Goal: Task Accomplishment & Management: Use online tool/utility

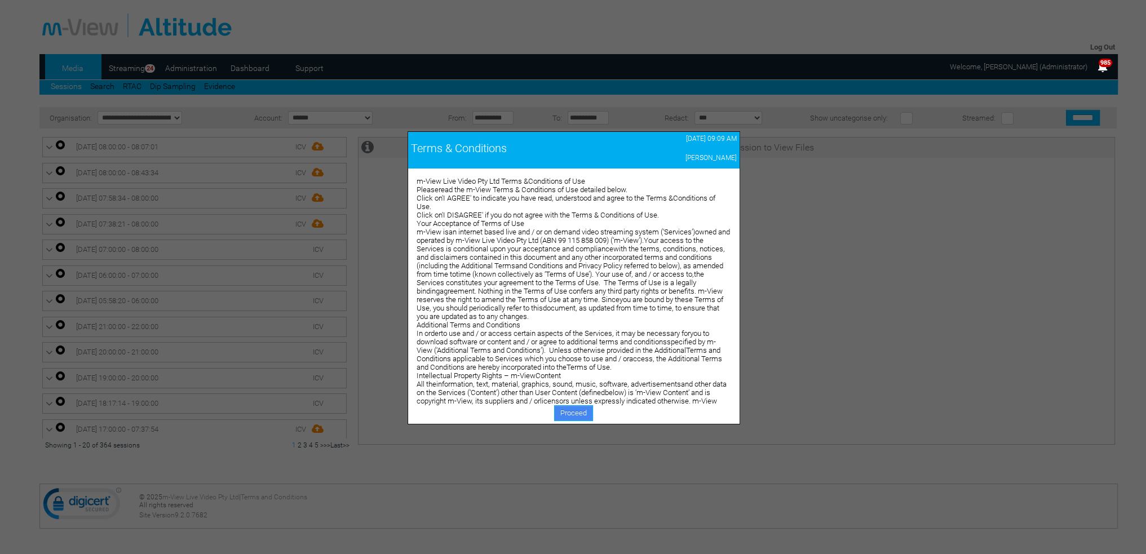
click at [562, 410] on link "Proceed" at bounding box center [573, 413] width 39 height 16
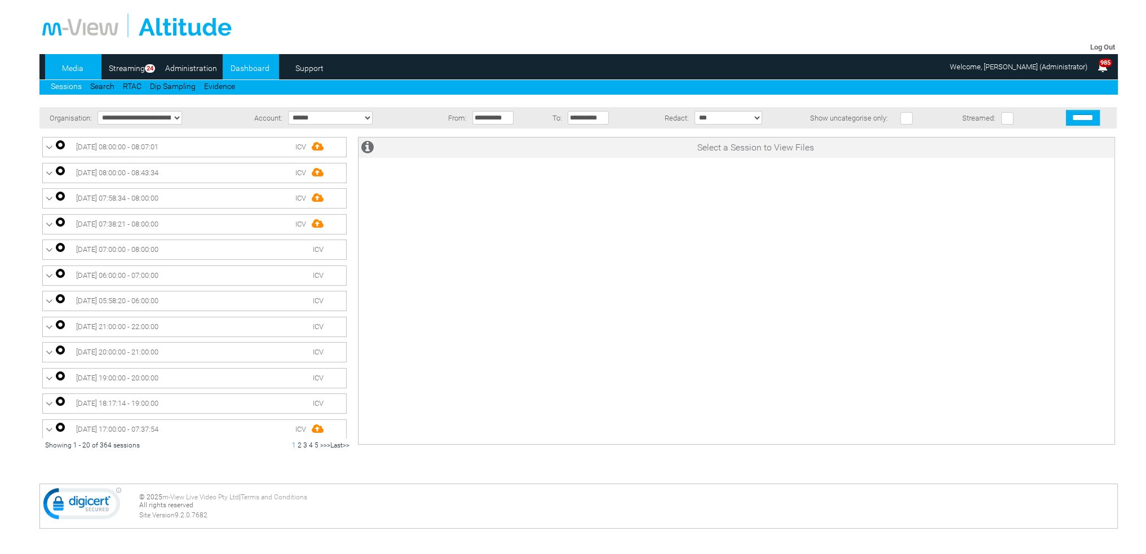
click at [259, 68] on link "Dashboard" at bounding box center [250, 68] width 55 height 17
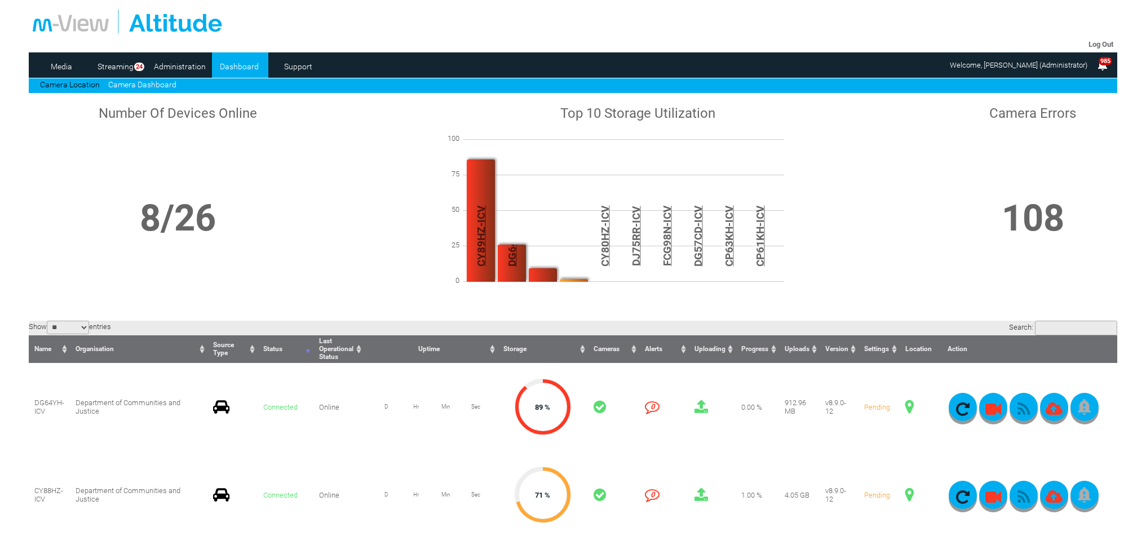
scroll to position [225, 0]
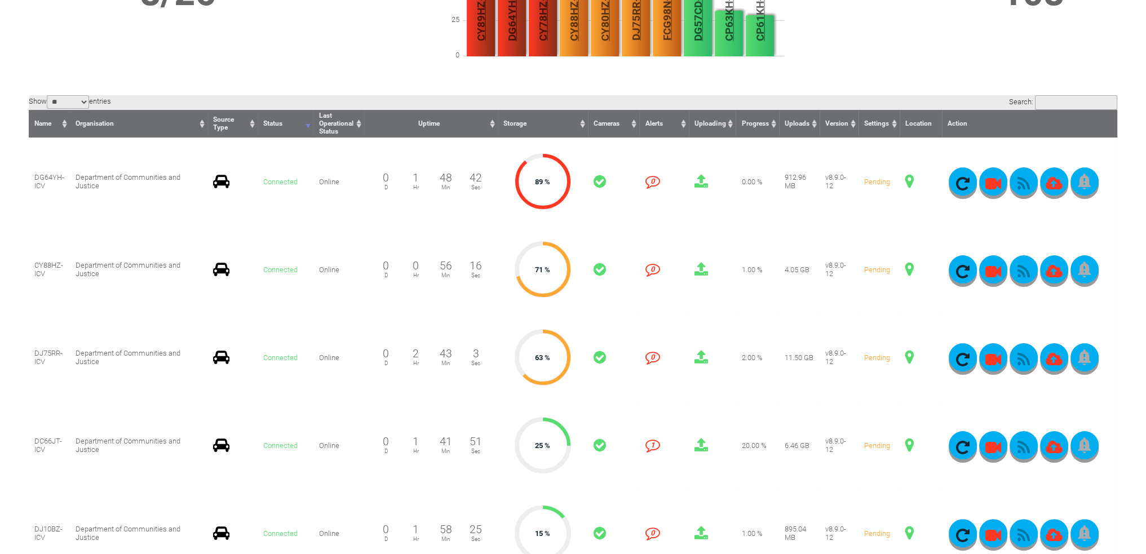
click at [911, 183] on span at bounding box center [909, 181] width 8 height 15
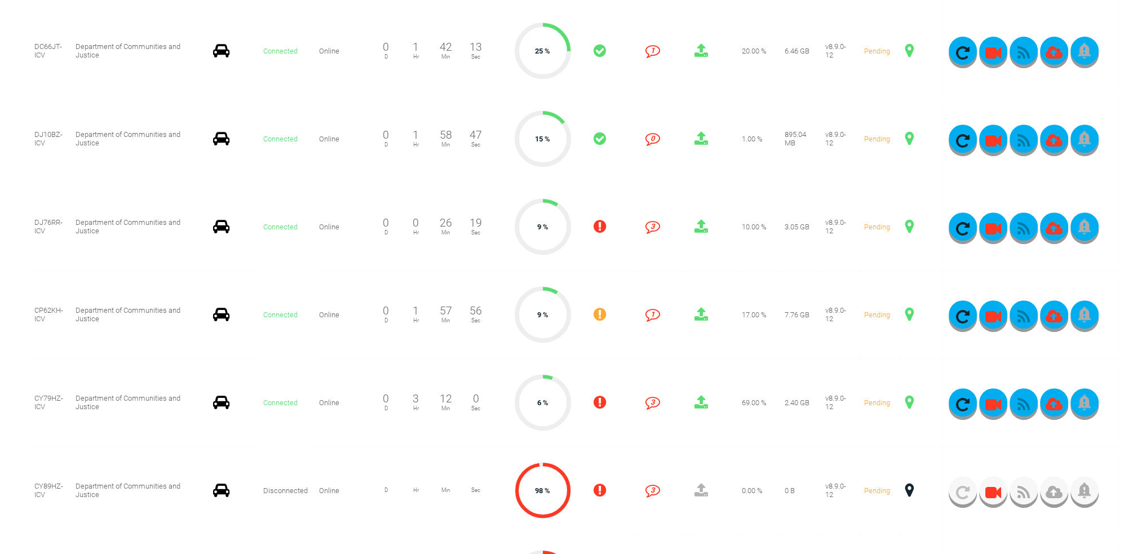
scroll to position [676, 0]
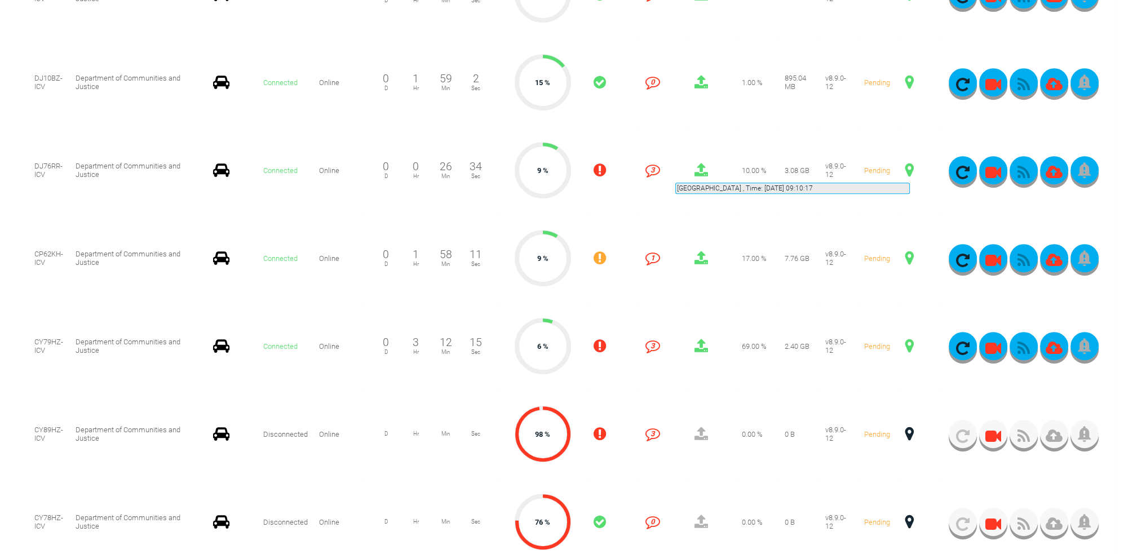
click at [910, 169] on span at bounding box center [909, 170] width 8 height 15
click at [1021, 169] on icon "button" at bounding box center [1023, 173] width 28 height 16
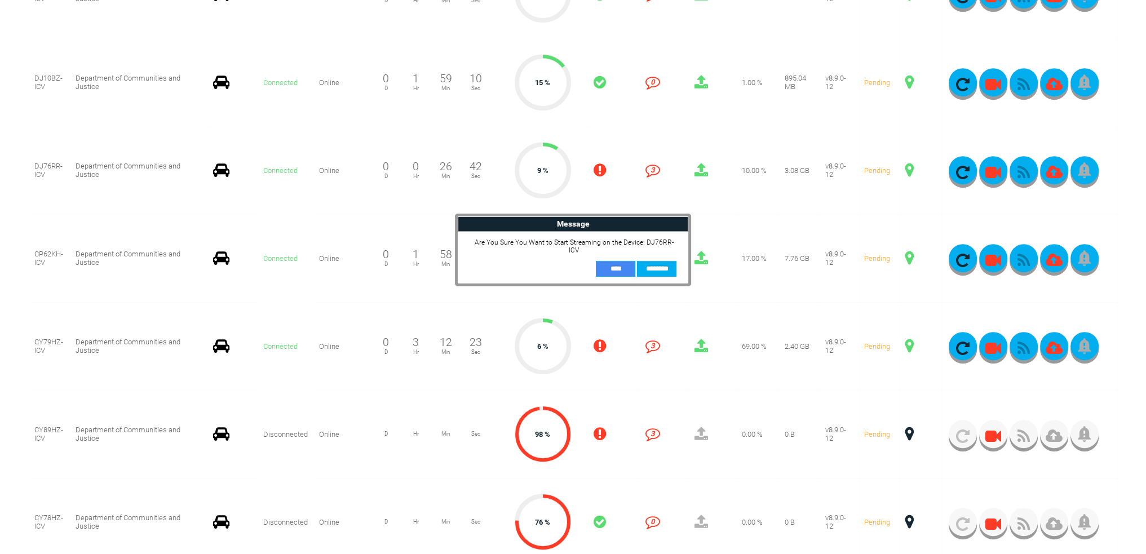
click at [618, 264] on input "**" at bounding box center [615, 269] width 39 height 16
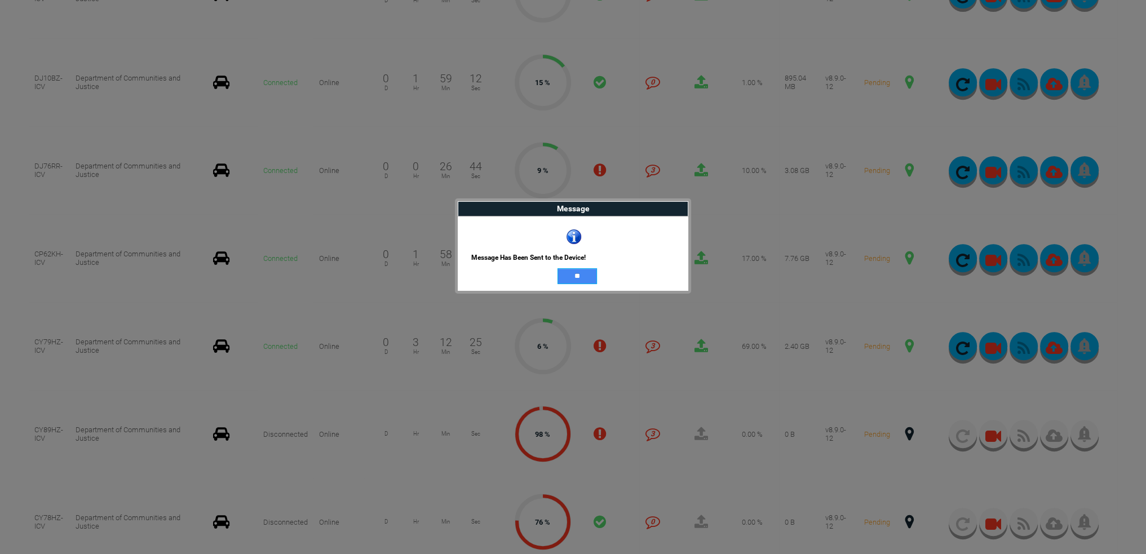
click at [581, 280] on input "**" at bounding box center [576, 276] width 39 height 16
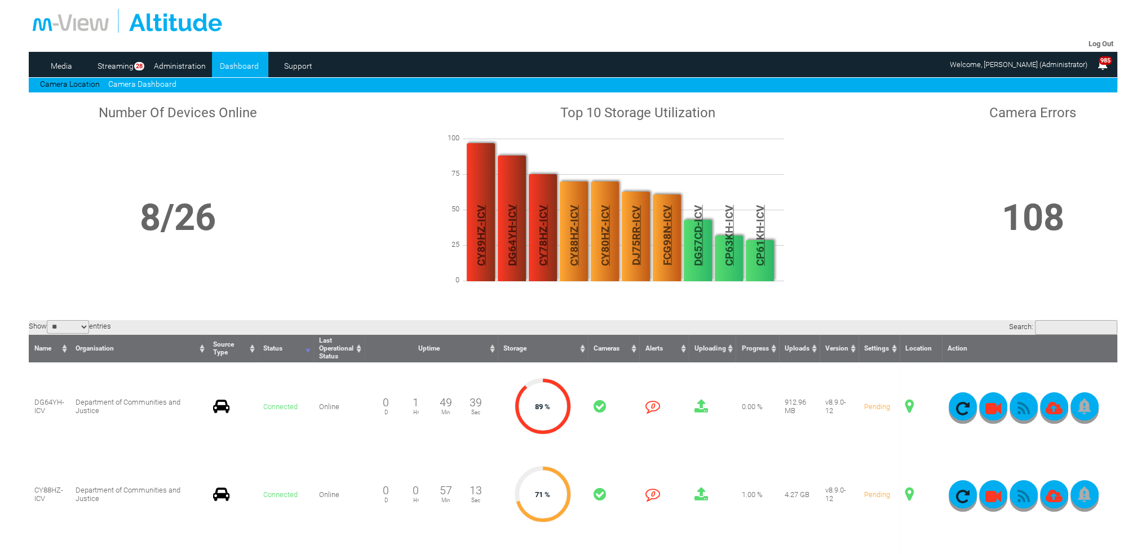
scroll to position [0, 0]
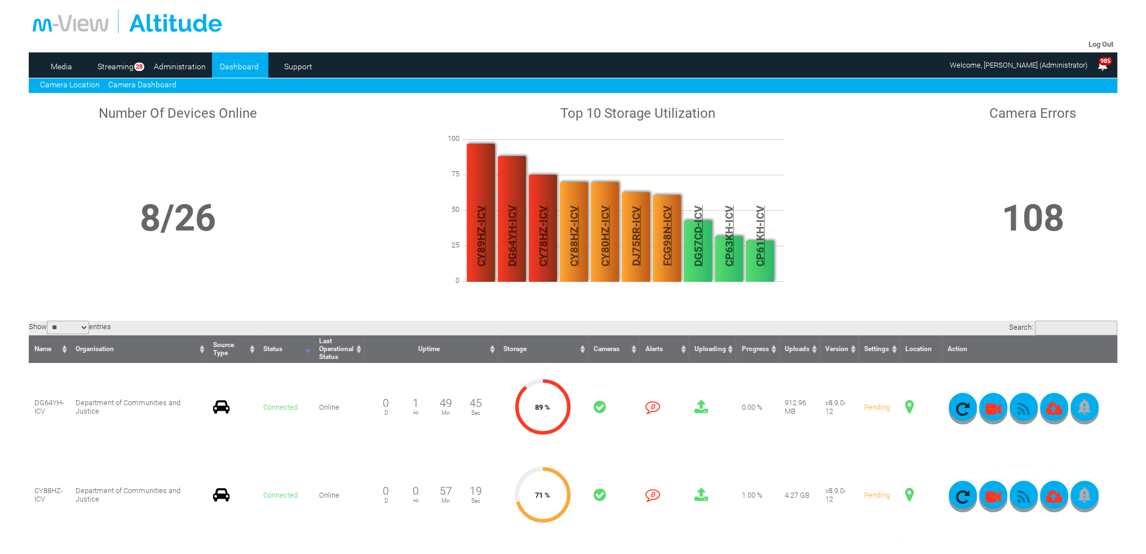
click at [91, 87] on link "Camera Location" at bounding box center [70, 84] width 60 height 9
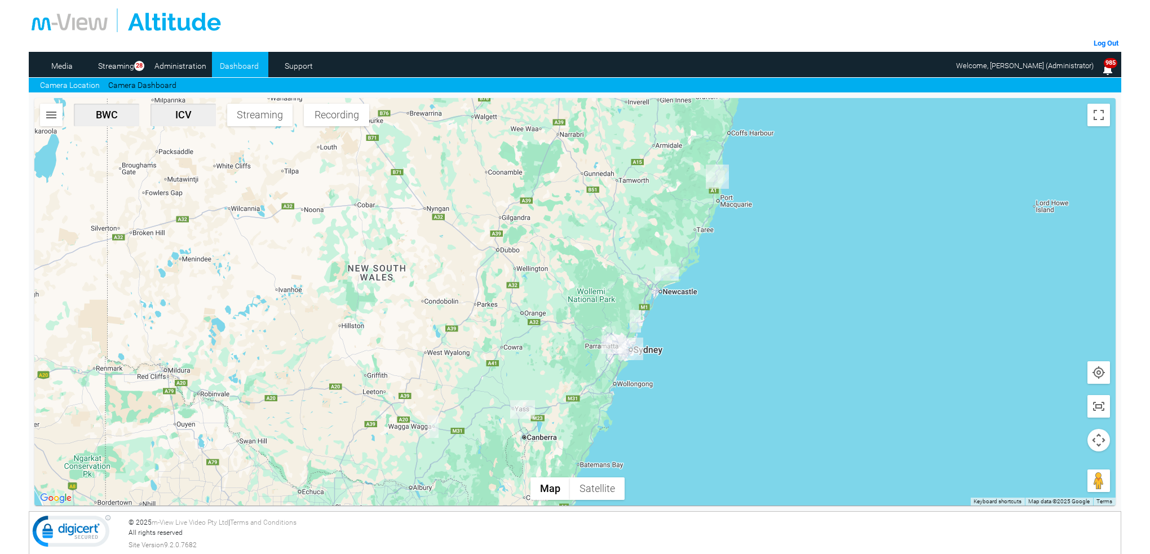
click at [640, 326] on img "DJ76RR-ICV" at bounding box center [635, 321] width 11 height 23
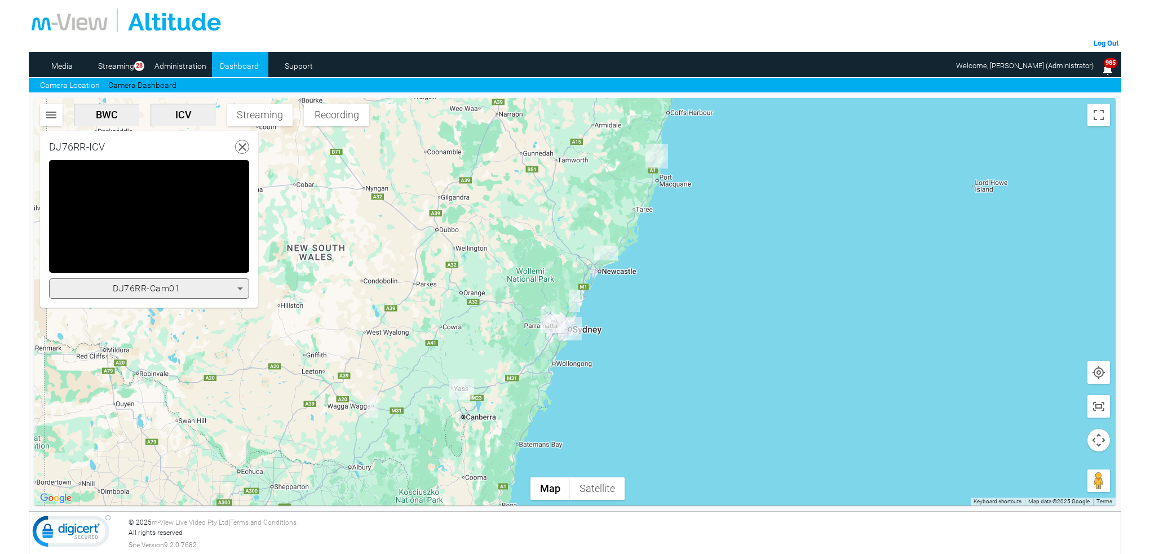
click at [237, 284] on icon at bounding box center [240, 289] width 14 height 14
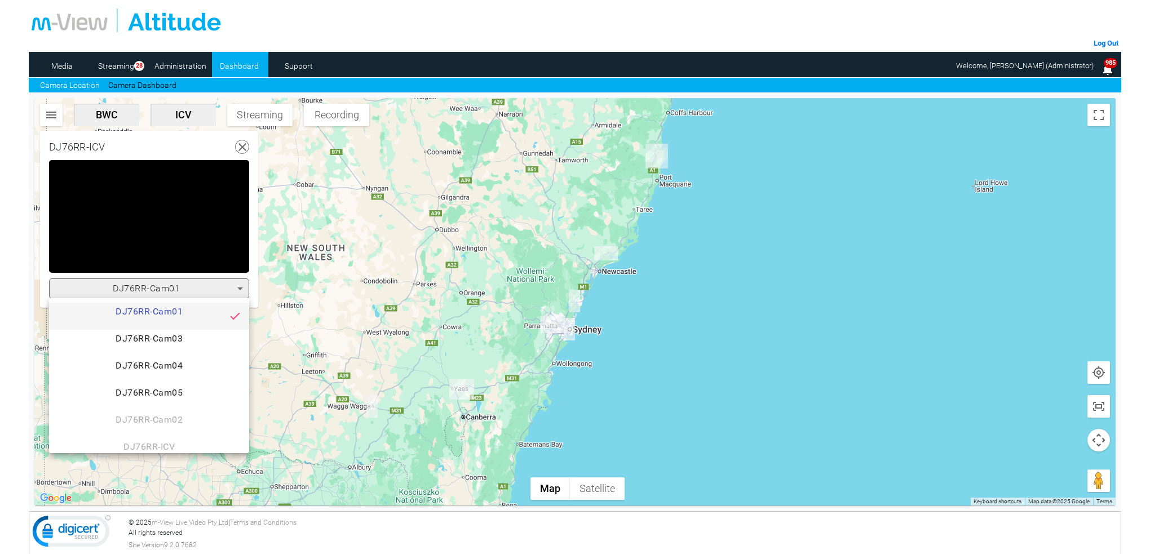
click at [174, 420] on div "DJ76RR-Cam01 DJ76RR-Cam03 DJ76RR-Cam04 DJ76RR-Cam05 DJ76RR-Cam02 DJ76RR-ICV" at bounding box center [149, 375] width 200 height 155
click at [477, 299] on div at bounding box center [575, 277] width 1150 height 554
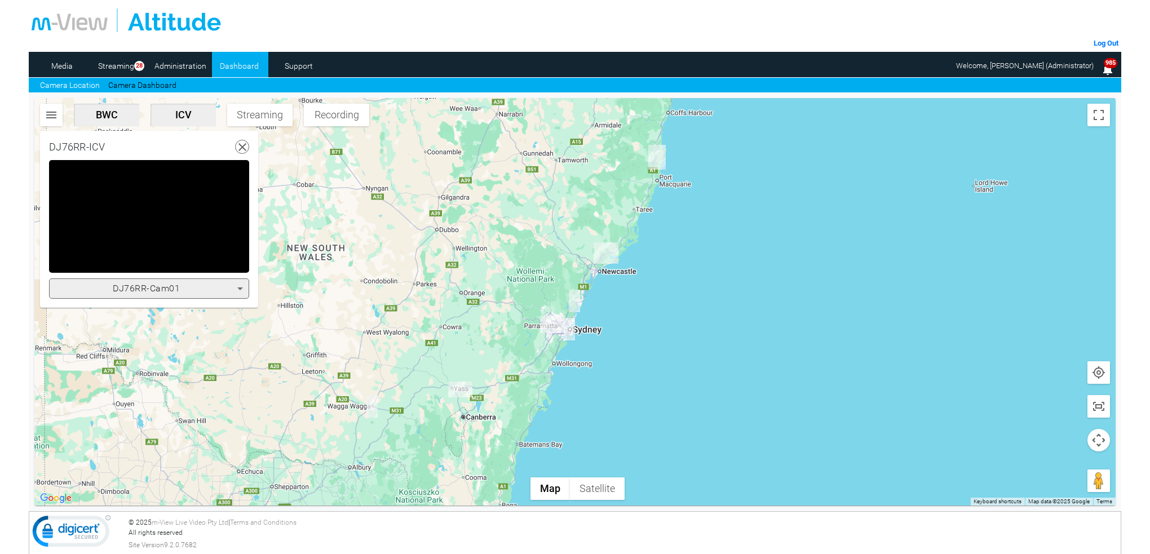
click at [247, 144] on icon at bounding box center [243, 147] width 14 height 14
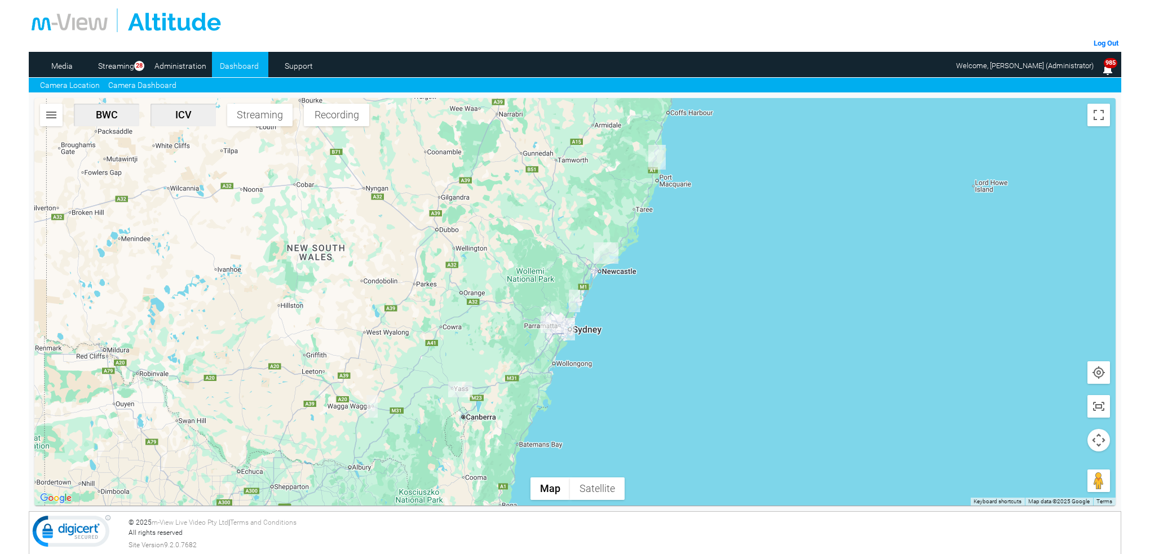
click at [133, 87] on link "Camera Dashboard" at bounding box center [142, 85] width 68 height 12
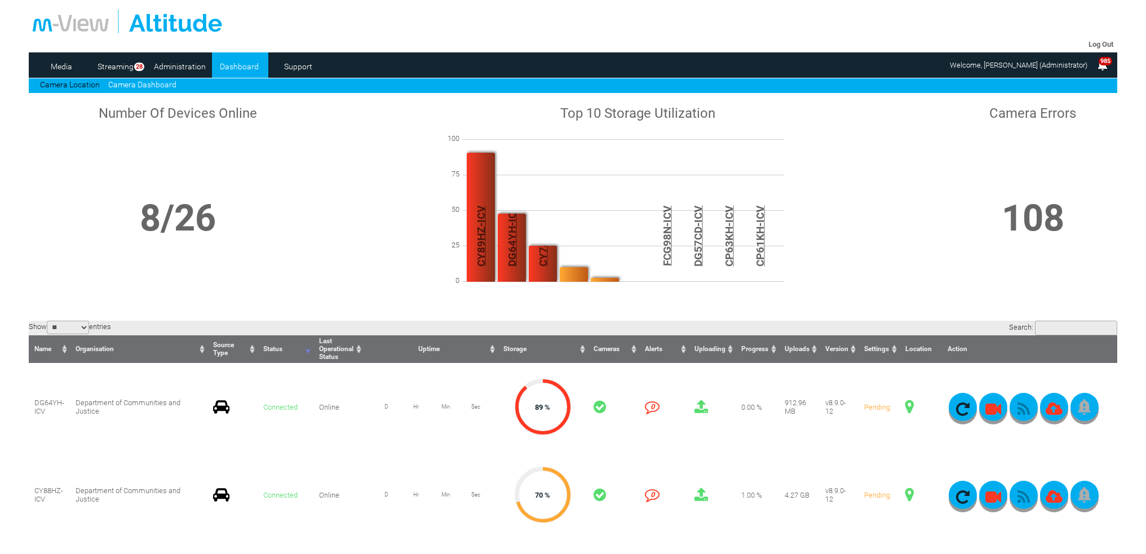
scroll to position [169, 0]
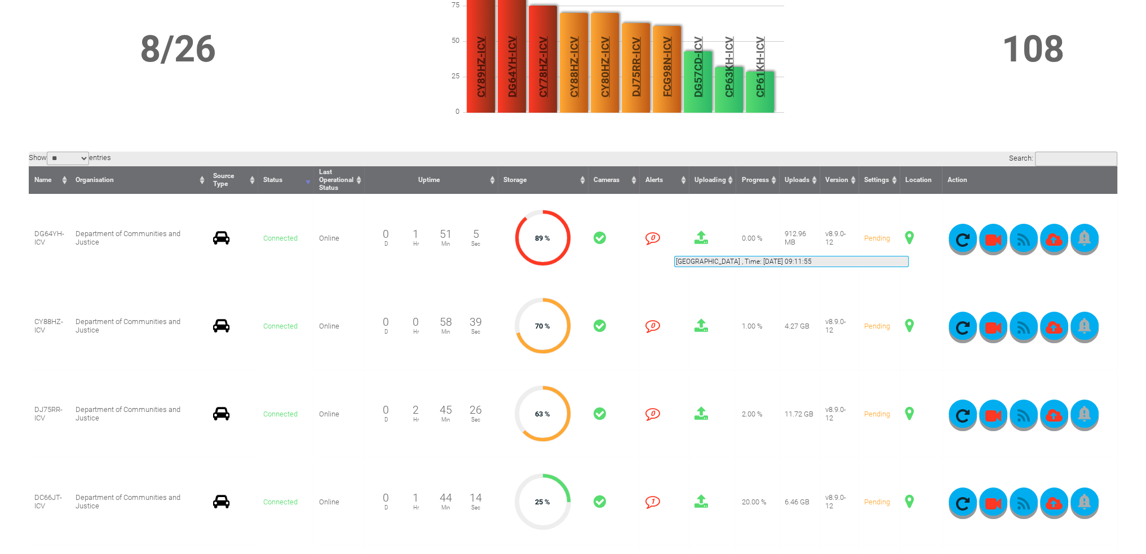
click at [909, 242] on span at bounding box center [909, 238] width 8 height 15
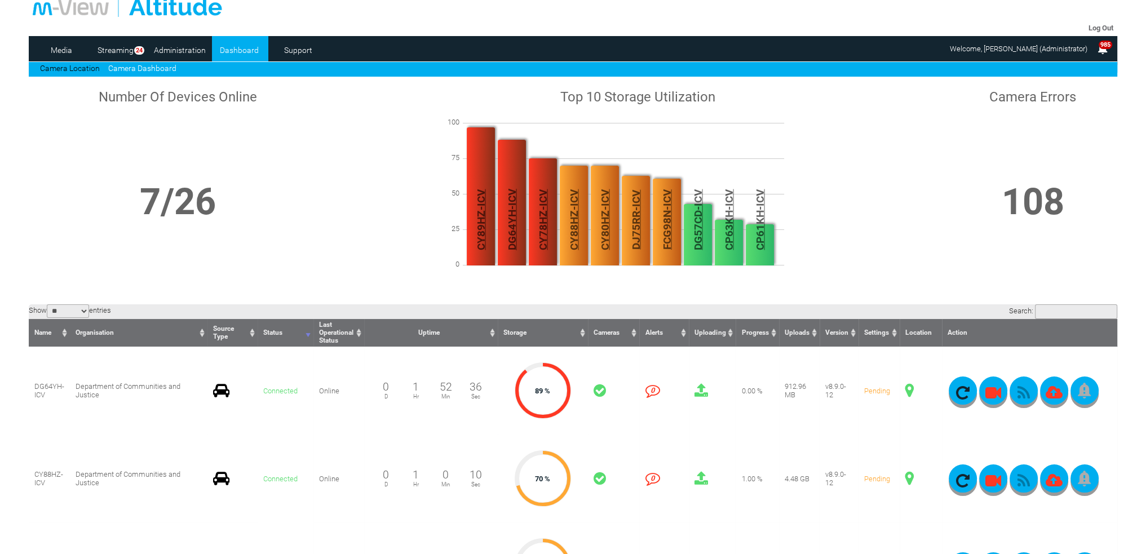
scroll to position [0, 0]
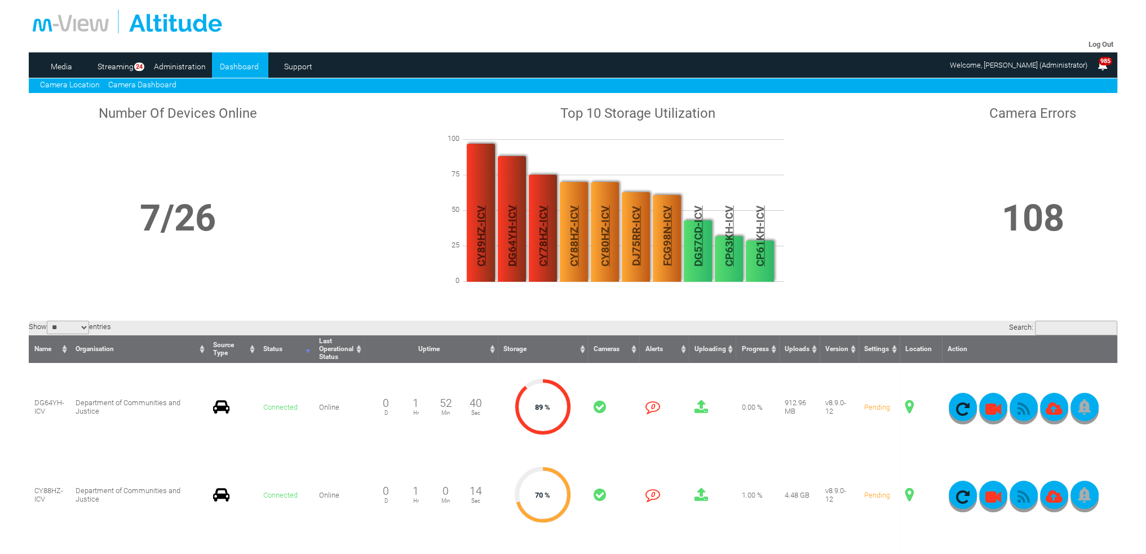
click at [78, 82] on link "Camera Location" at bounding box center [70, 84] width 60 height 9
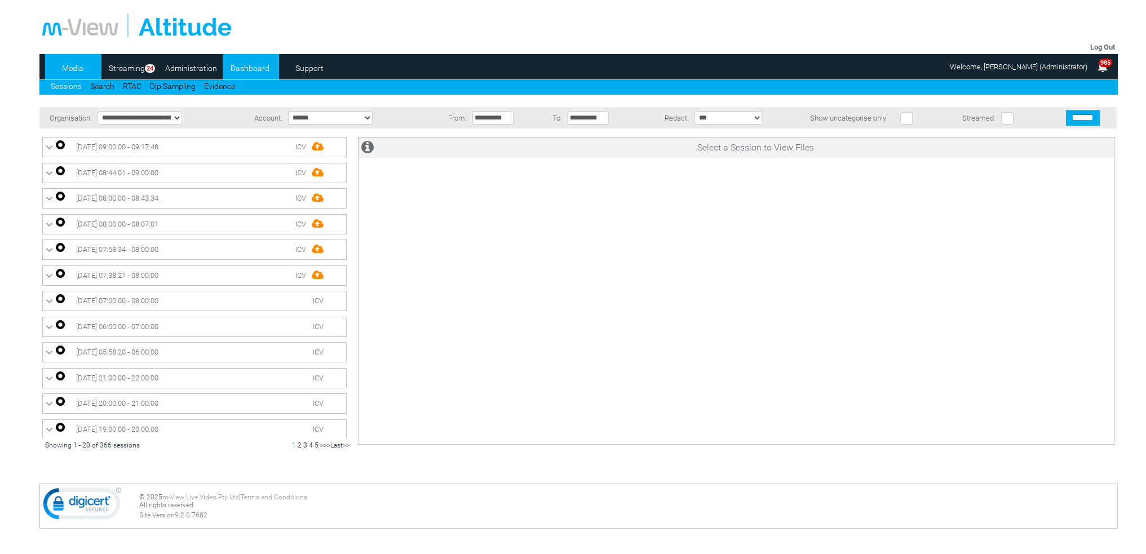
drag, startPoint x: 0, startPoint y: 0, endPoint x: 252, endPoint y: 67, distance: 260.7
click at [252, 67] on link "Dashboard" at bounding box center [250, 68] width 55 height 17
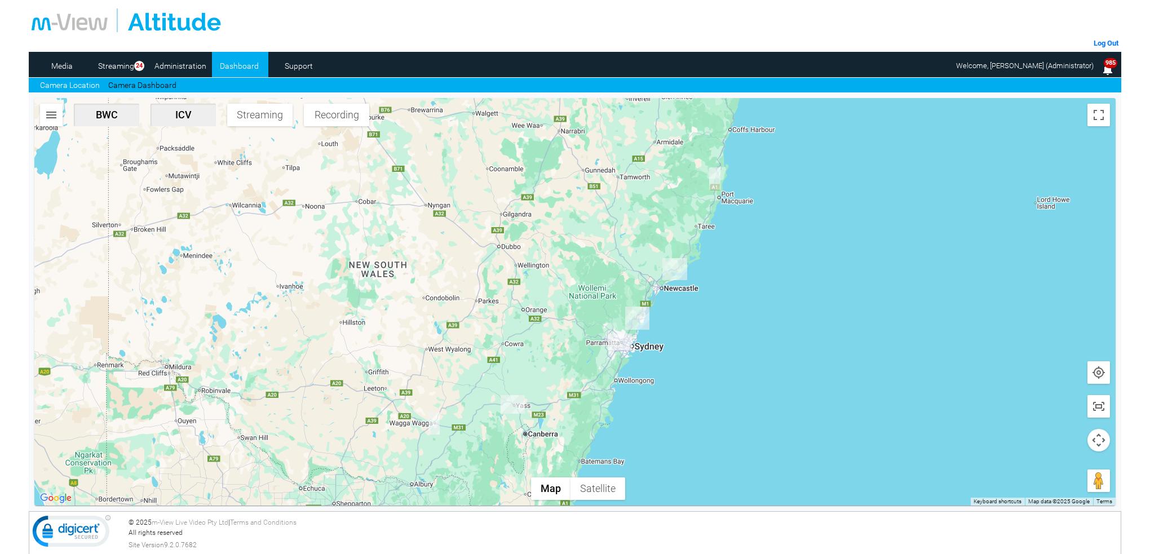
click at [161, 82] on link "Camera Dashboard" at bounding box center [142, 85] width 68 height 12
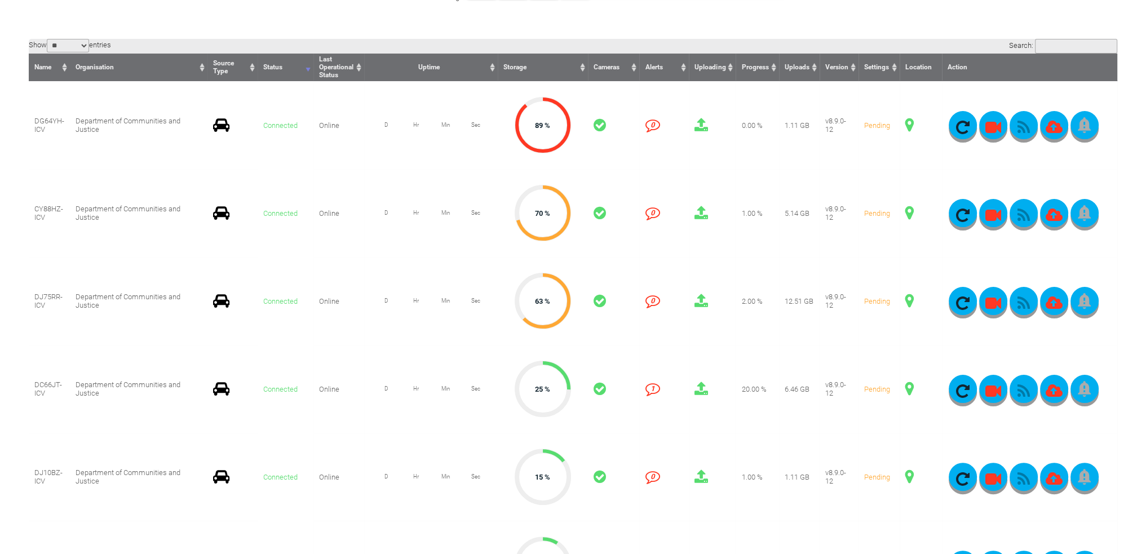
scroll to position [282, 0]
click at [908, 127] on span at bounding box center [909, 125] width 8 height 15
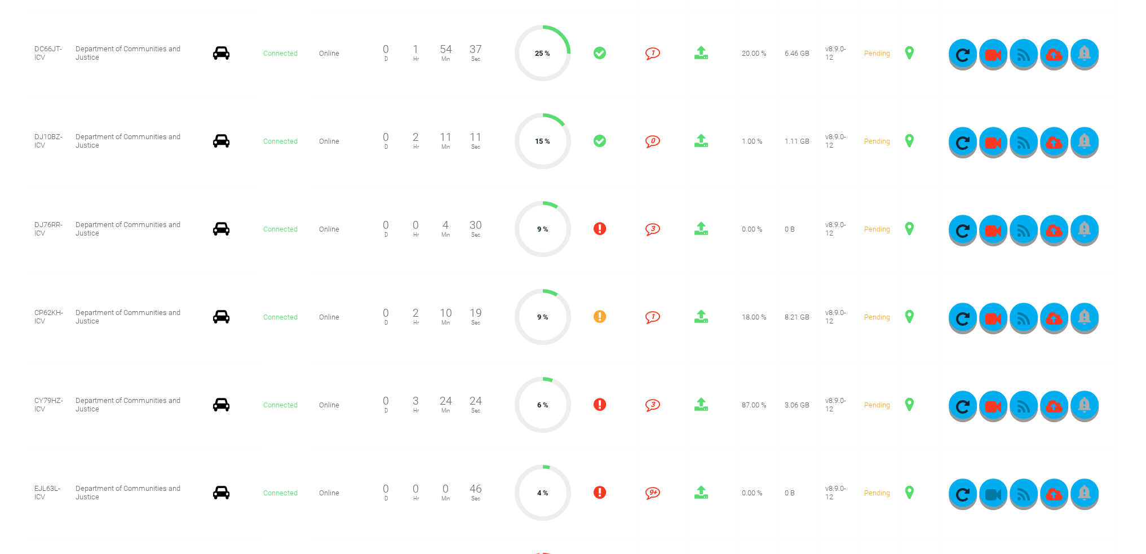
scroll to position [620, 0]
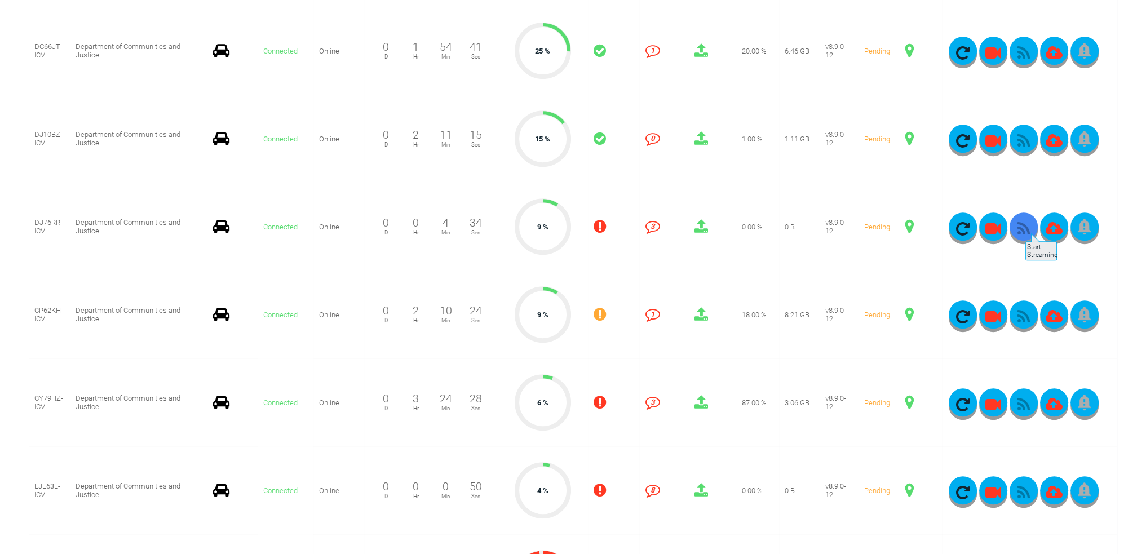
click at [1024, 228] on icon "button" at bounding box center [1023, 229] width 28 height 16
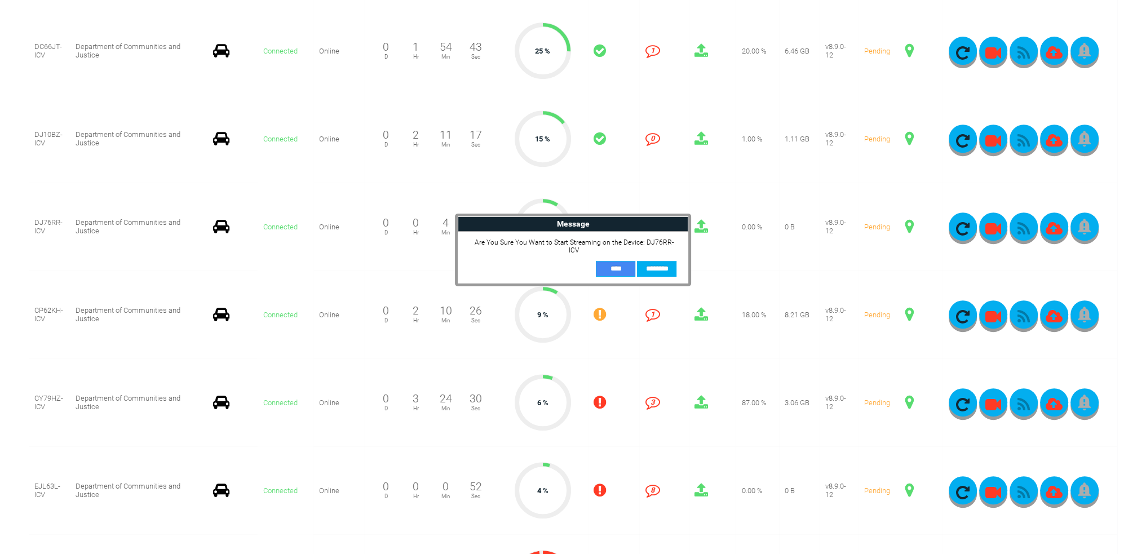
click at [623, 261] on input "**" at bounding box center [615, 269] width 39 height 16
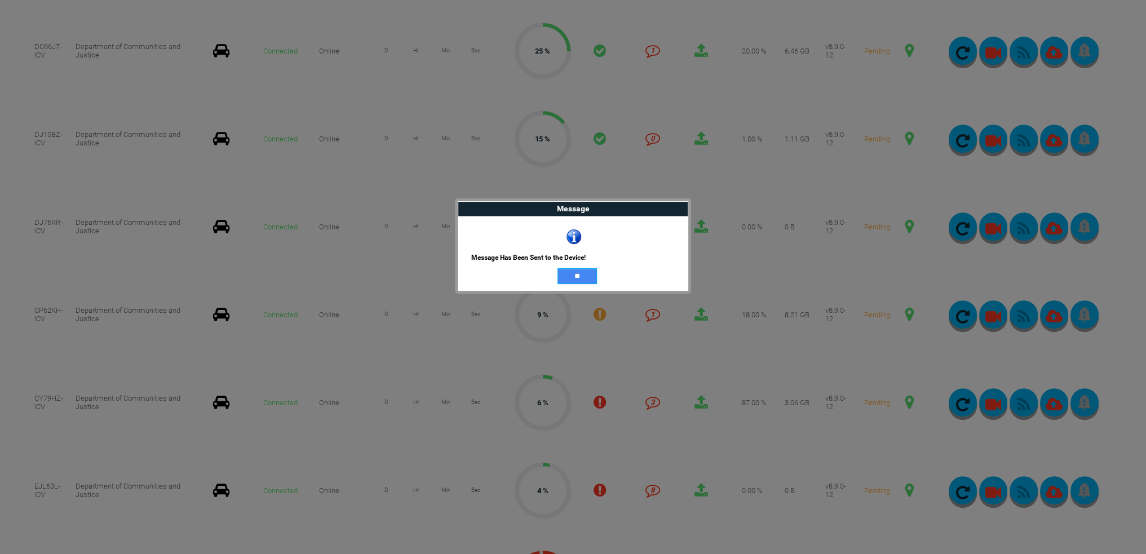
click at [583, 281] on input "**" at bounding box center [576, 276] width 39 height 16
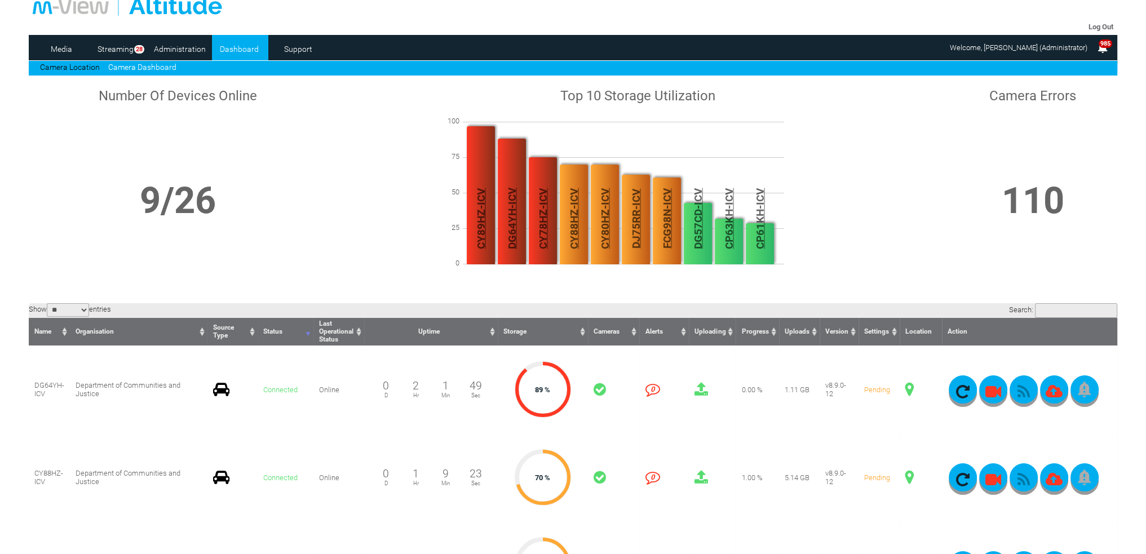
scroll to position [0, 0]
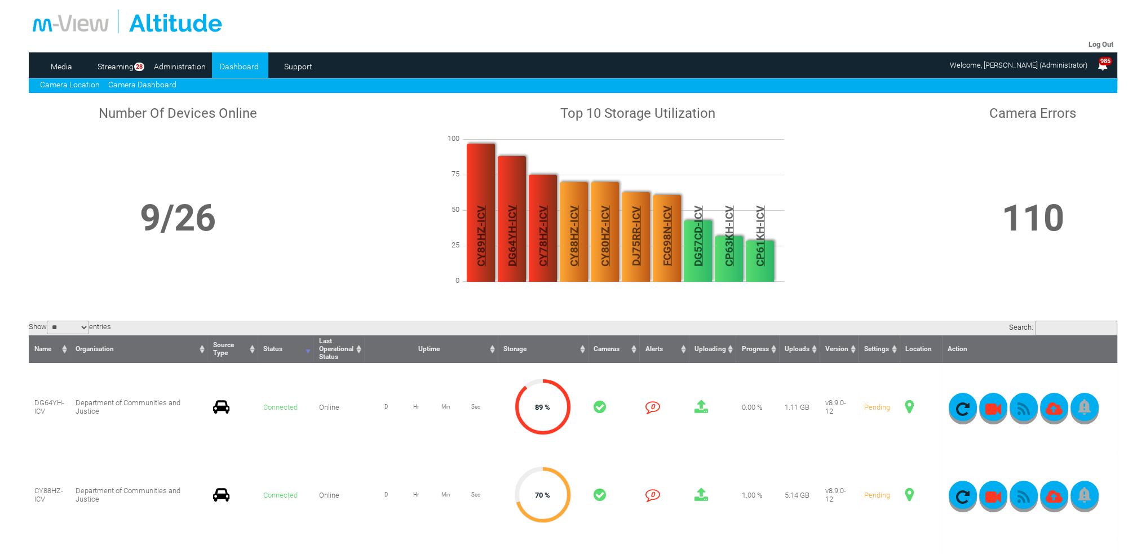
click at [72, 86] on link "Camera Location" at bounding box center [70, 84] width 60 height 9
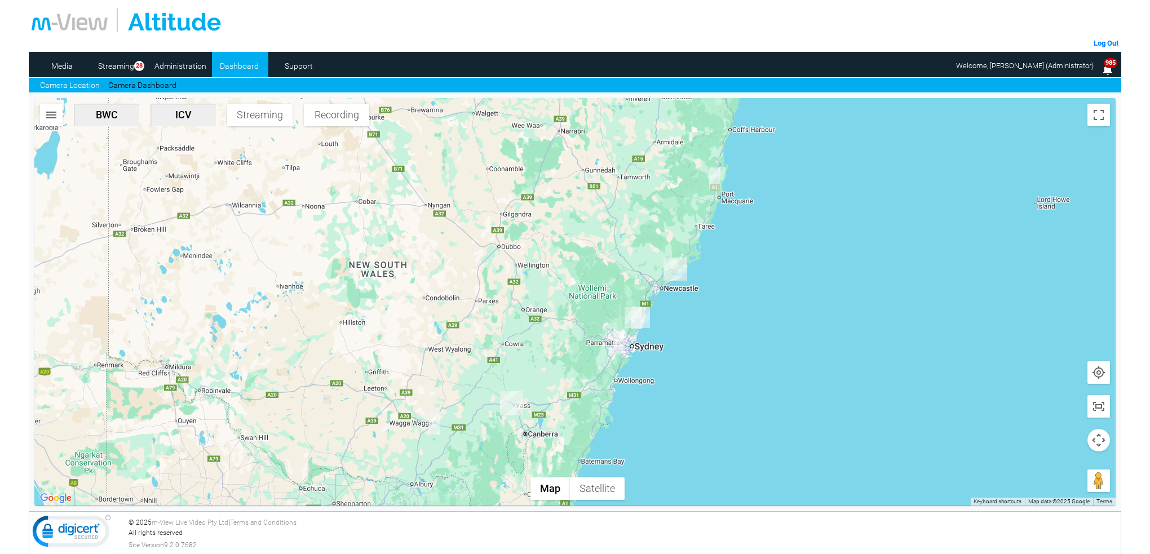
click at [644, 318] on img "DJ76RR-ICV" at bounding box center [637, 317] width 25 height 21
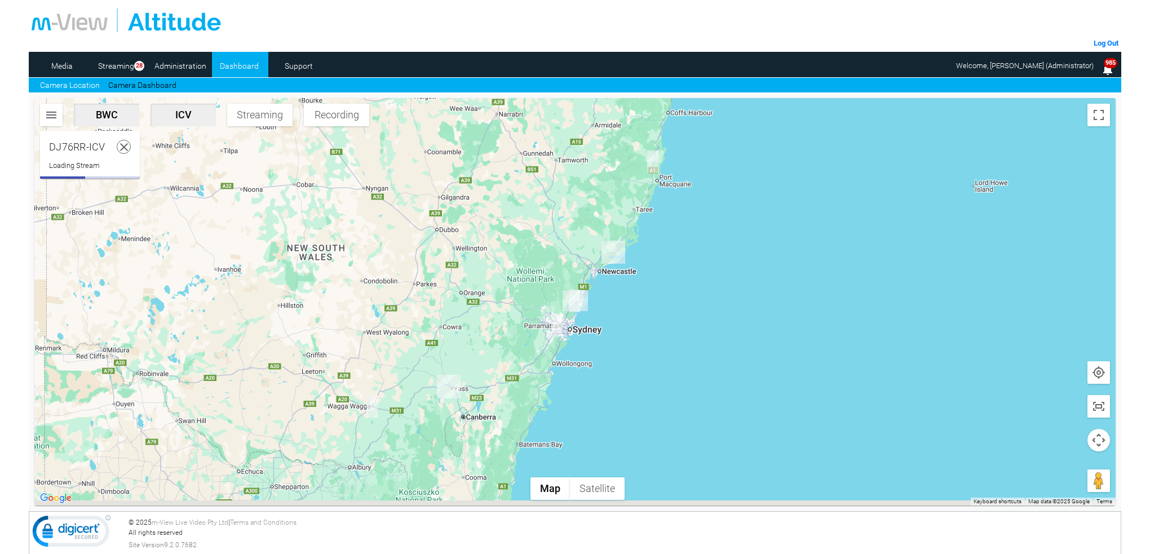
scroll to position [330, 0]
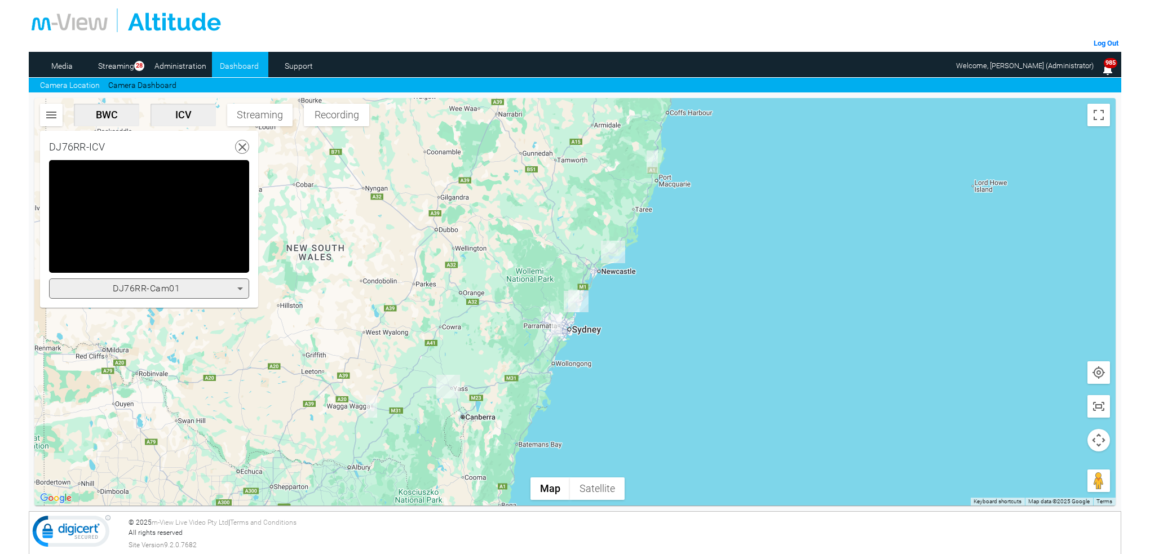
click at [239, 288] on icon at bounding box center [240, 288] width 6 height 3
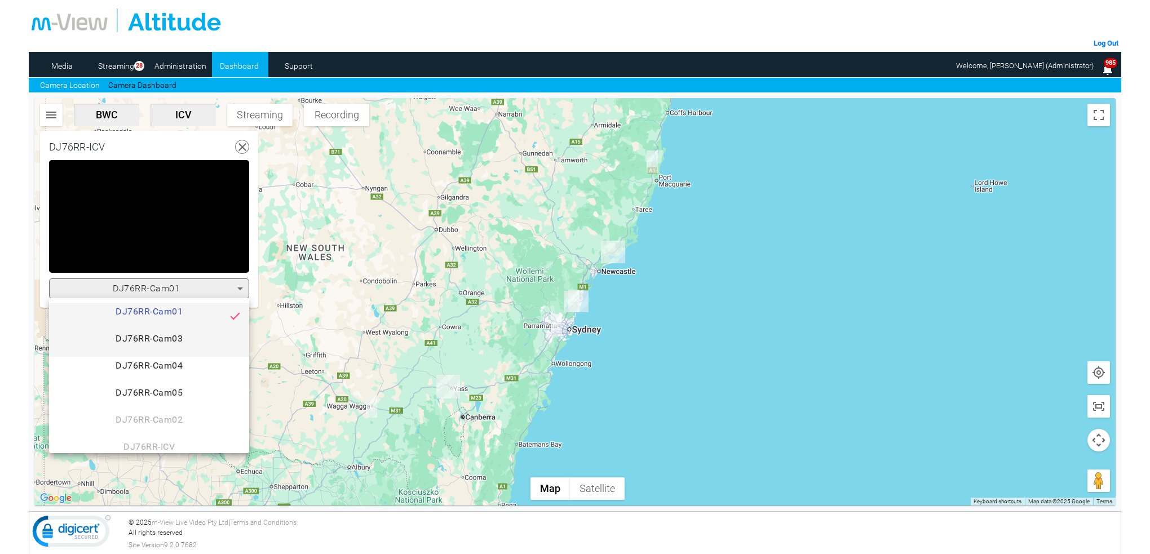
click at [196, 340] on span "DJ76RR-Cam03" at bounding box center [149, 343] width 182 height 23
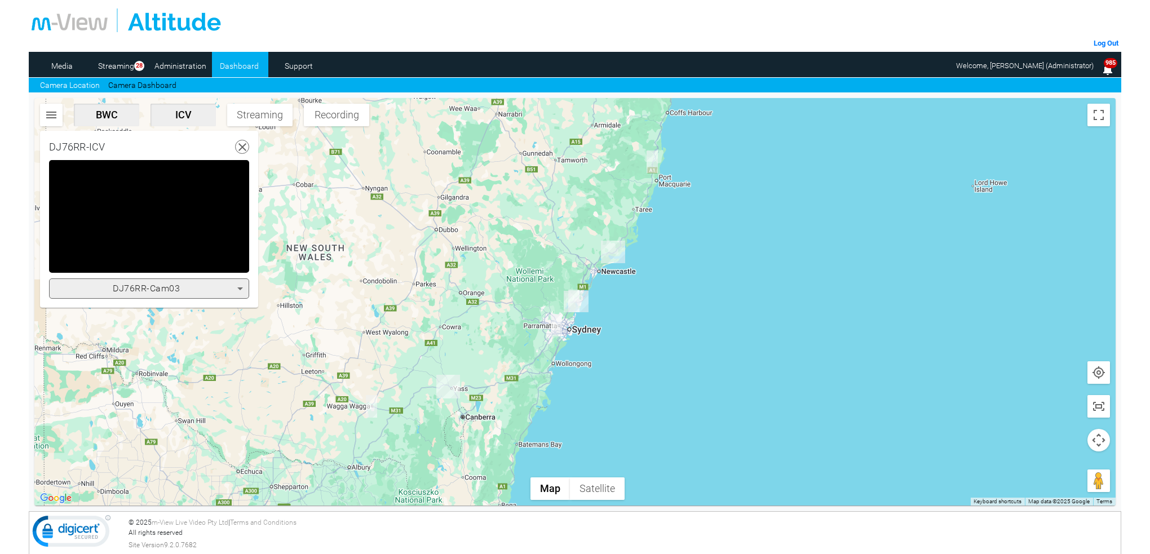
click at [240, 288] on icon at bounding box center [240, 288] width 6 height 3
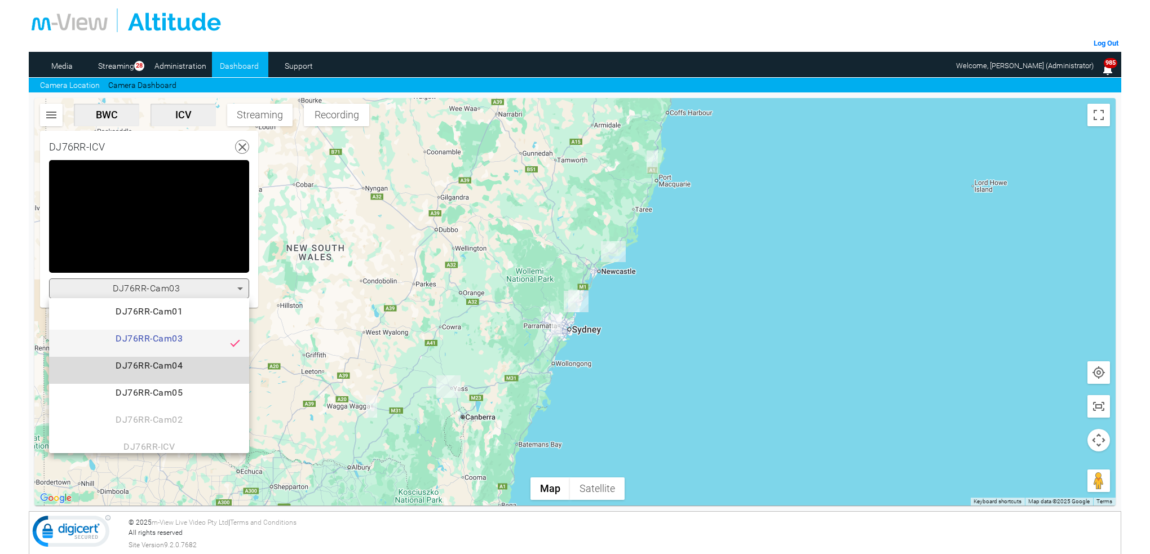
click at [183, 369] on span "DJ76RR-Cam04" at bounding box center [149, 370] width 182 height 23
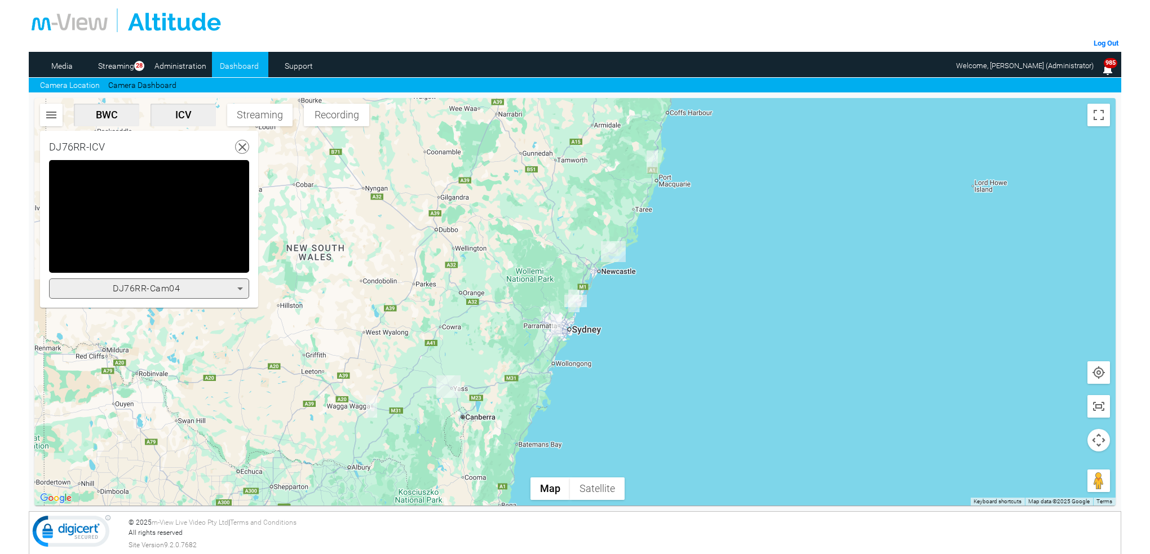
click at [242, 144] on icon at bounding box center [243, 147] width 14 height 14
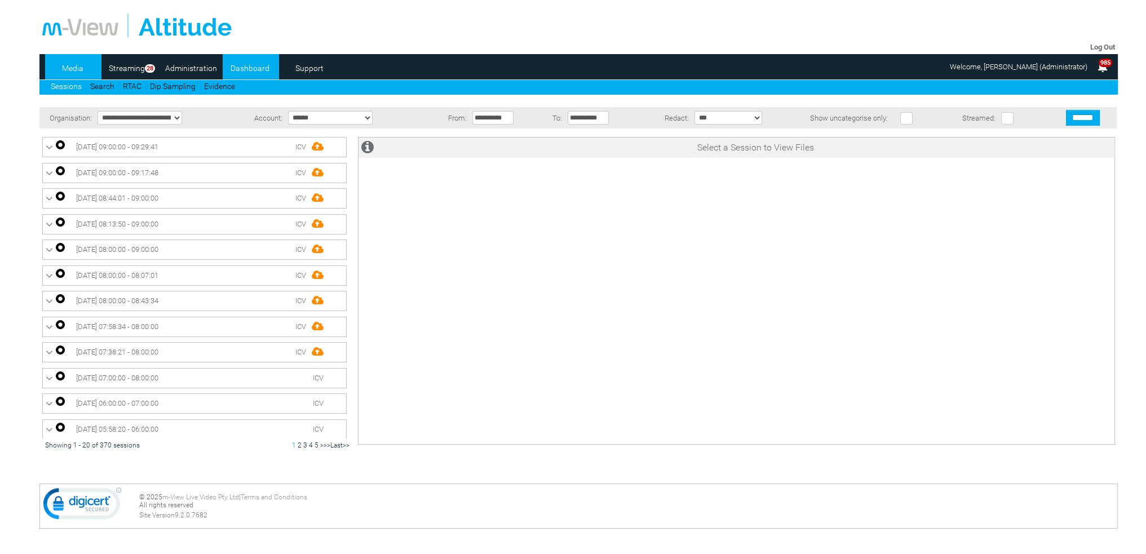
click at [246, 64] on link "Dashboard" at bounding box center [250, 68] width 55 height 17
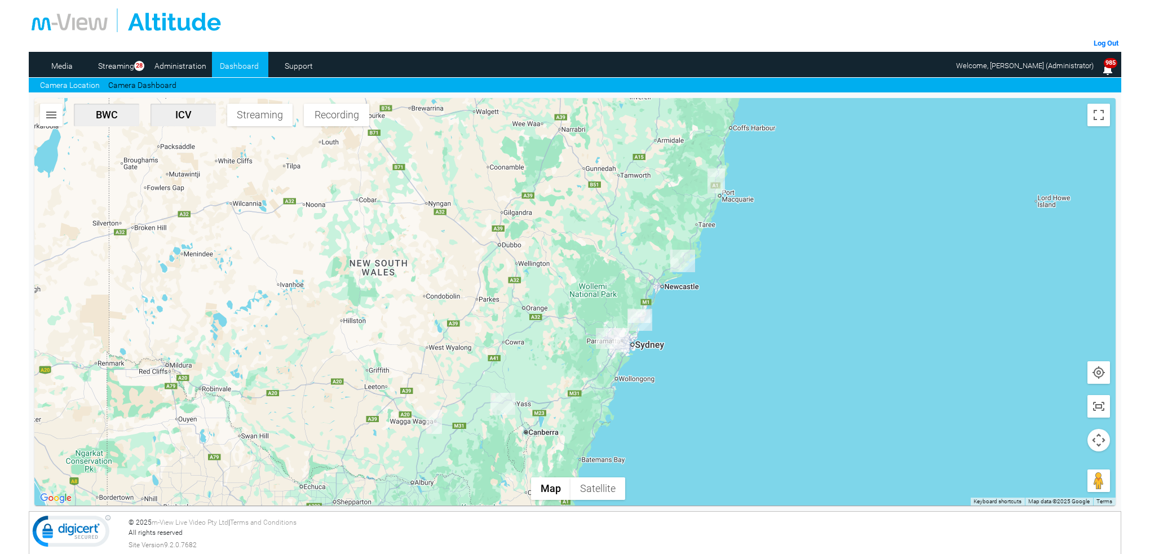
click at [148, 83] on link "Camera Dashboard" at bounding box center [142, 85] width 68 height 12
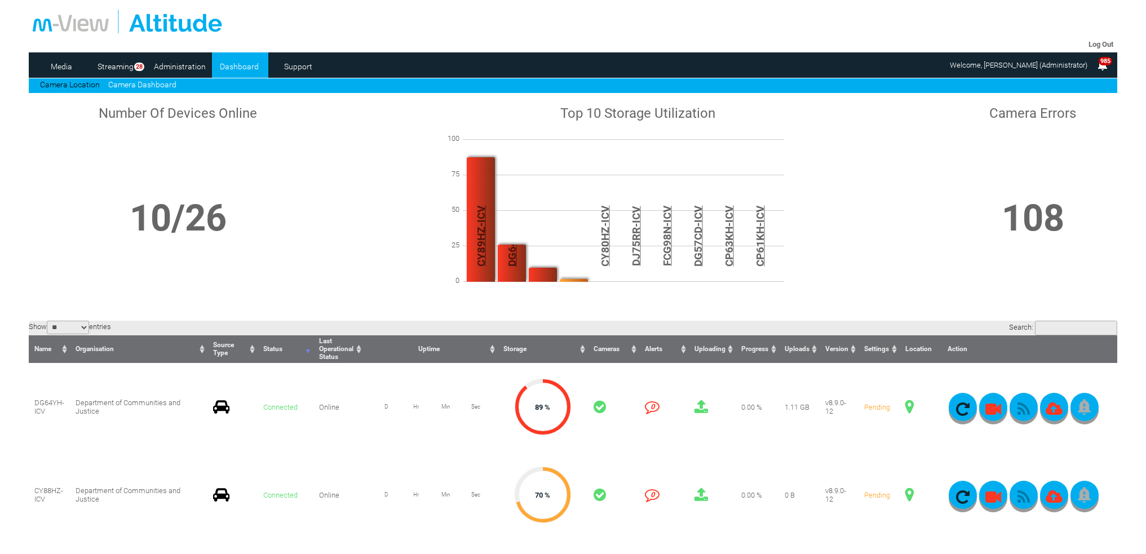
scroll to position [169, 0]
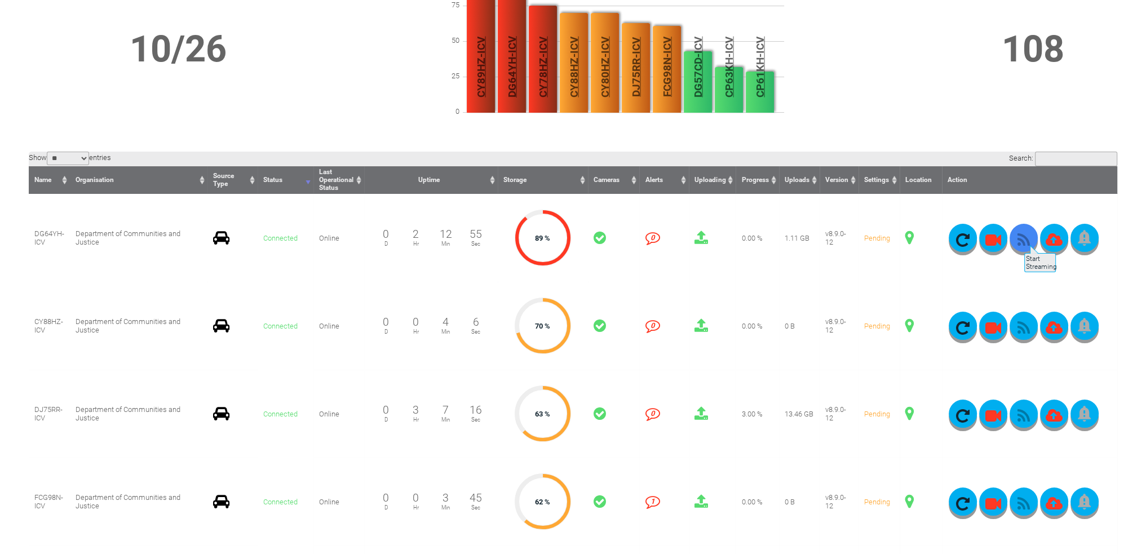
click at [1023, 240] on icon "button" at bounding box center [1023, 240] width 28 height 16
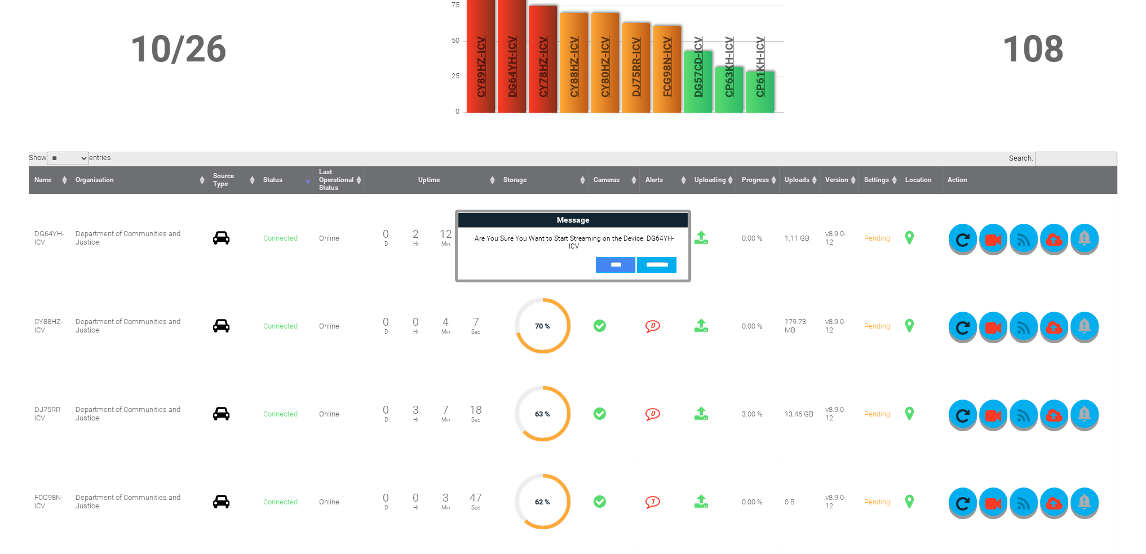
click at [616, 260] on input "**" at bounding box center [615, 265] width 39 height 16
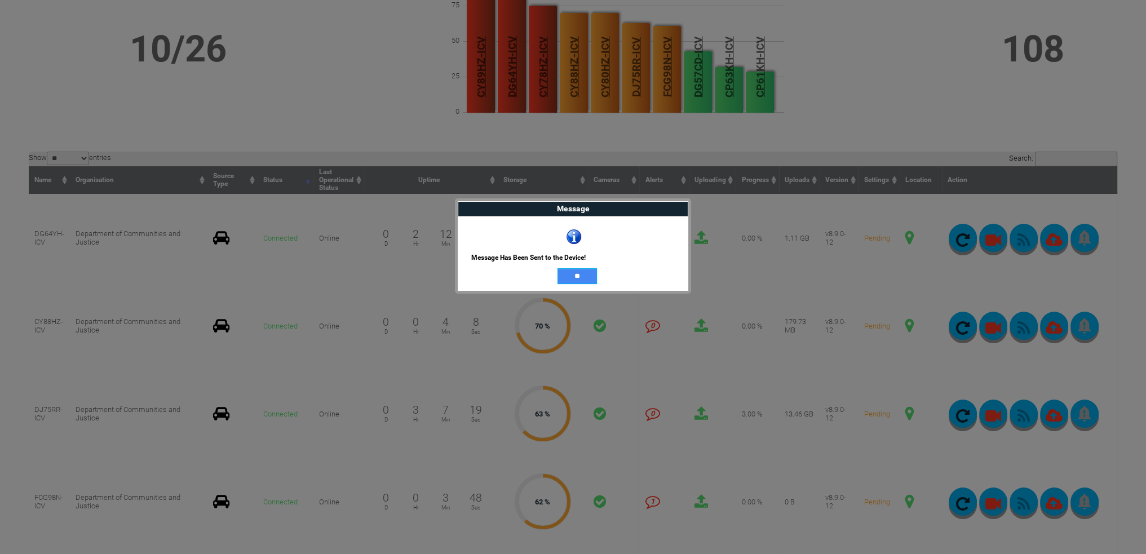
click at [589, 278] on input "**" at bounding box center [576, 276] width 39 height 16
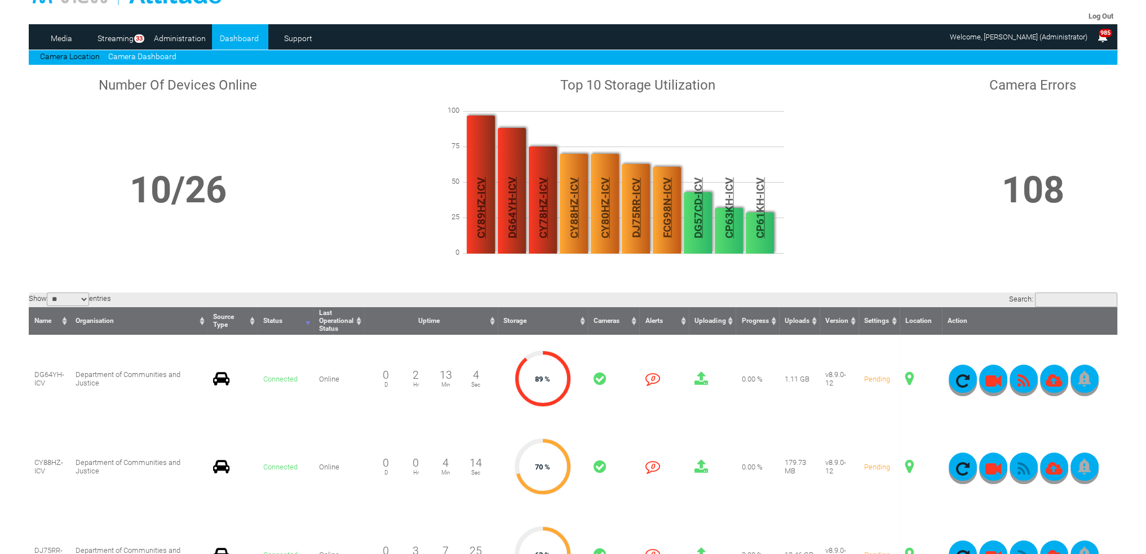
scroll to position [0, 0]
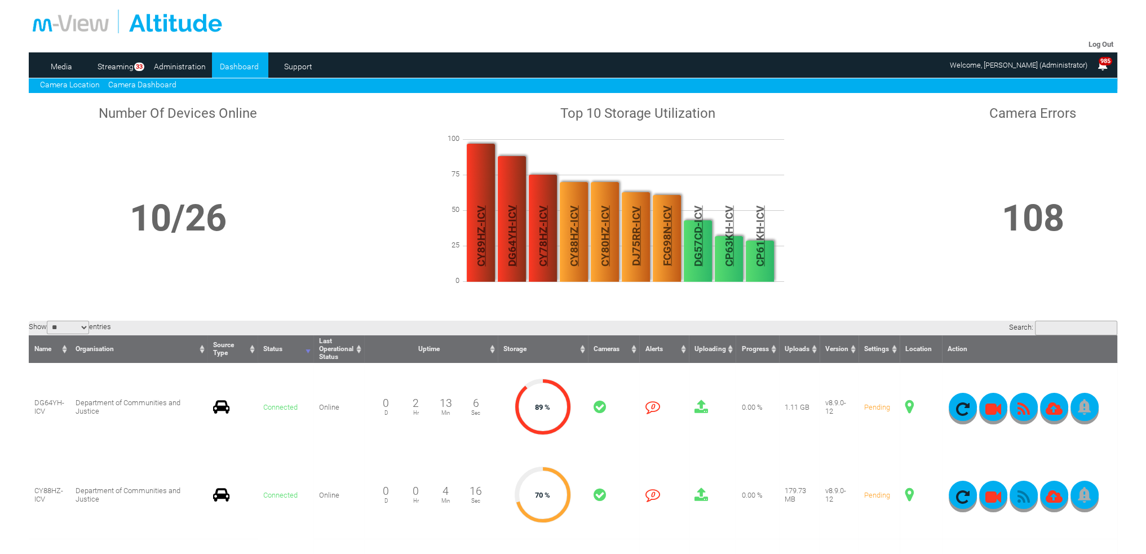
click at [87, 87] on link "Camera Location" at bounding box center [70, 84] width 60 height 9
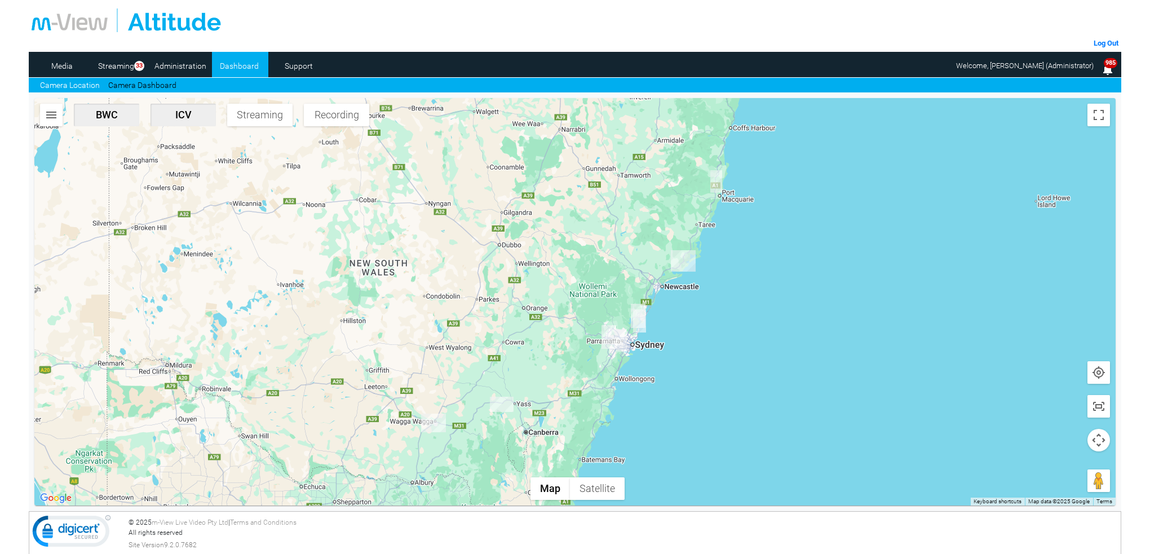
click at [626, 336] on img "DG64YH-ICV" at bounding box center [621, 340] width 11 height 23
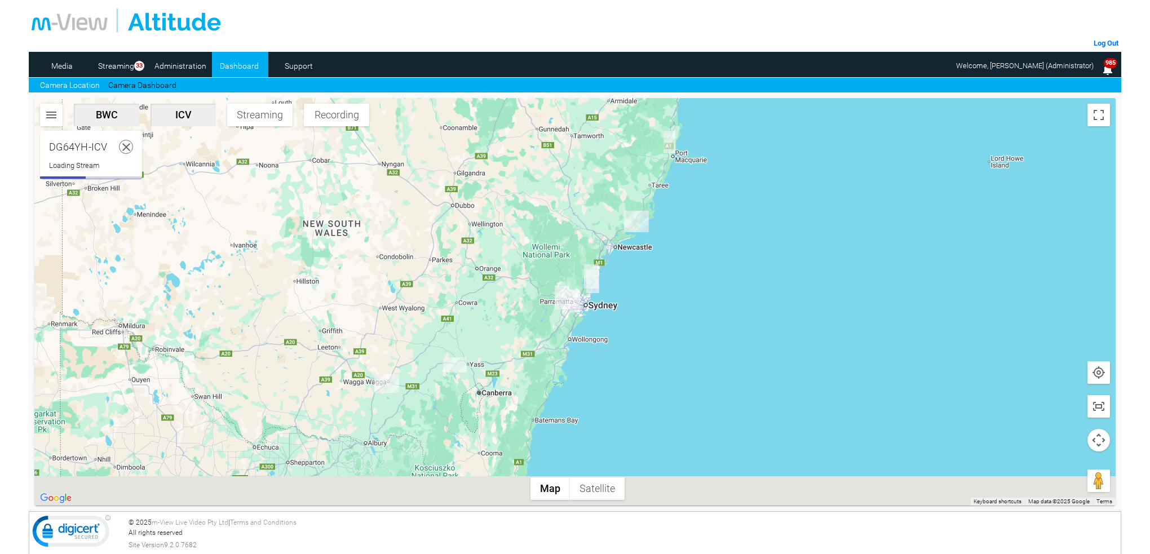
scroll to position [30, 0]
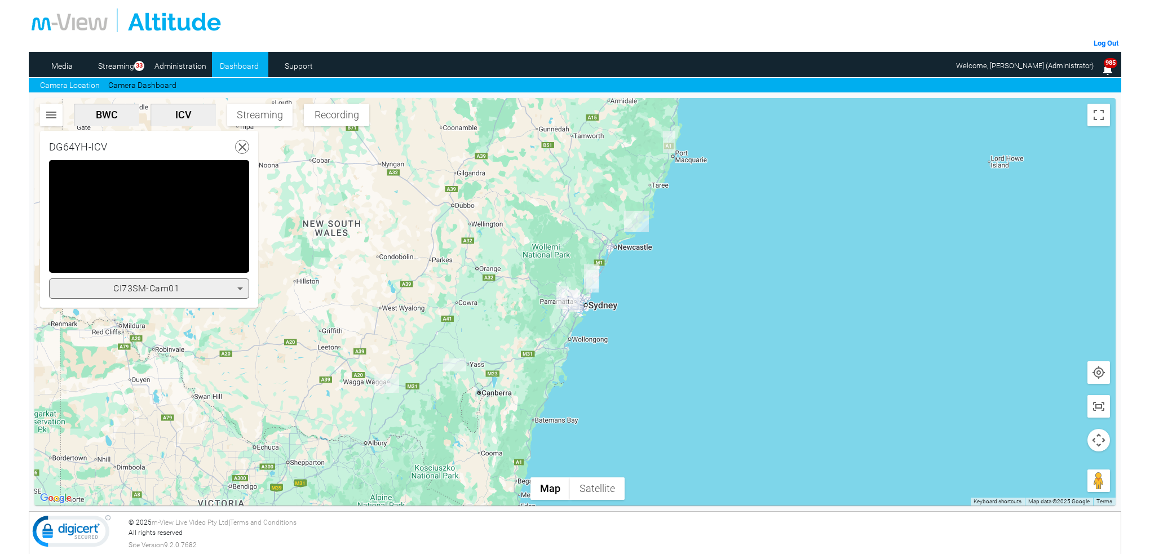
click at [243, 287] on icon at bounding box center [240, 289] width 14 height 14
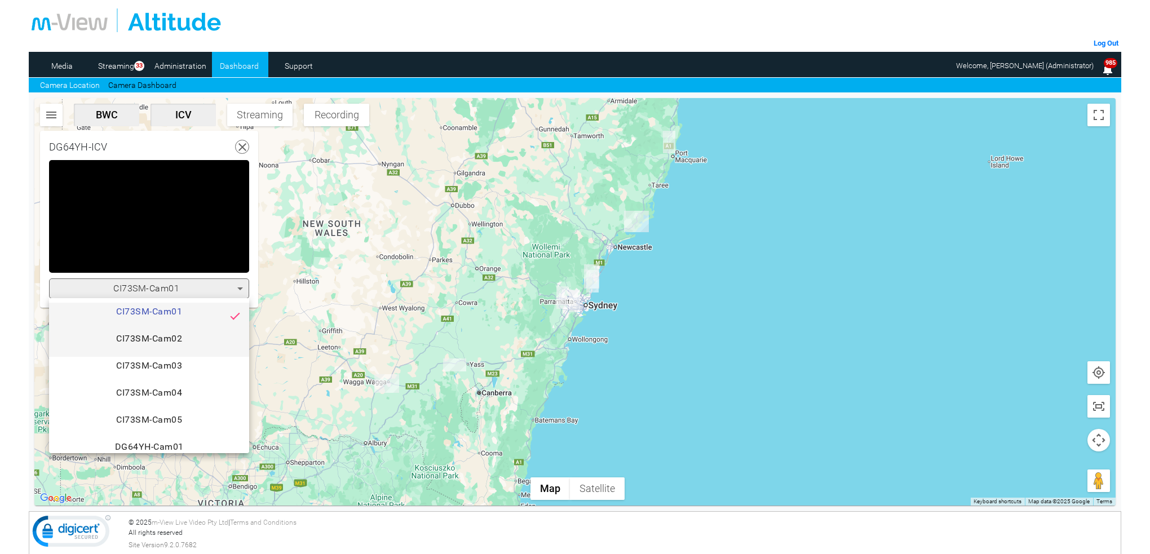
click at [189, 342] on span "CI73SM-Cam02" at bounding box center [149, 343] width 182 height 23
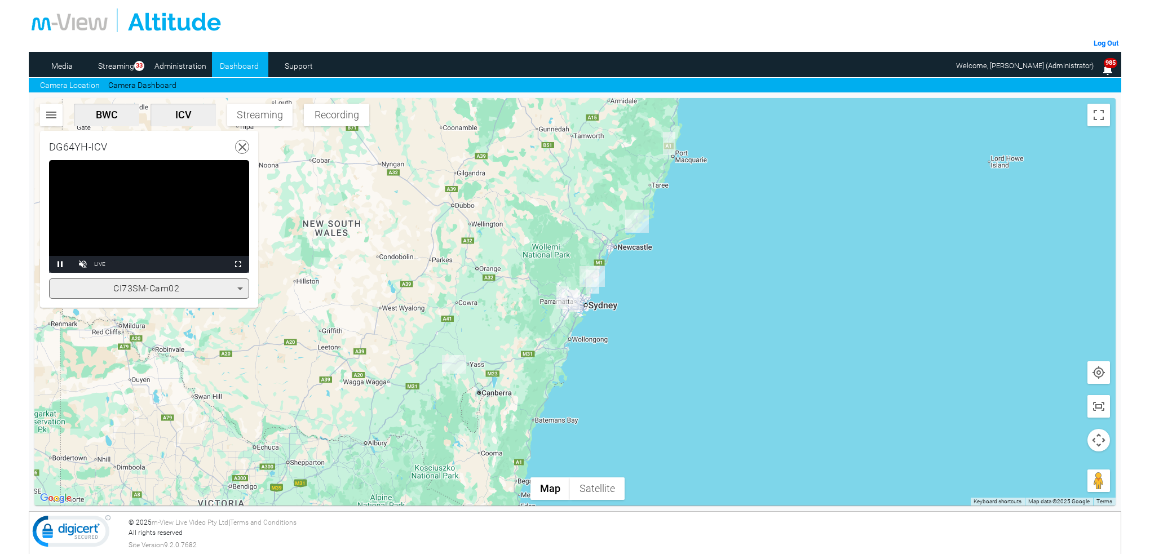
click at [185, 192] on video "Video Player" at bounding box center [149, 216] width 200 height 113
drag, startPoint x: 185, startPoint y: 192, endPoint x: 186, endPoint y: 260, distance: 68.2
click at [186, 192] on video "Video Player" at bounding box center [149, 216] width 200 height 113
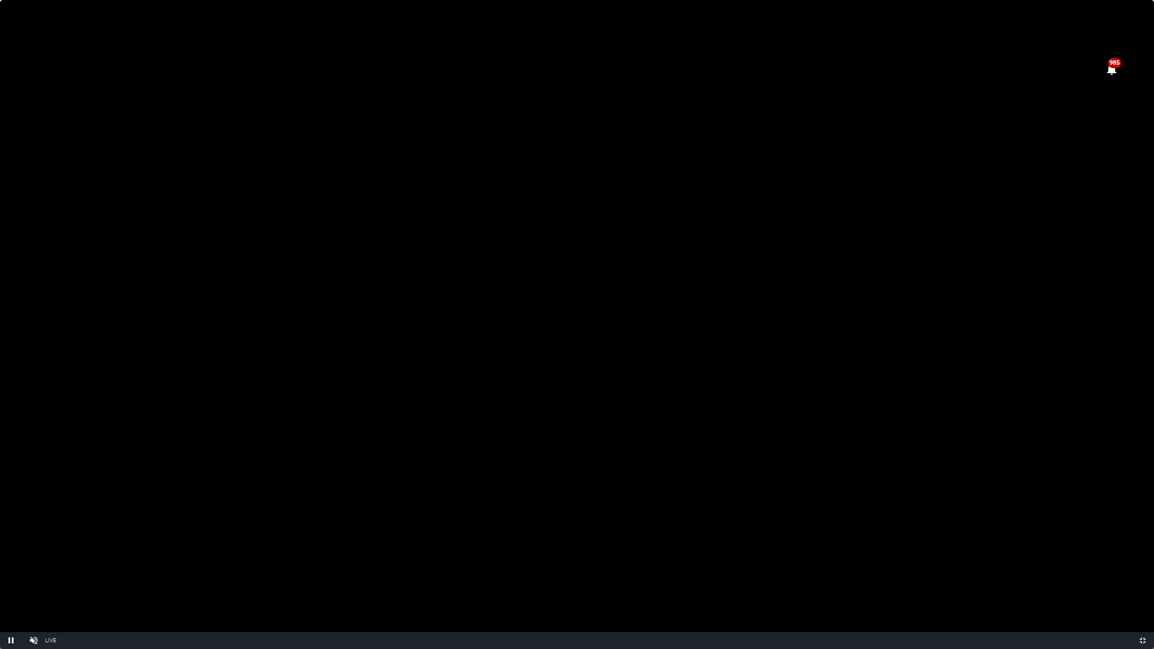
click at [189, 249] on video "Video Player" at bounding box center [577, 324] width 1154 height 649
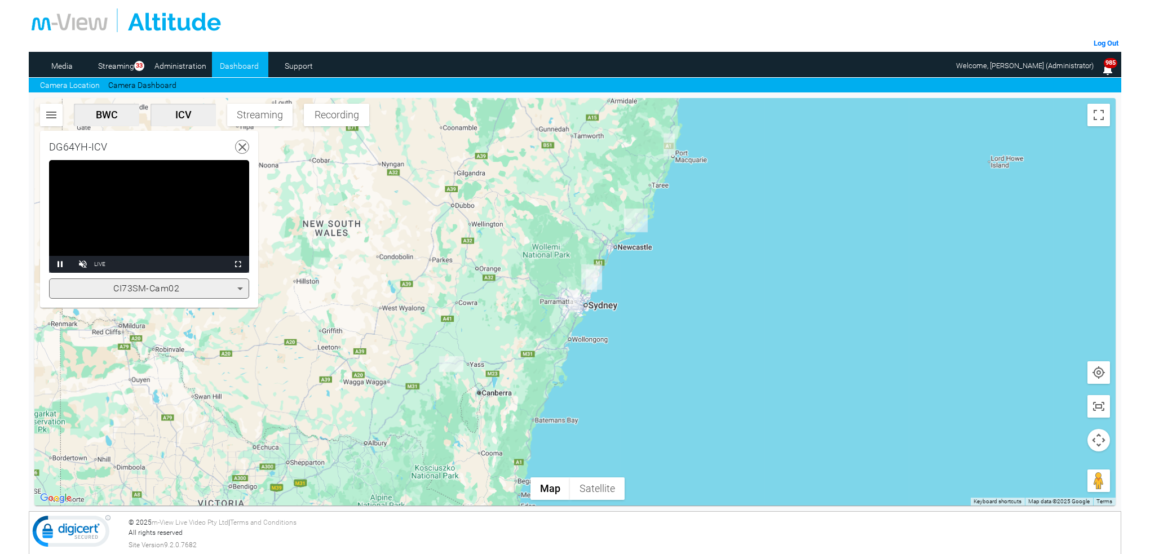
click at [241, 284] on icon at bounding box center [240, 289] width 14 height 14
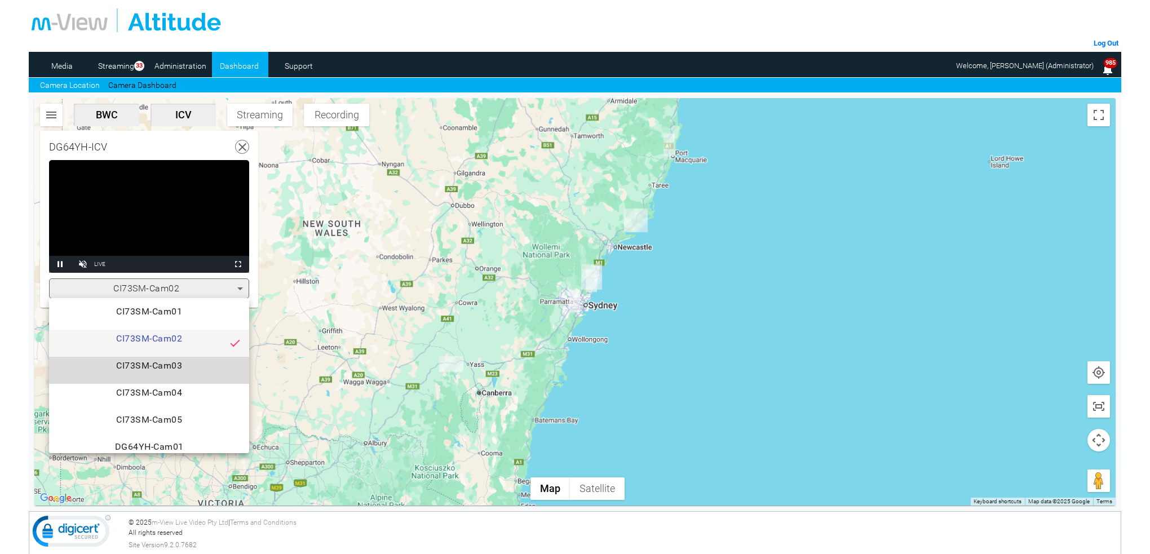
click at [193, 365] on span "CI73SM-Cam03" at bounding box center [149, 370] width 182 height 23
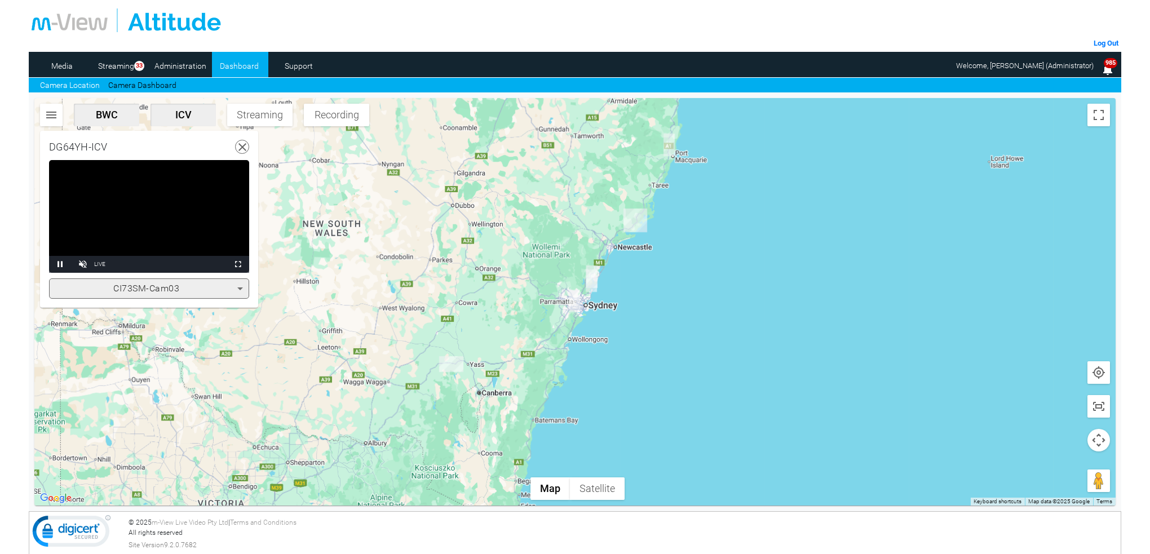
click at [242, 286] on icon at bounding box center [240, 289] width 14 height 14
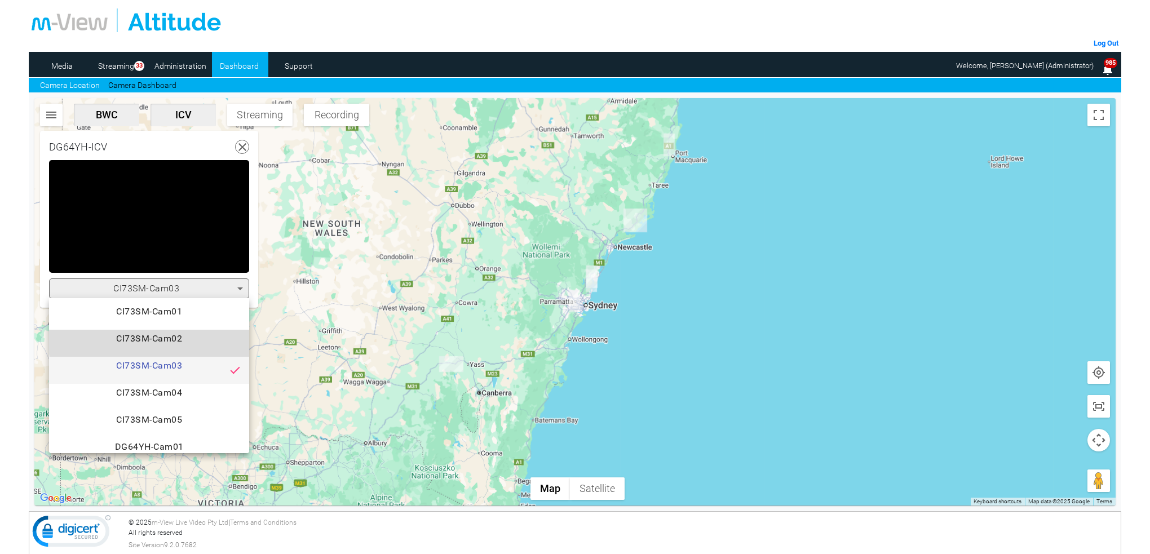
click at [184, 336] on span "CI73SM-Cam02" at bounding box center [149, 343] width 182 height 23
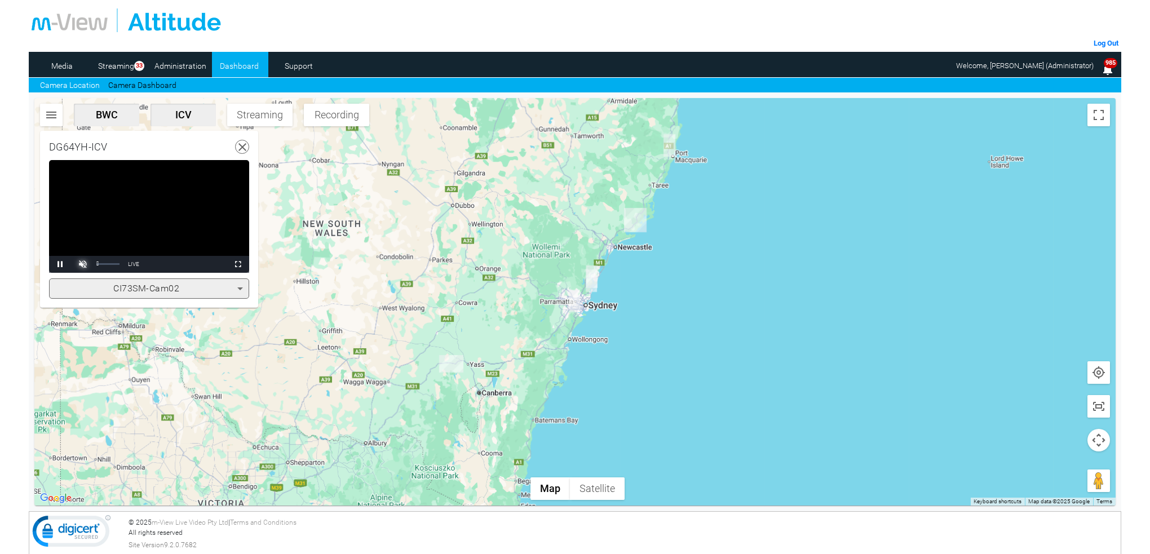
click at [83, 264] on span "Video Player" at bounding box center [83, 264] width 23 height 0
click at [169, 215] on video "Video Player" at bounding box center [149, 216] width 200 height 113
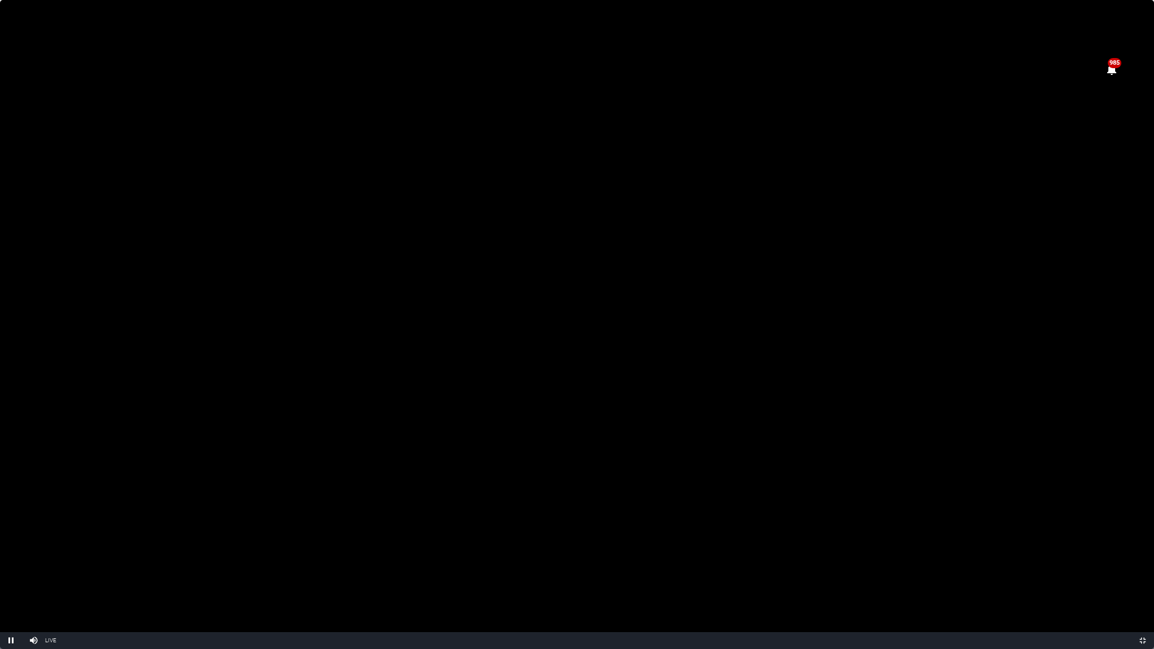
click at [696, 271] on video "Video Player" at bounding box center [577, 324] width 1154 height 649
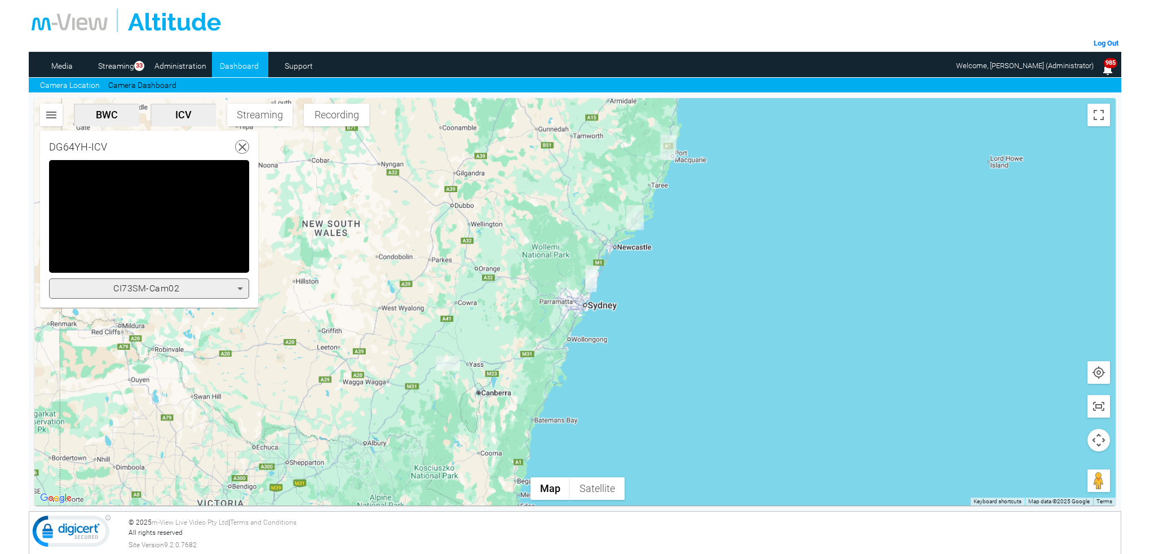
click at [243, 291] on icon at bounding box center [240, 289] width 14 height 14
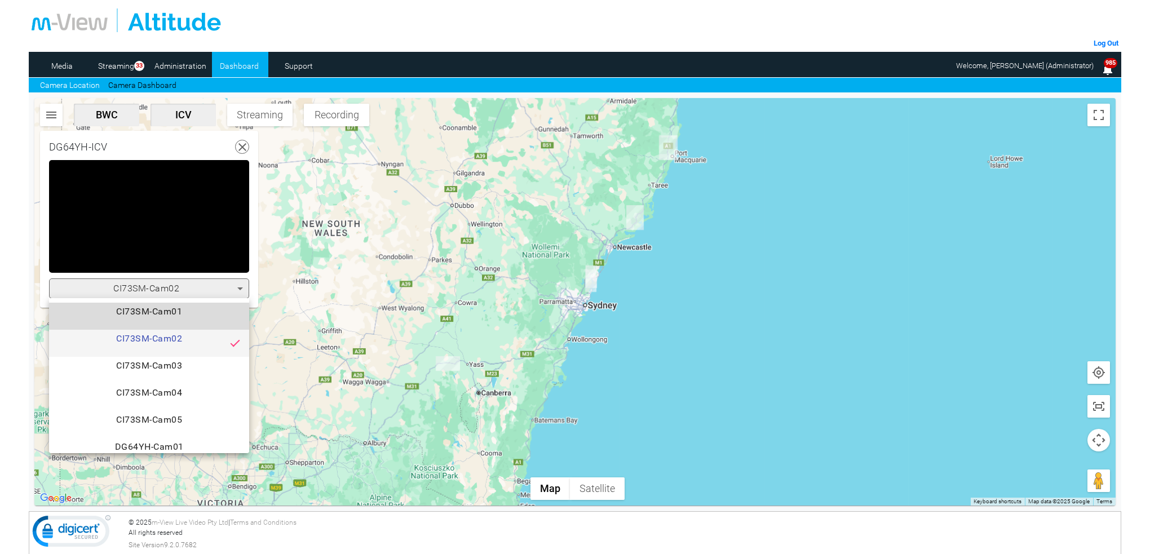
click at [194, 311] on span "CI73SM-Cam01" at bounding box center [149, 316] width 182 height 23
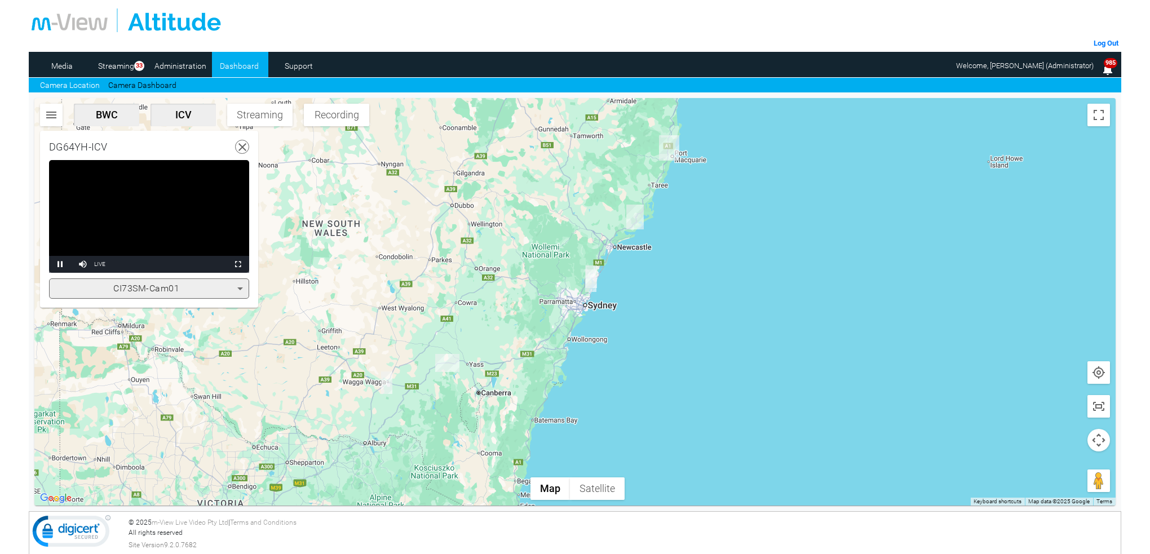
click at [211, 233] on video "Video Player" at bounding box center [149, 216] width 200 height 113
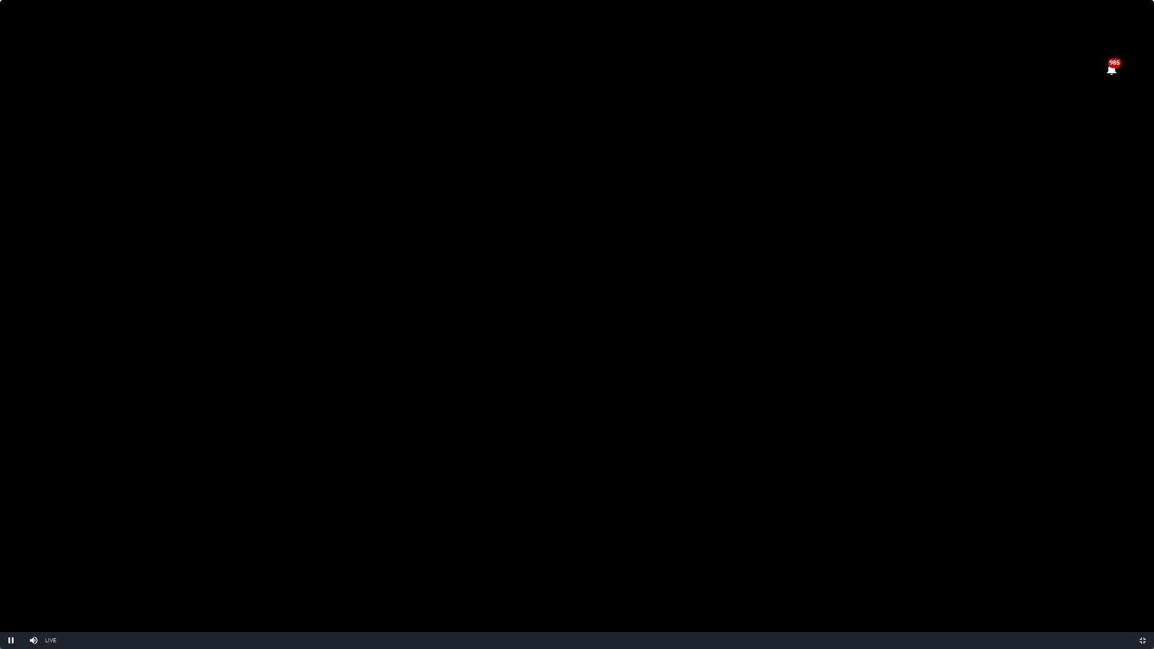
click at [464, 340] on video "Video Player" at bounding box center [577, 324] width 1154 height 649
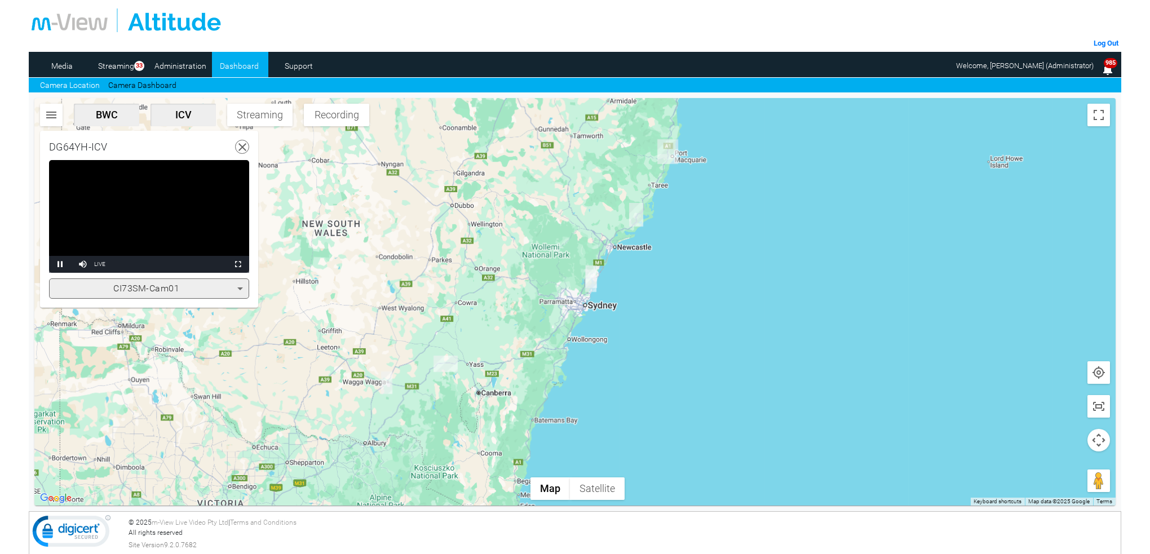
click at [170, 216] on video "Video Player" at bounding box center [149, 216] width 200 height 113
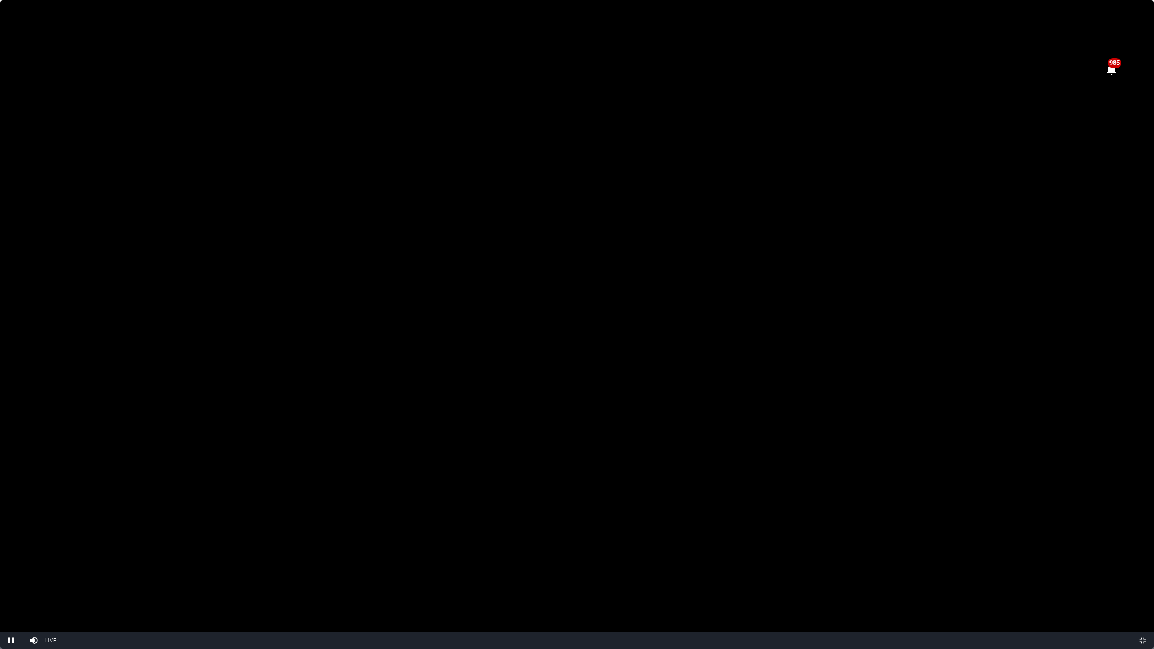
click at [546, 228] on video "Video Player" at bounding box center [577, 324] width 1154 height 649
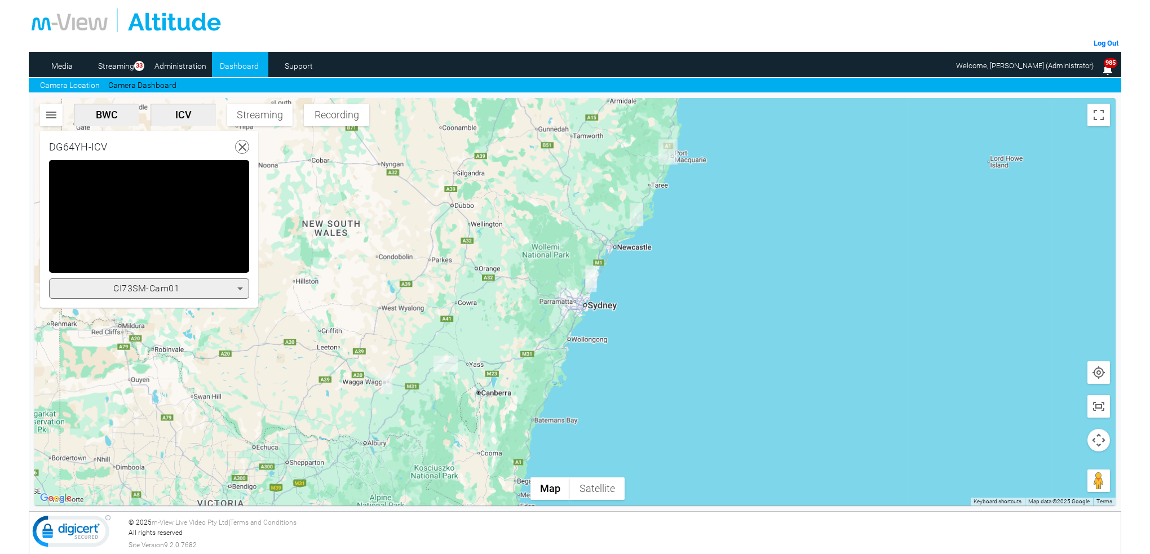
click at [239, 287] on icon at bounding box center [240, 288] width 6 height 3
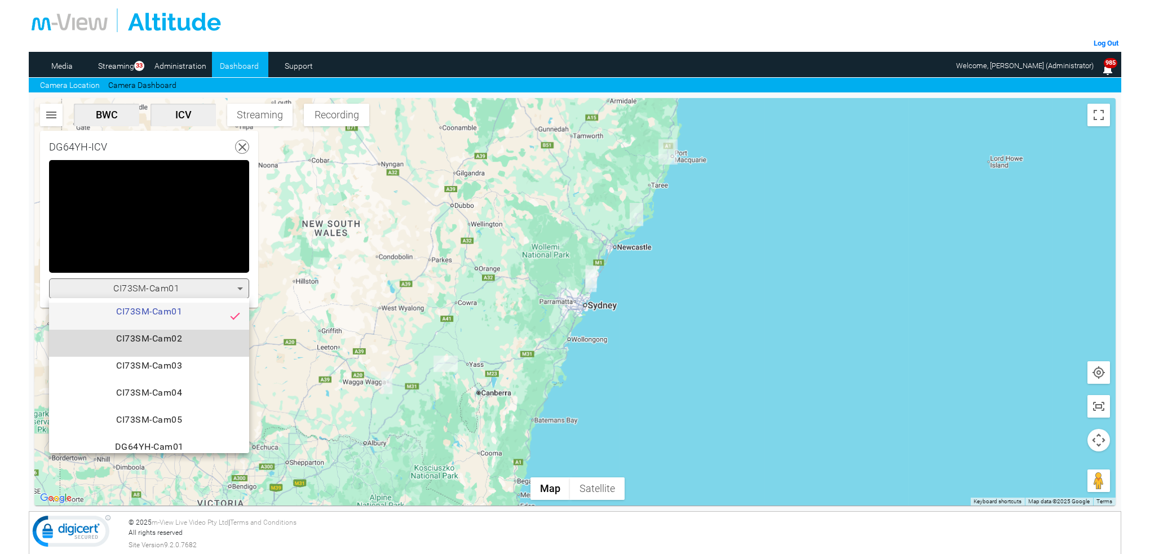
click at [178, 339] on span "CI73SM-Cam02" at bounding box center [149, 343] width 182 height 23
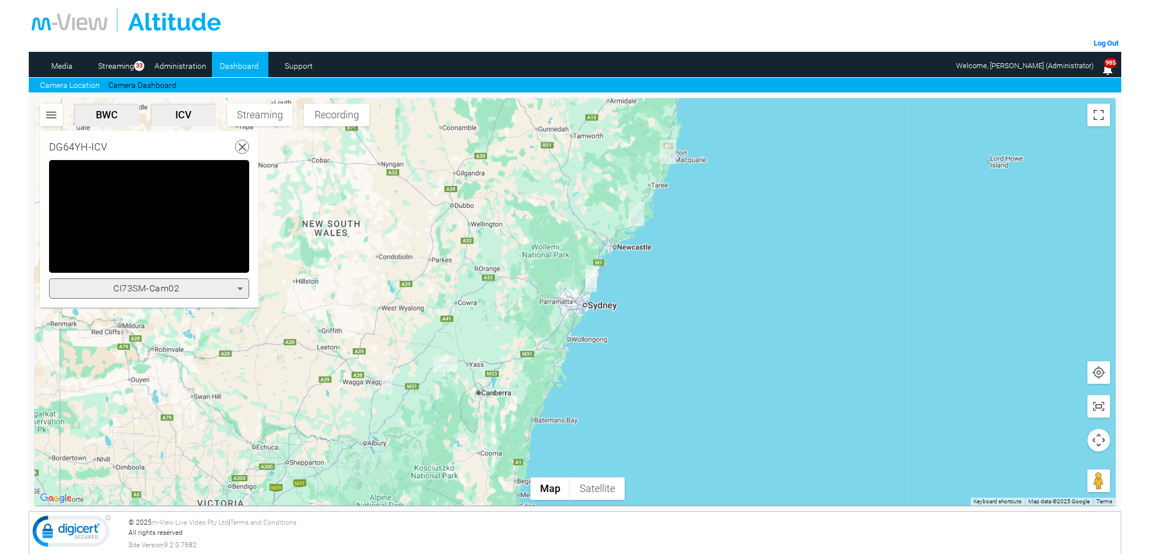
click at [238, 290] on icon at bounding box center [240, 289] width 14 height 14
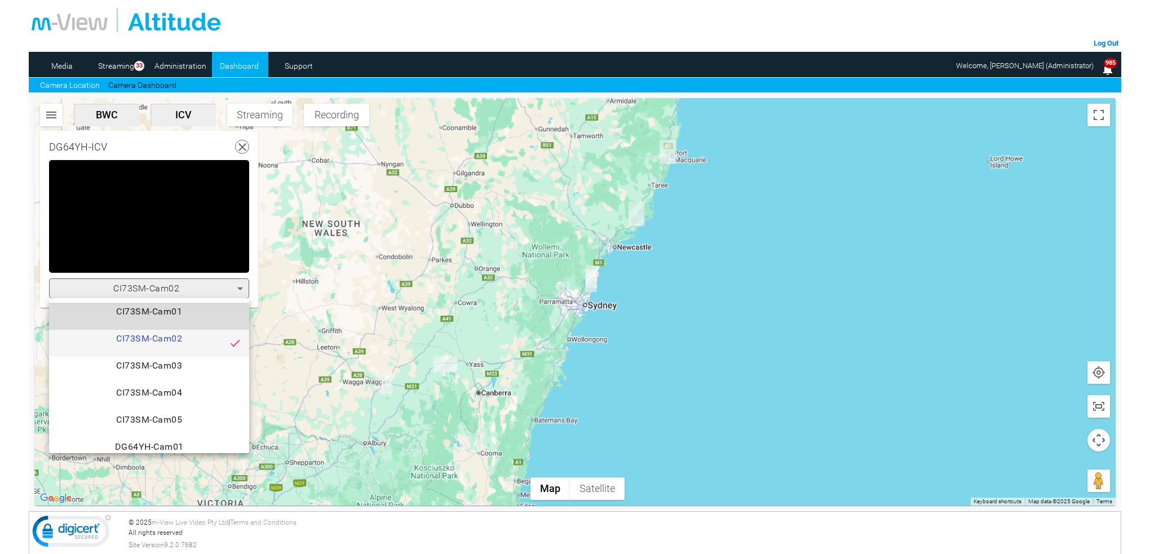
click at [198, 313] on span "CI73SM-Cam01" at bounding box center [149, 316] width 182 height 23
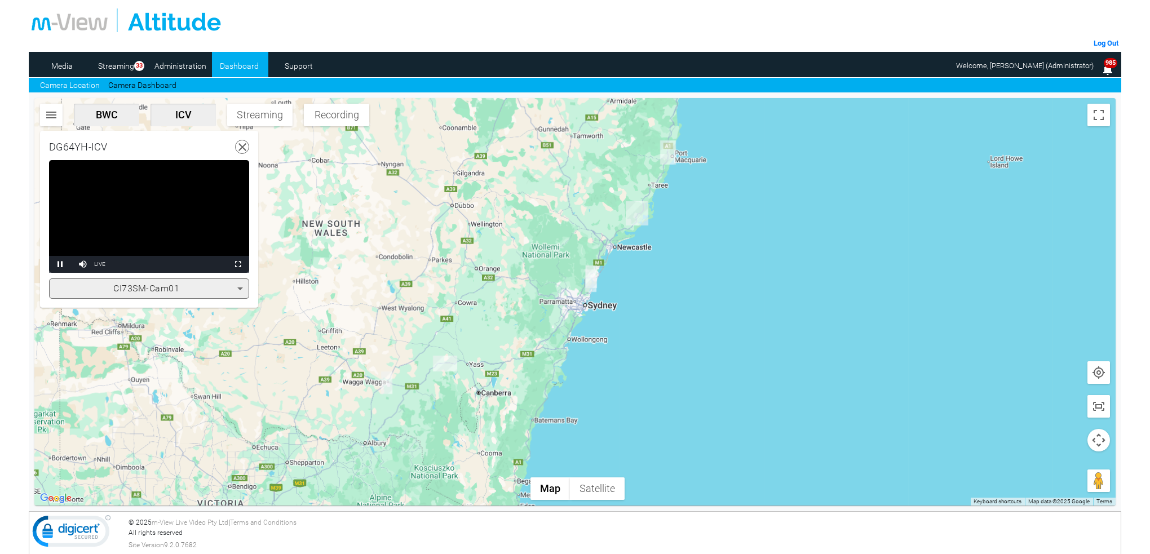
click at [211, 255] on video "Video Player" at bounding box center [149, 216] width 200 height 113
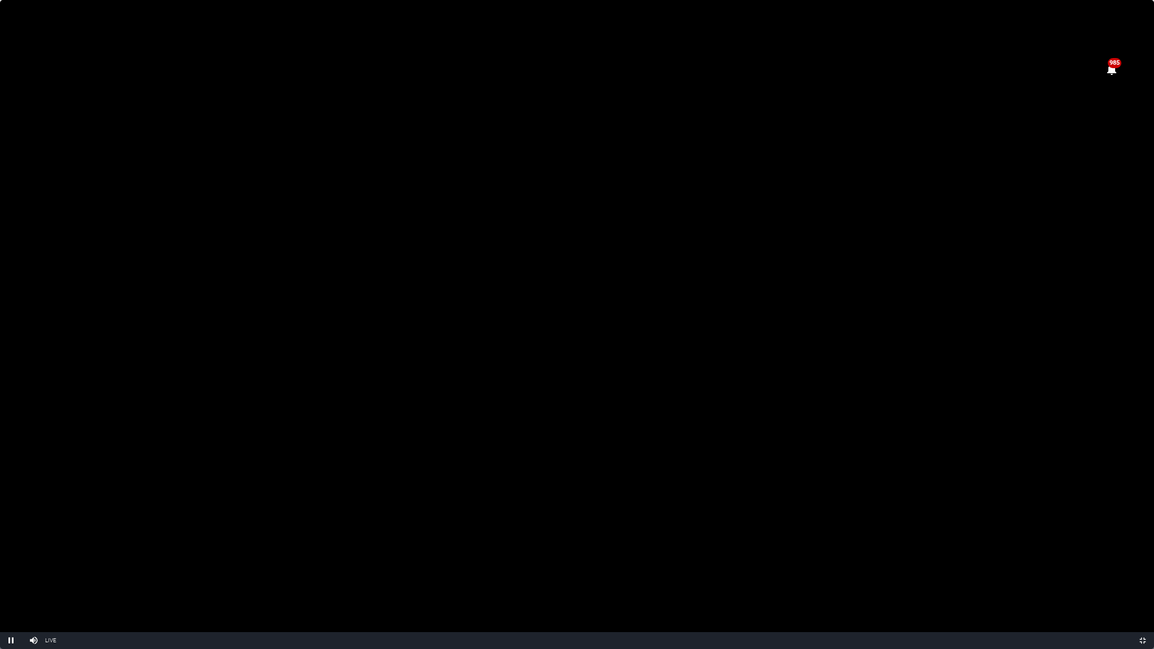
click at [924, 169] on video "Video Player" at bounding box center [577, 324] width 1154 height 649
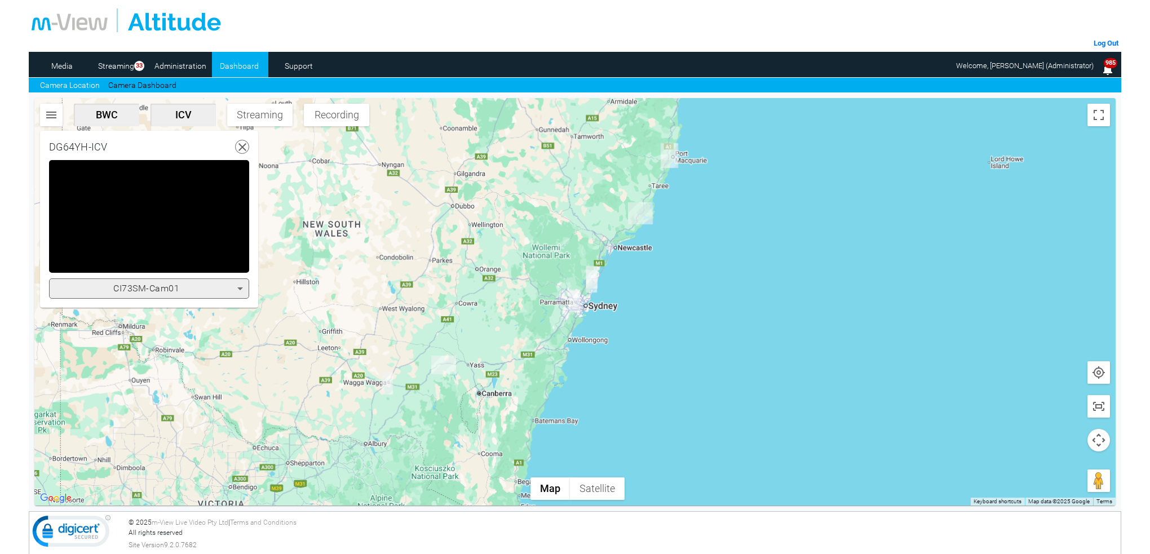
click at [245, 147] on icon at bounding box center [243, 147] width 14 height 14
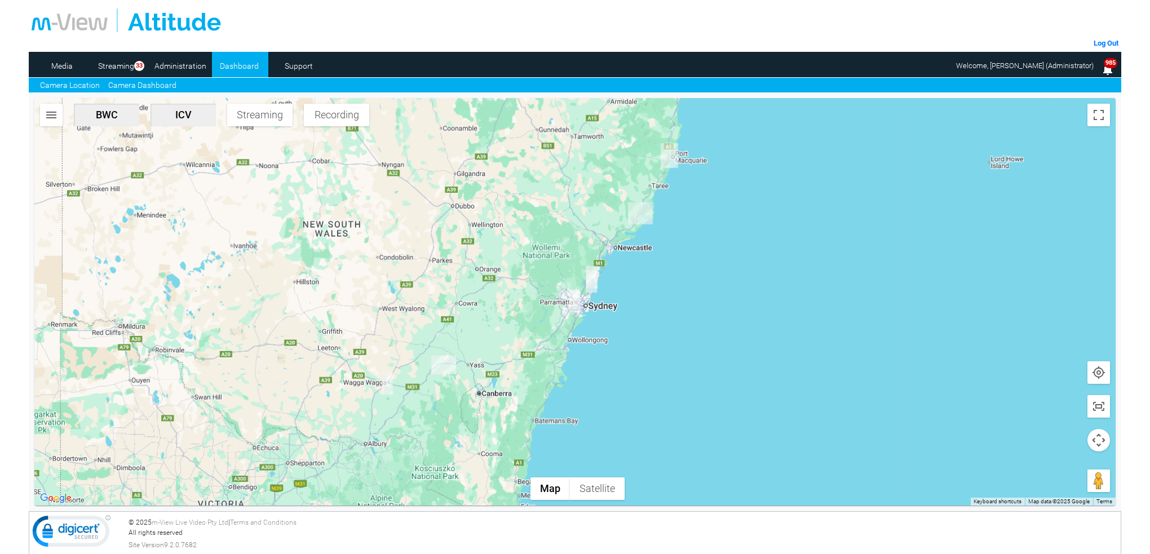
click at [161, 83] on link "Camera Dashboard" at bounding box center [142, 85] width 68 height 12
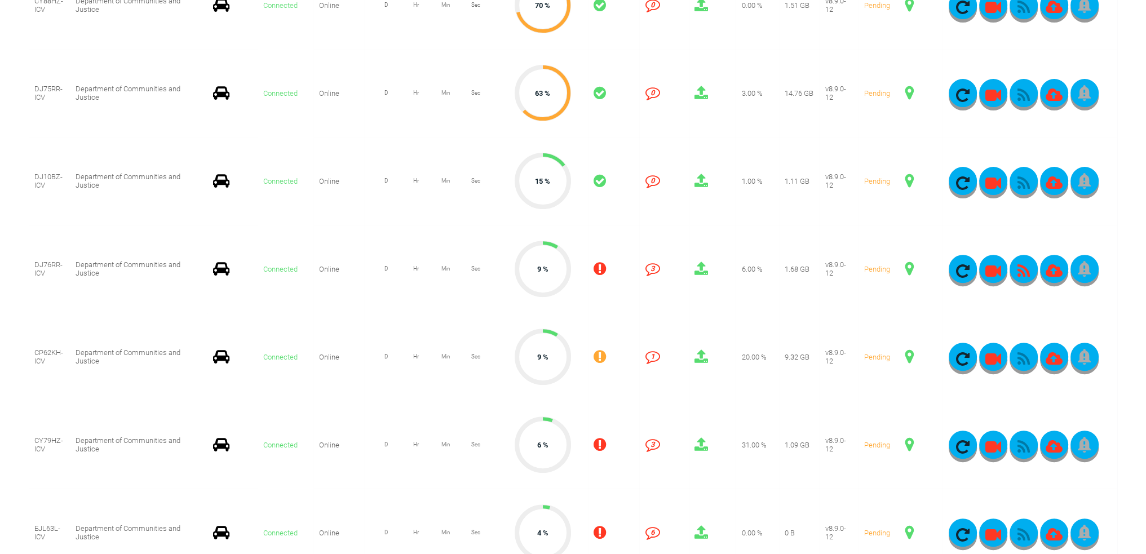
scroll to position [507, 0]
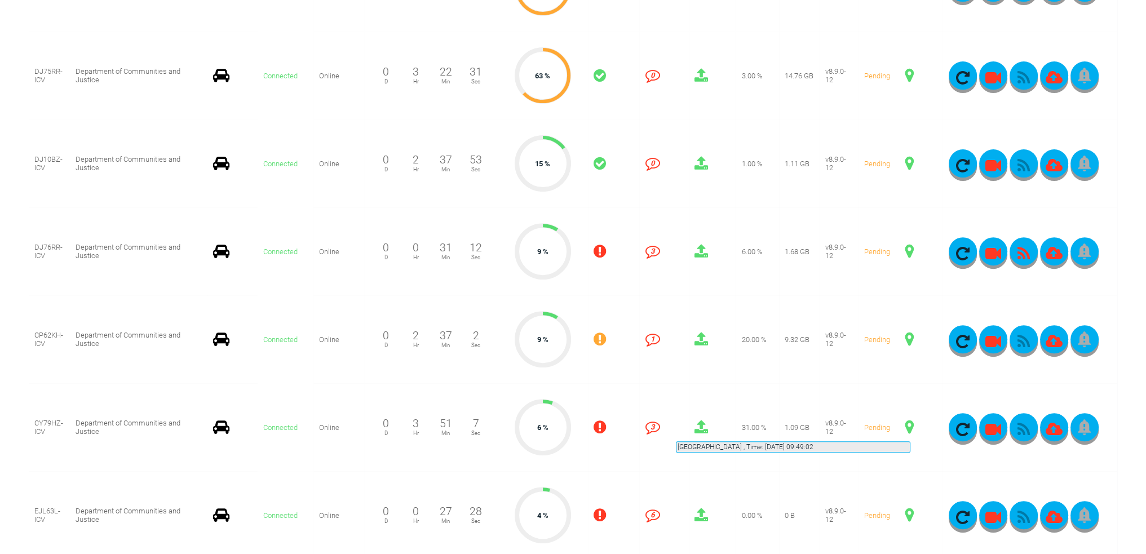
click at [910, 428] on span at bounding box center [909, 427] width 8 height 15
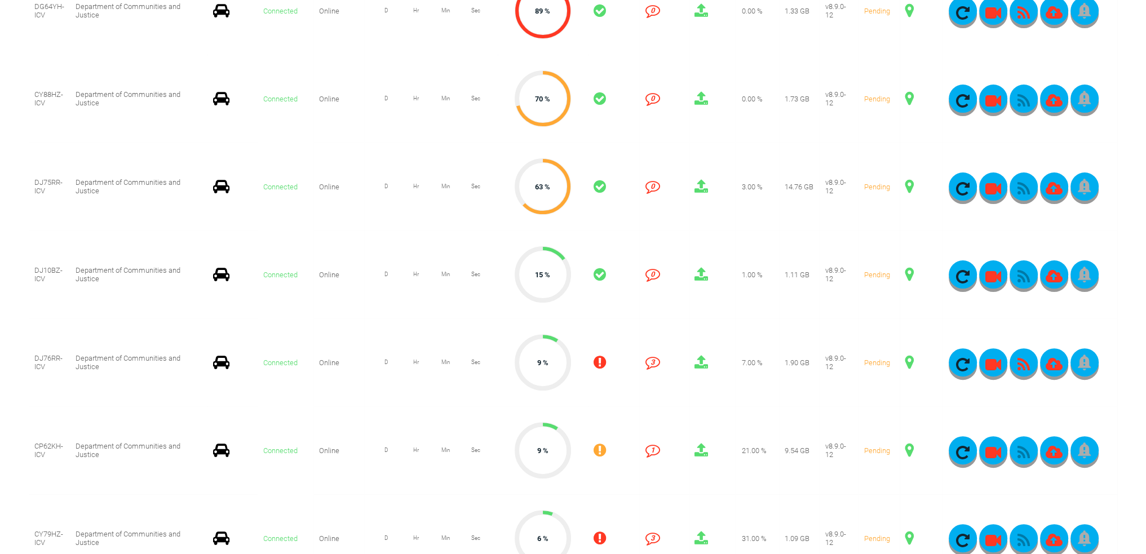
scroll to position [395, 0]
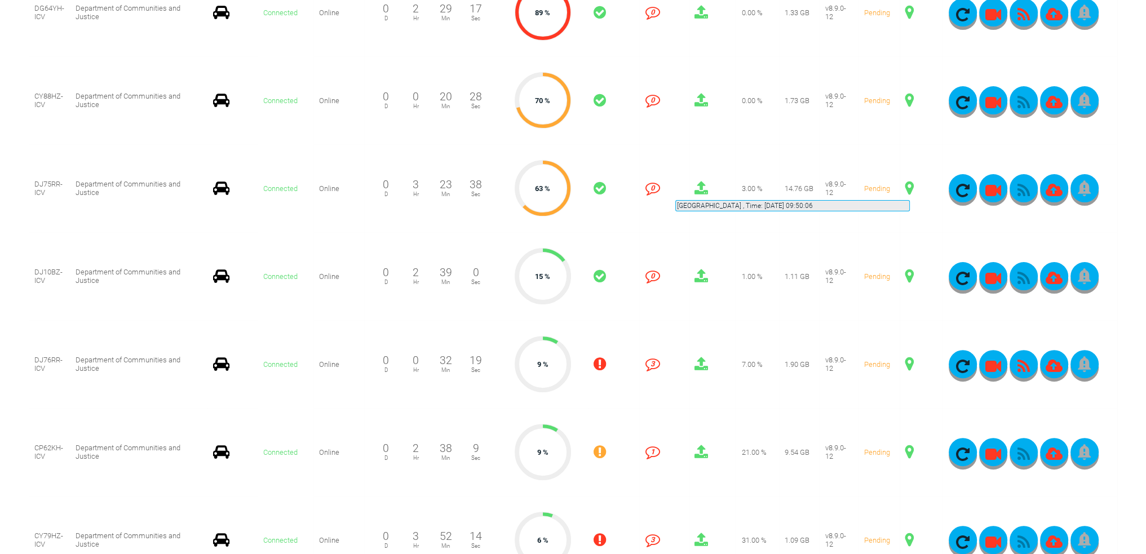
click at [910, 187] on span at bounding box center [909, 188] width 8 height 15
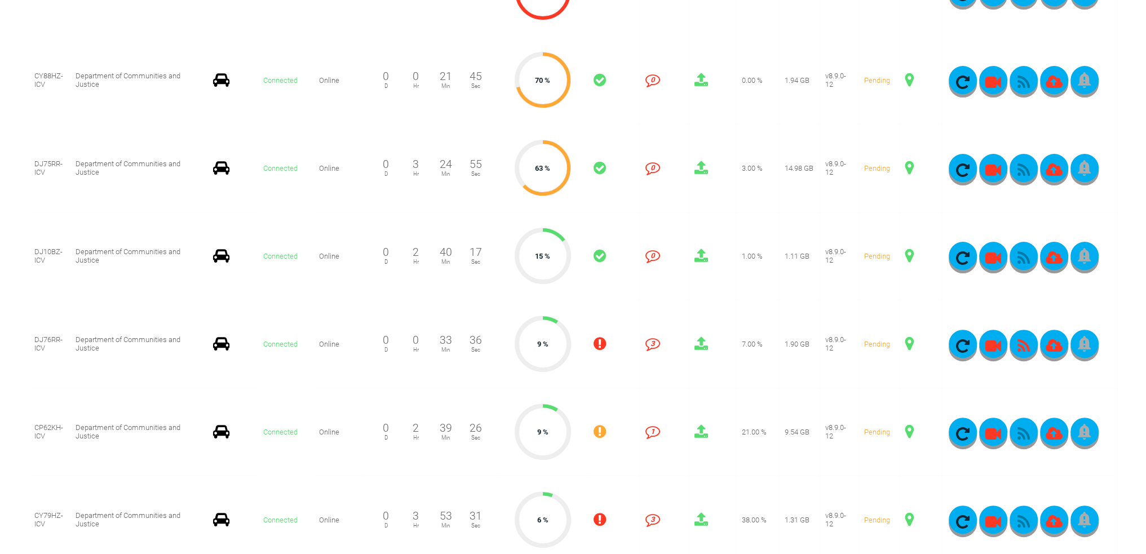
scroll to position [451, 0]
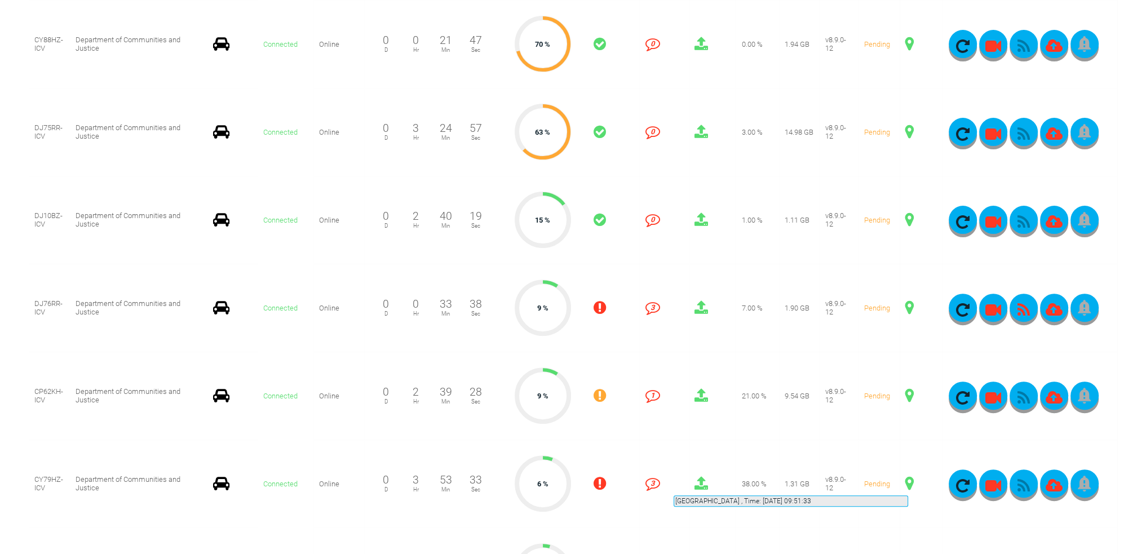
click at [908, 482] on span at bounding box center [909, 483] width 8 height 15
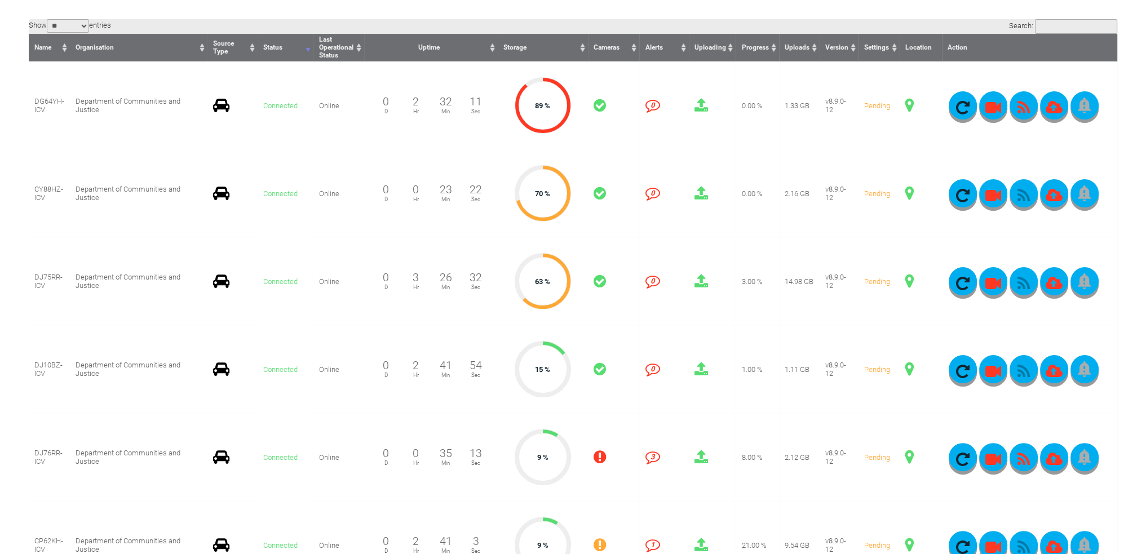
scroll to position [282, 0]
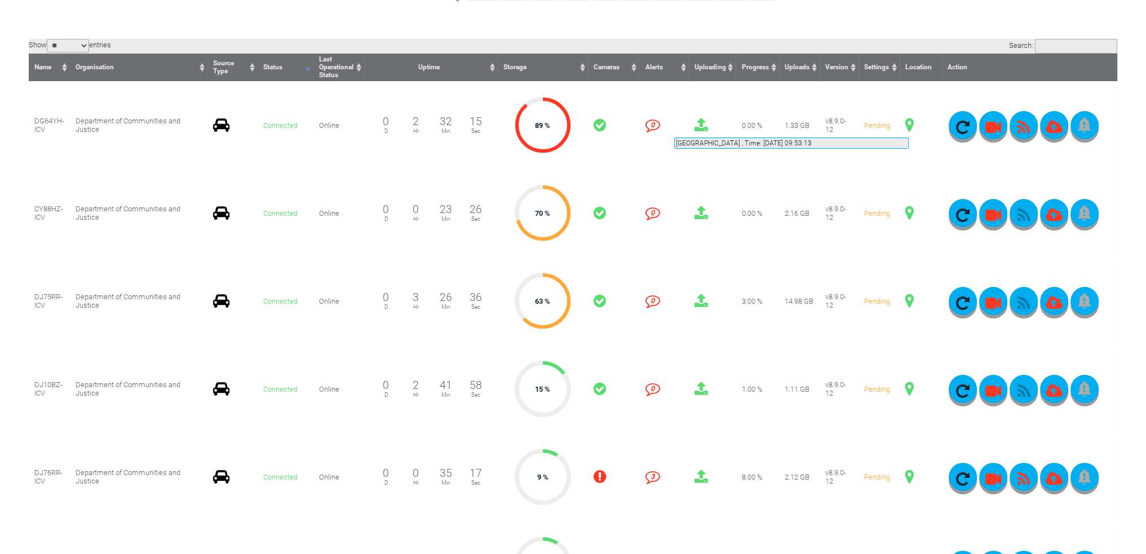
click at [909, 124] on span at bounding box center [909, 125] width 8 height 15
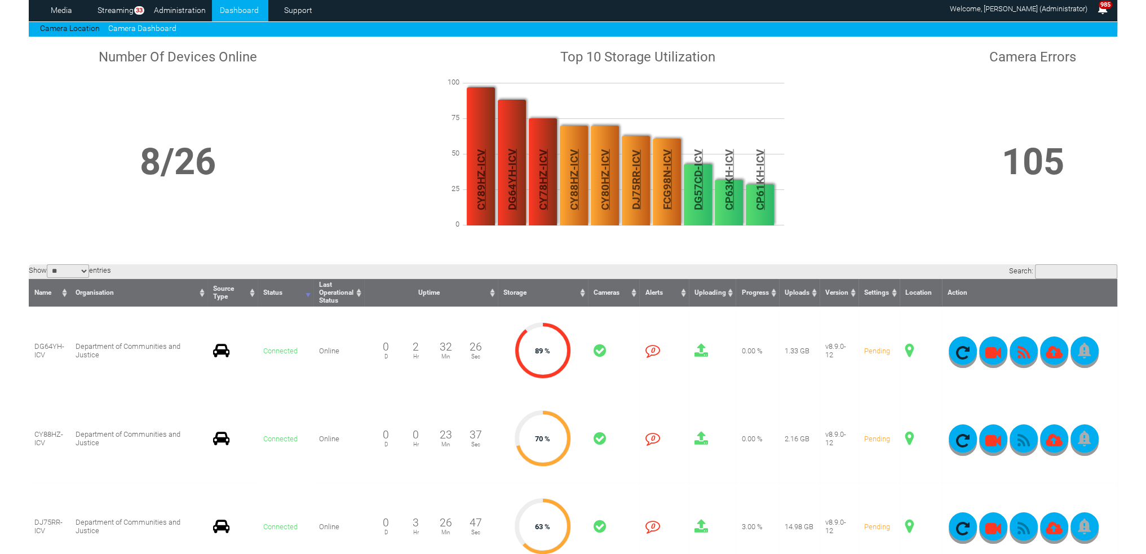
scroll to position [0, 0]
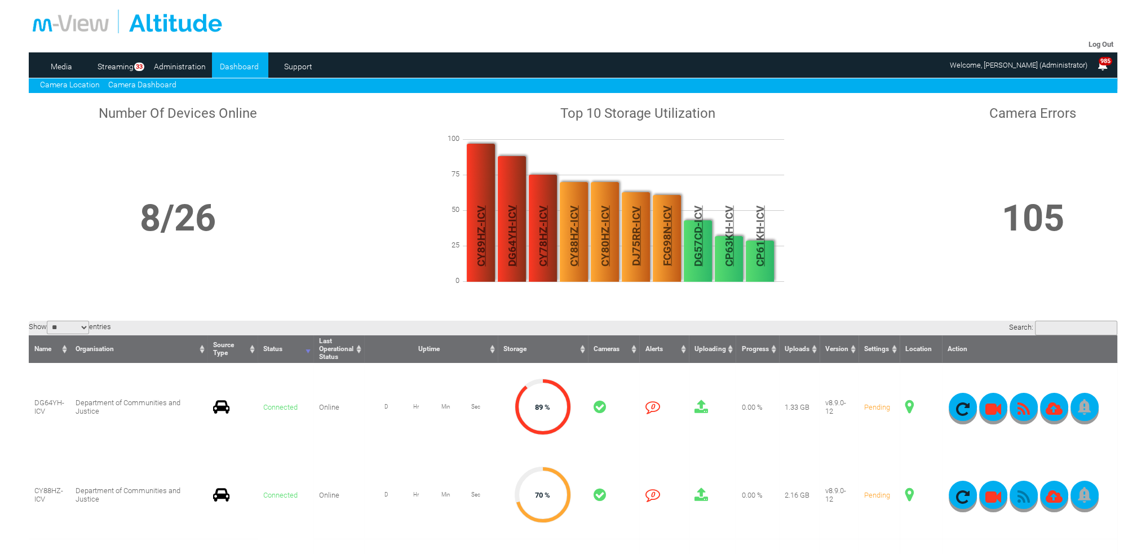
click at [85, 81] on link "Camera Location" at bounding box center [70, 84] width 60 height 9
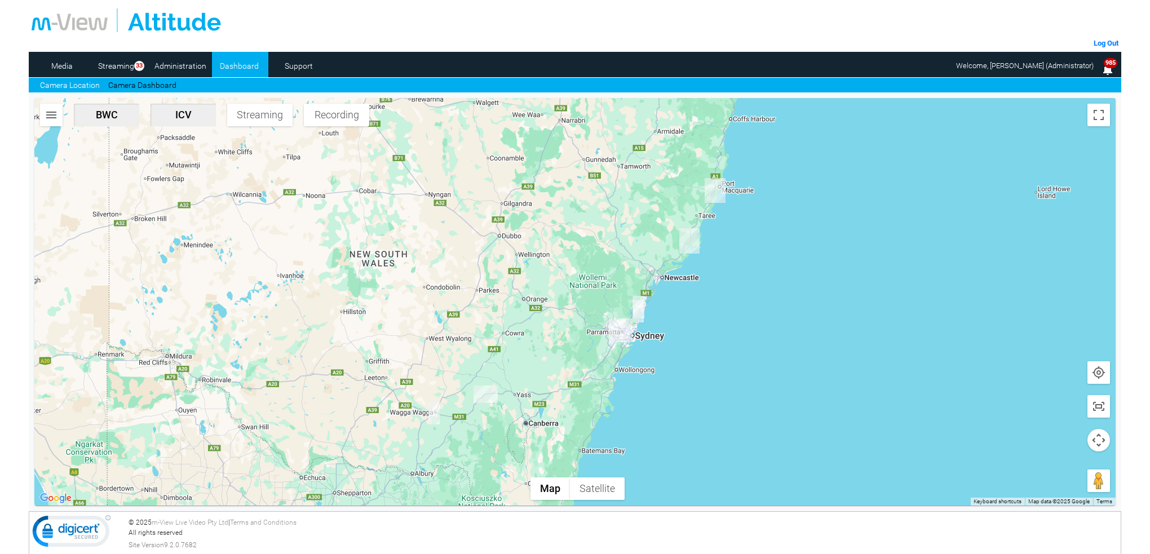
click at [624, 329] on img "DG64YH-ICV" at bounding box center [621, 330] width 24 height 24
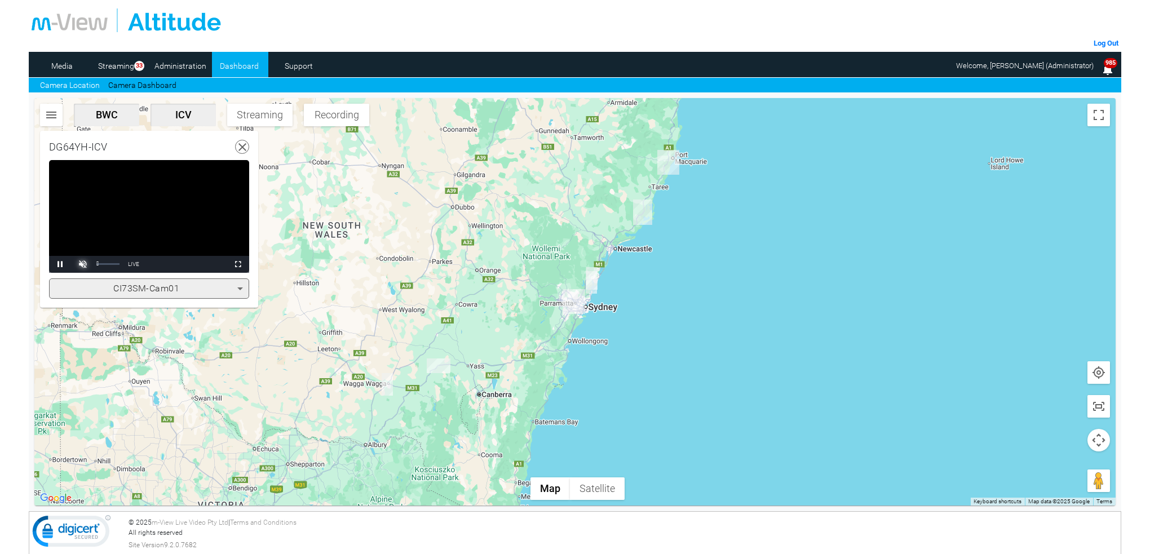
click at [82, 264] on span "Video Player" at bounding box center [83, 264] width 23 height 0
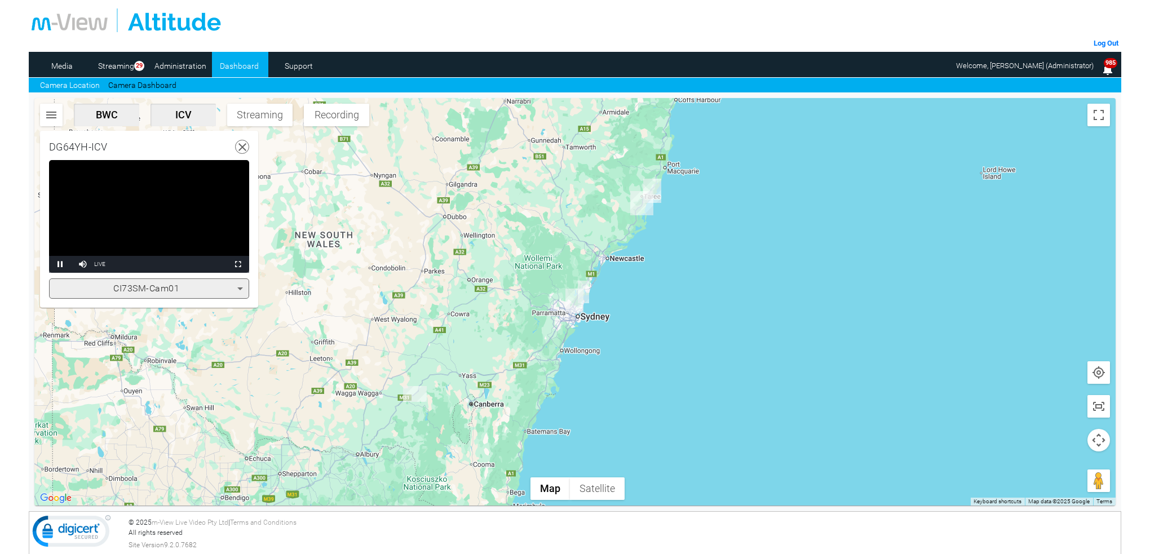
click at [242, 141] on icon at bounding box center [243, 147] width 14 height 14
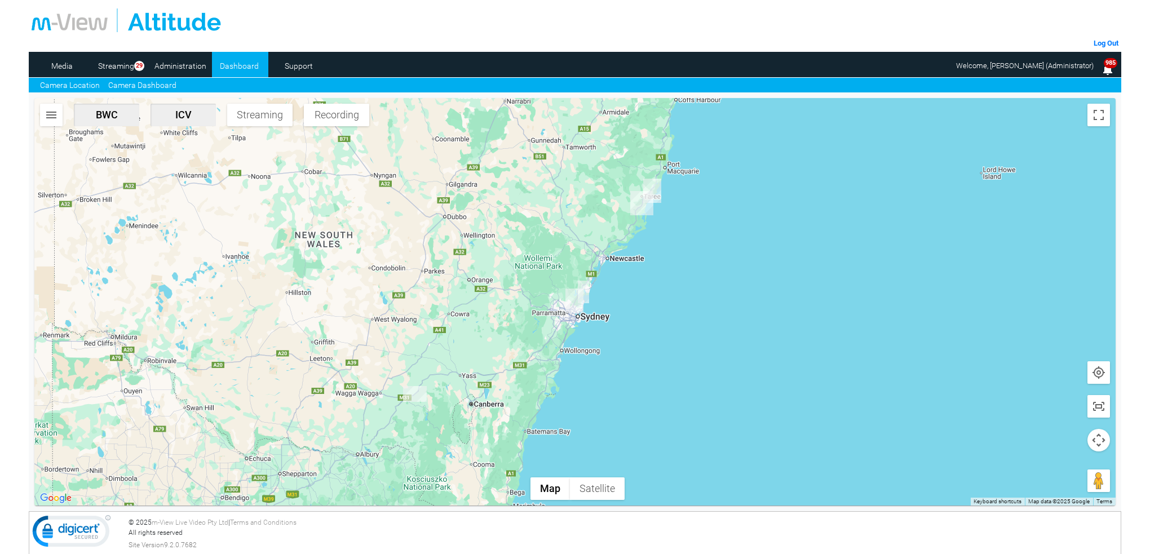
click at [144, 87] on link "Camera Dashboard" at bounding box center [142, 85] width 68 height 12
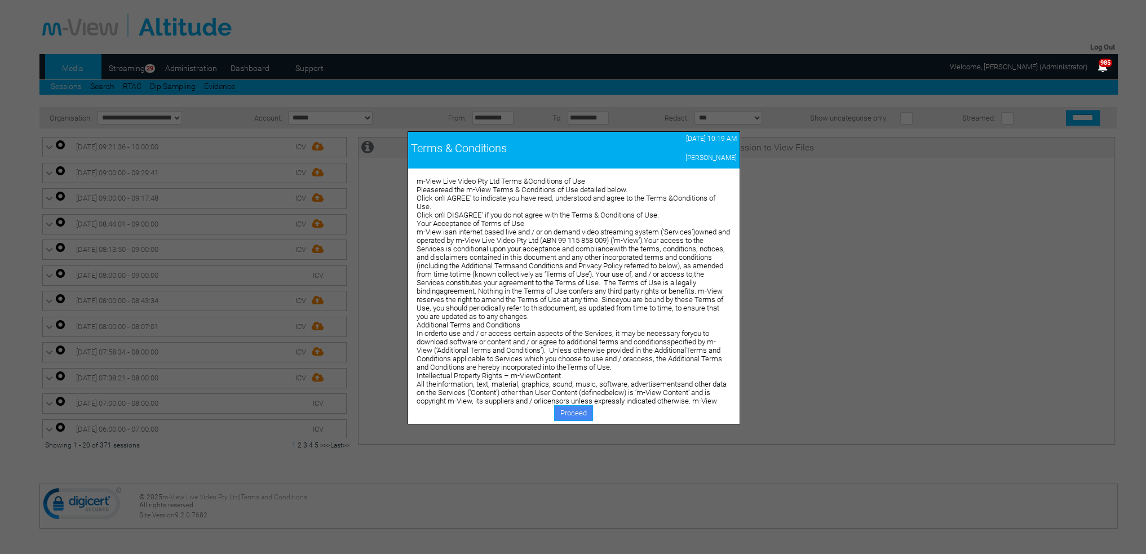
click at [559, 413] on link "Proceed" at bounding box center [573, 413] width 39 height 16
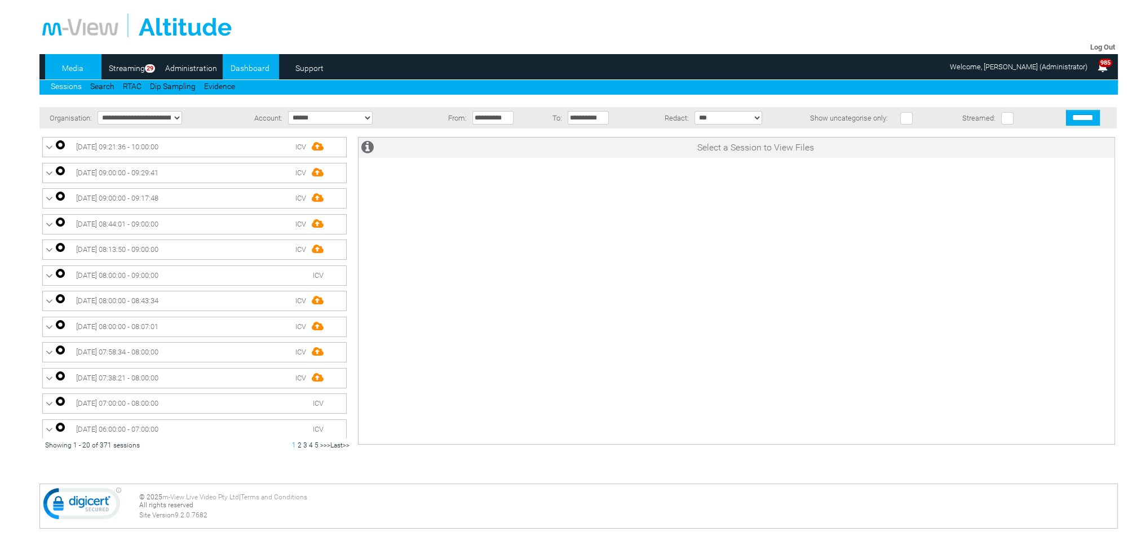
click at [240, 65] on link "Dashboard" at bounding box center [250, 68] width 55 height 17
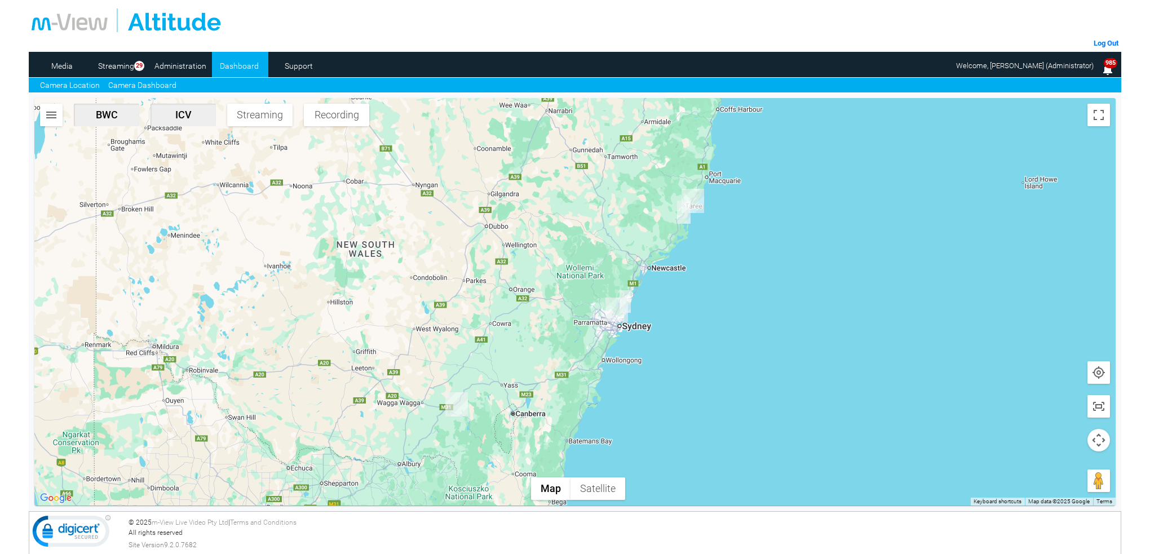
click at [162, 86] on link "Camera Dashboard" at bounding box center [142, 85] width 68 height 12
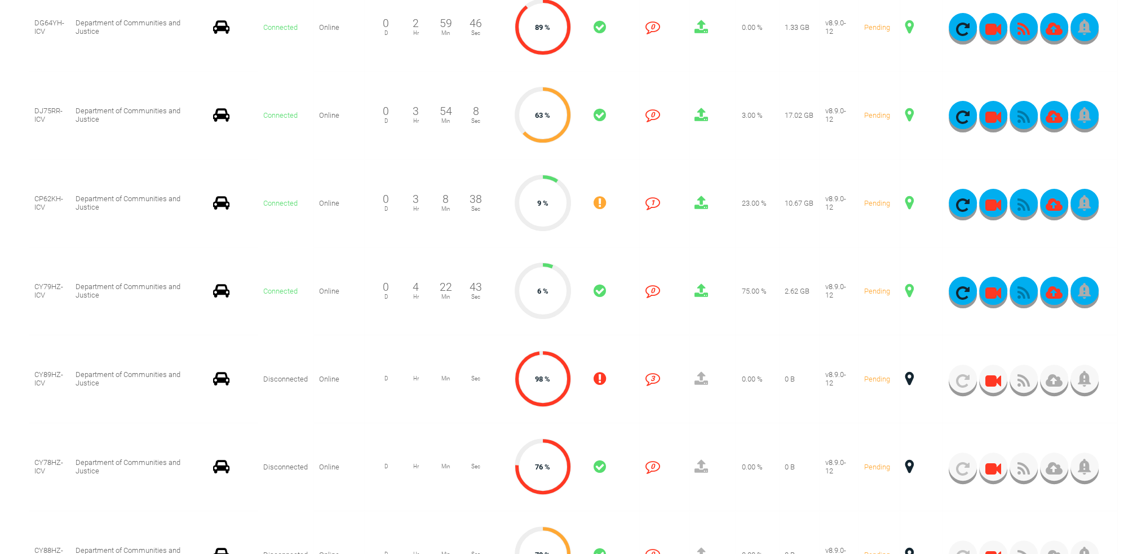
scroll to position [395, 0]
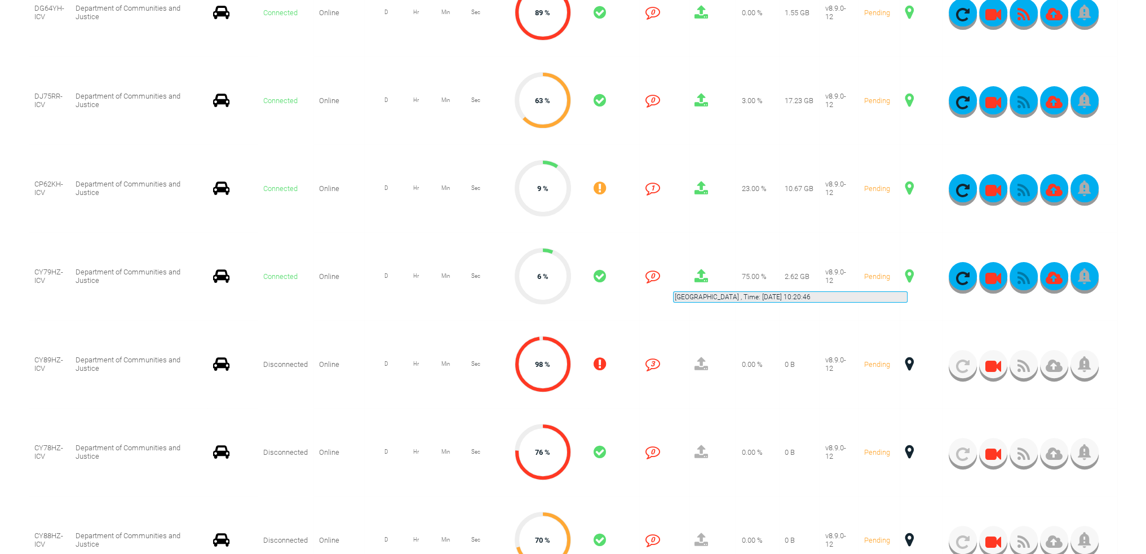
click at [907, 278] on span at bounding box center [909, 276] width 8 height 15
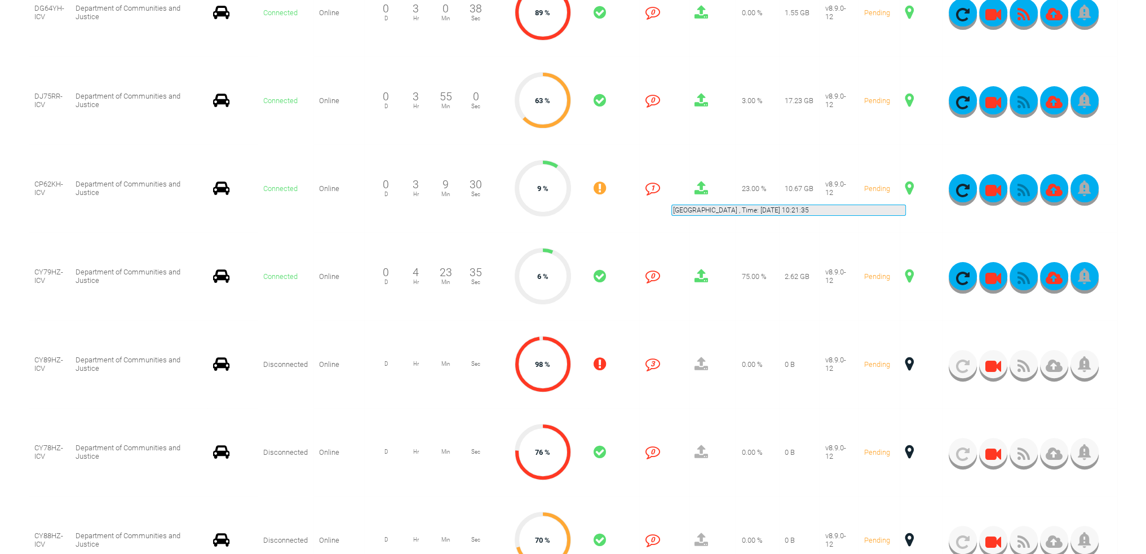
click at [906, 191] on span at bounding box center [909, 188] width 8 height 15
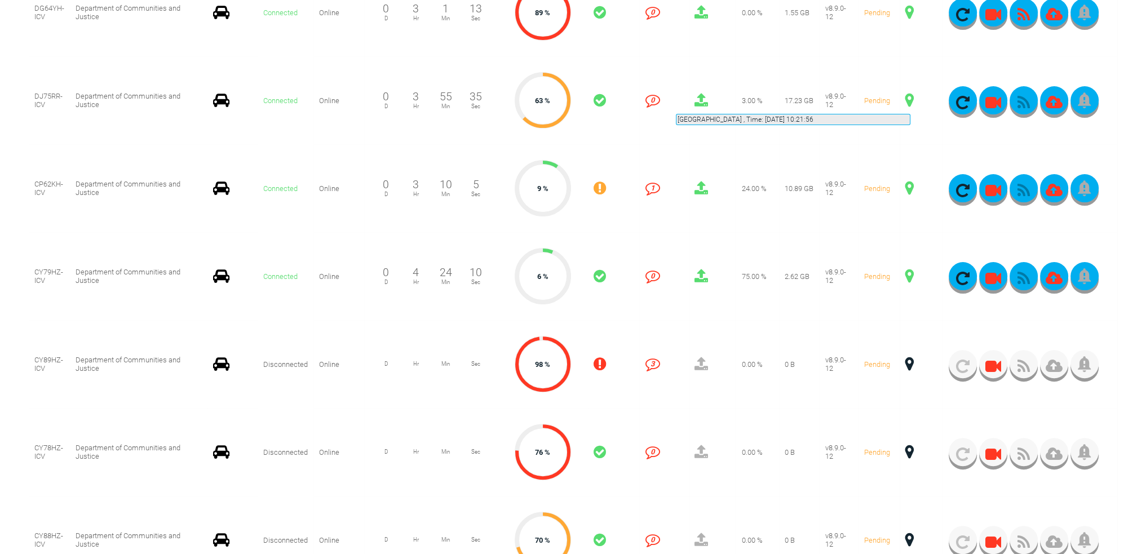
click at [910, 100] on span at bounding box center [909, 100] width 8 height 15
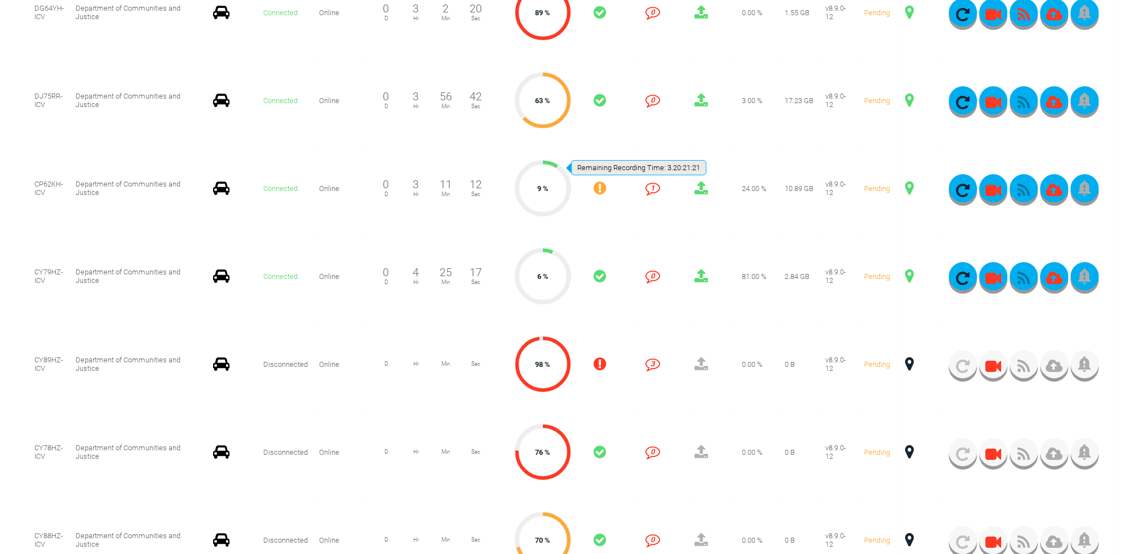
scroll to position [282, 0]
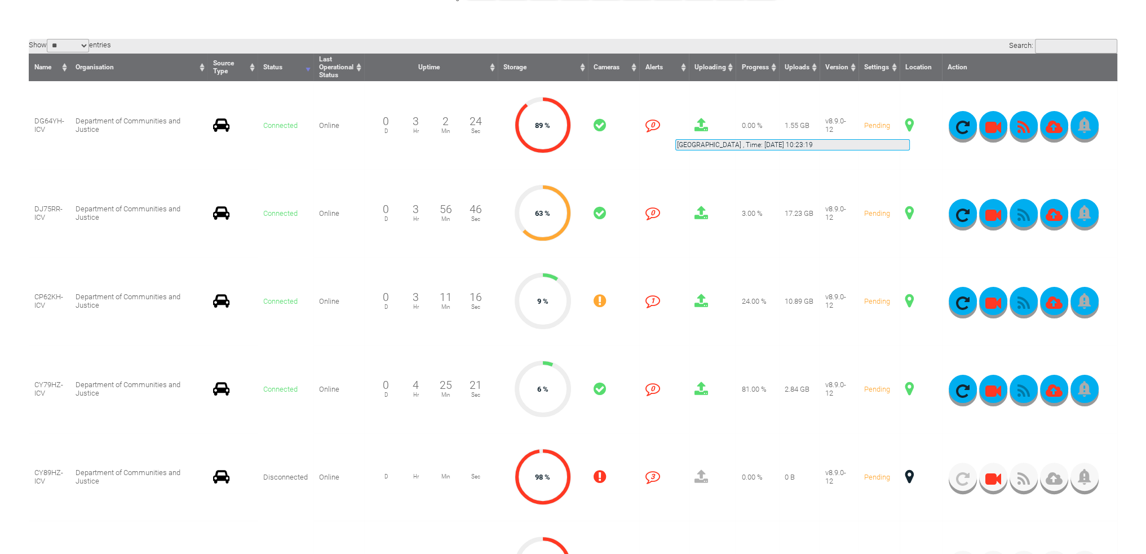
click at [910, 126] on span at bounding box center [909, 125] width 8 height 15
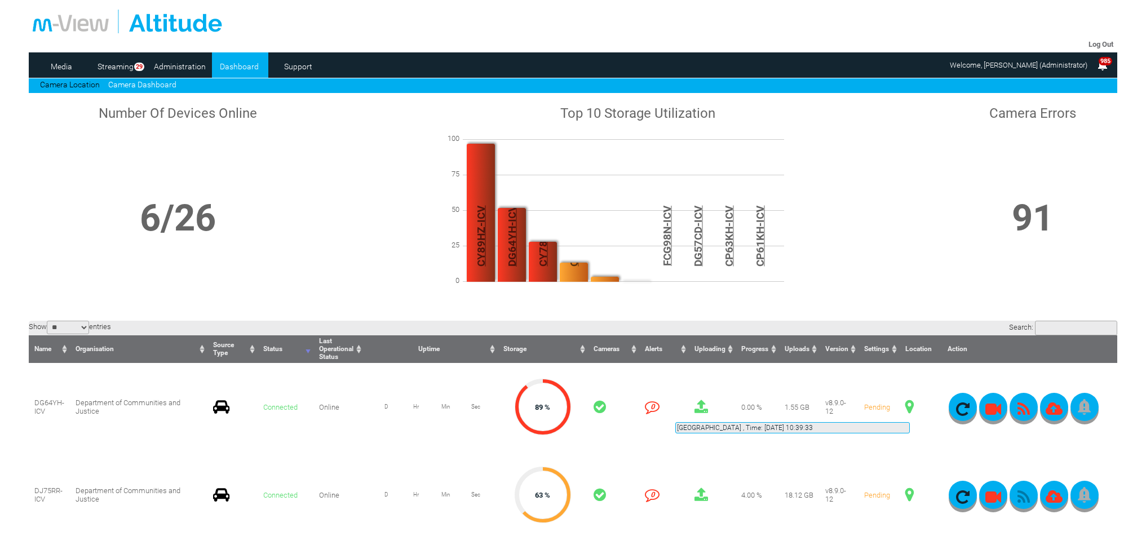
scroll to position [282, 0]
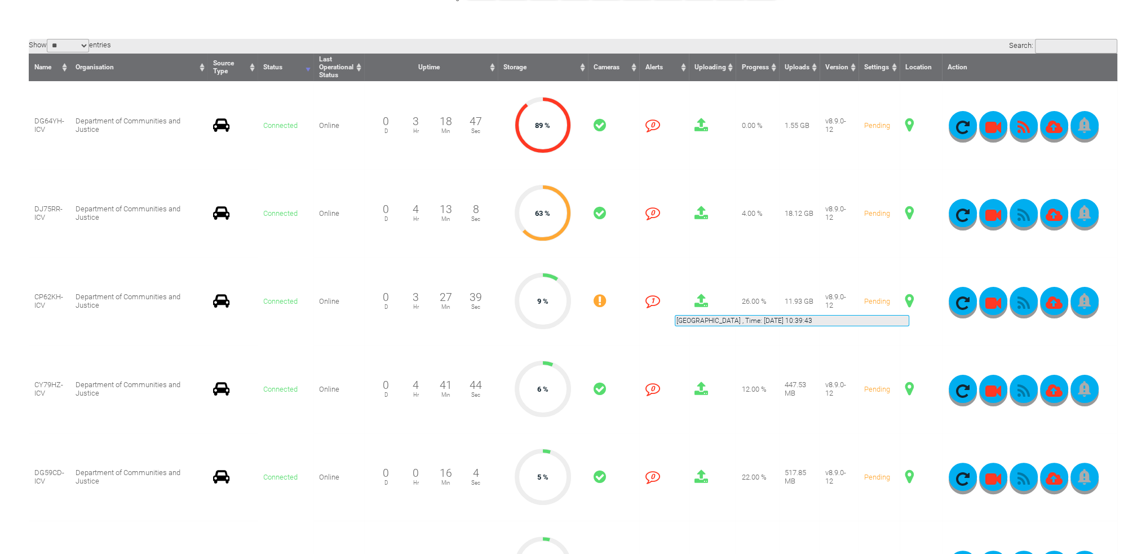
click at [909, 302] on span at bounding box center [909, 301] width 8 height 15
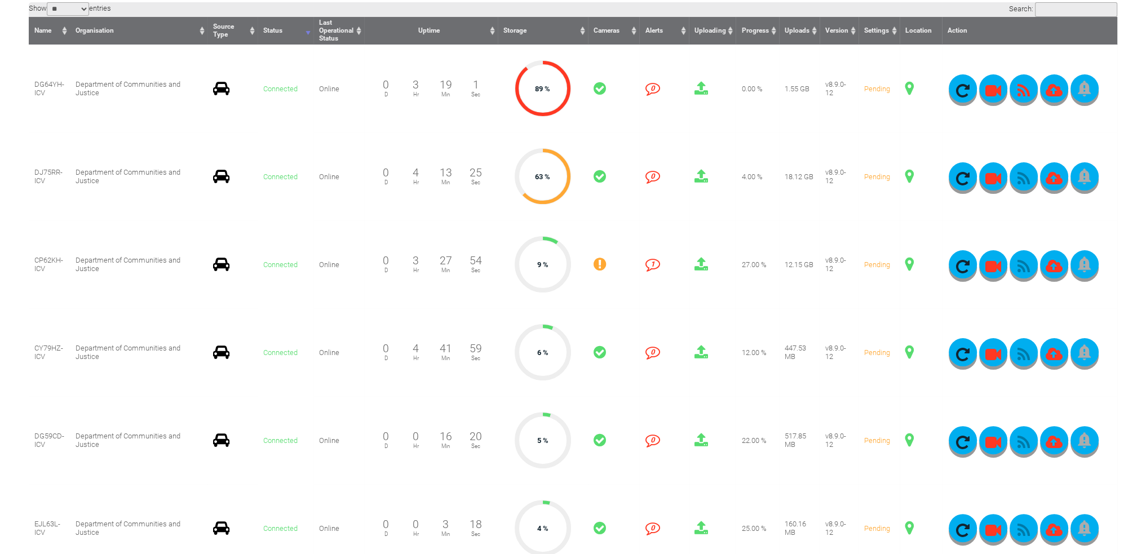
scroll to position [338, 0]
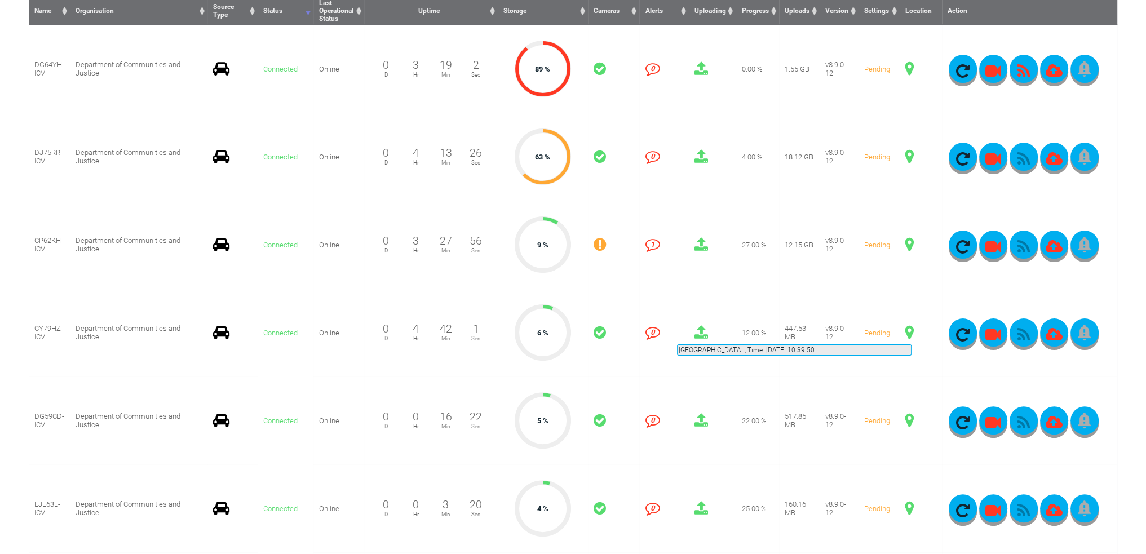
click at [911, 331] on span at bounding box center [909, 332] width 8 height 15
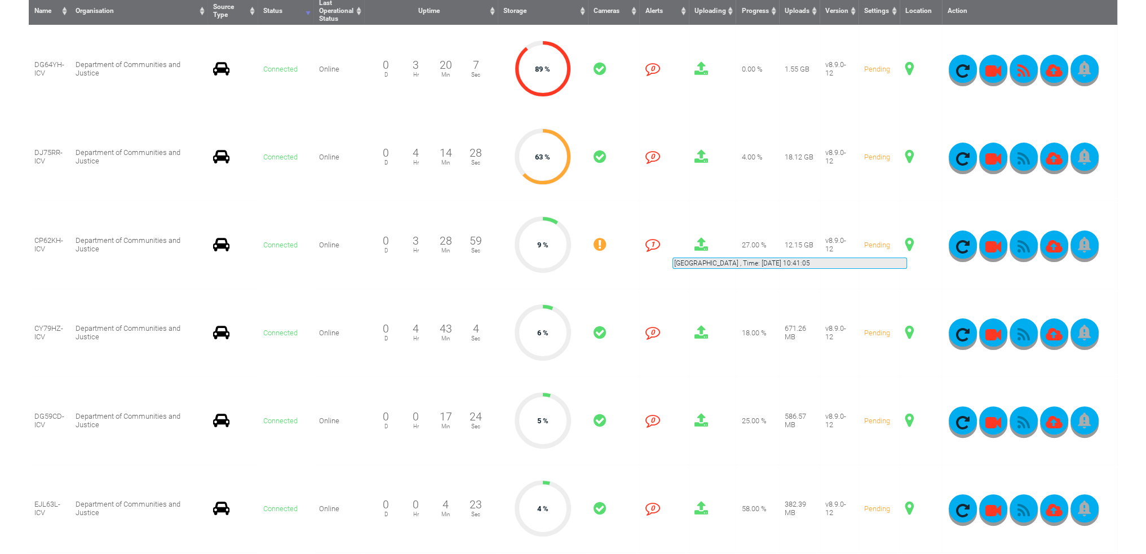
click at [907, 244] on span at bounding box center [909, 244] width 8 height 15
click at [907, 160] on span at bounding box center [909, 156] width 8 height 15
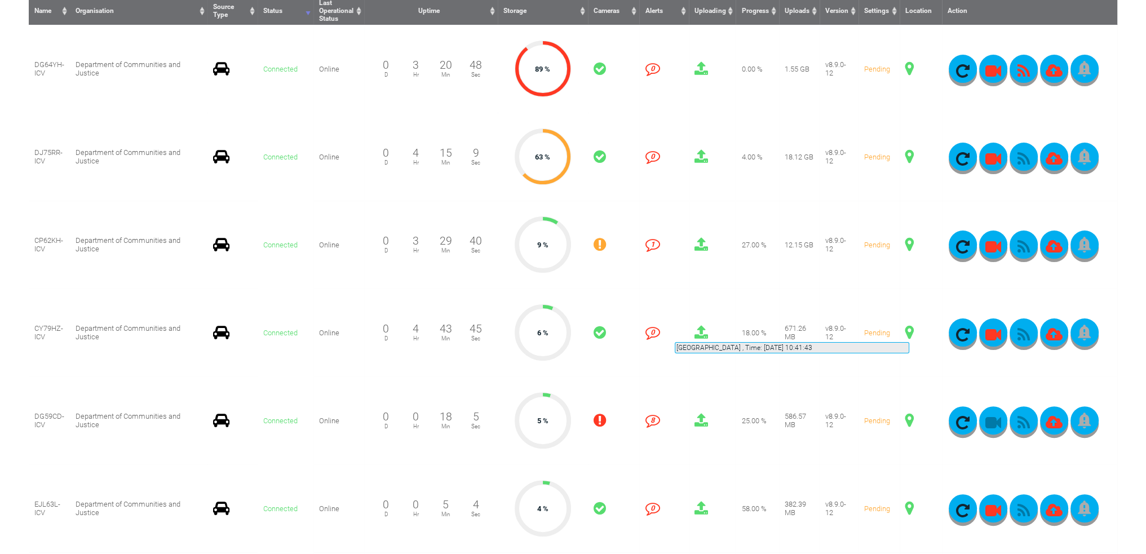
click at [909, 329] on span at bounding box center [909, 332] width 8 height 15
click at [908, 245] on span at bounding box center [909, 244] width 8 height 15
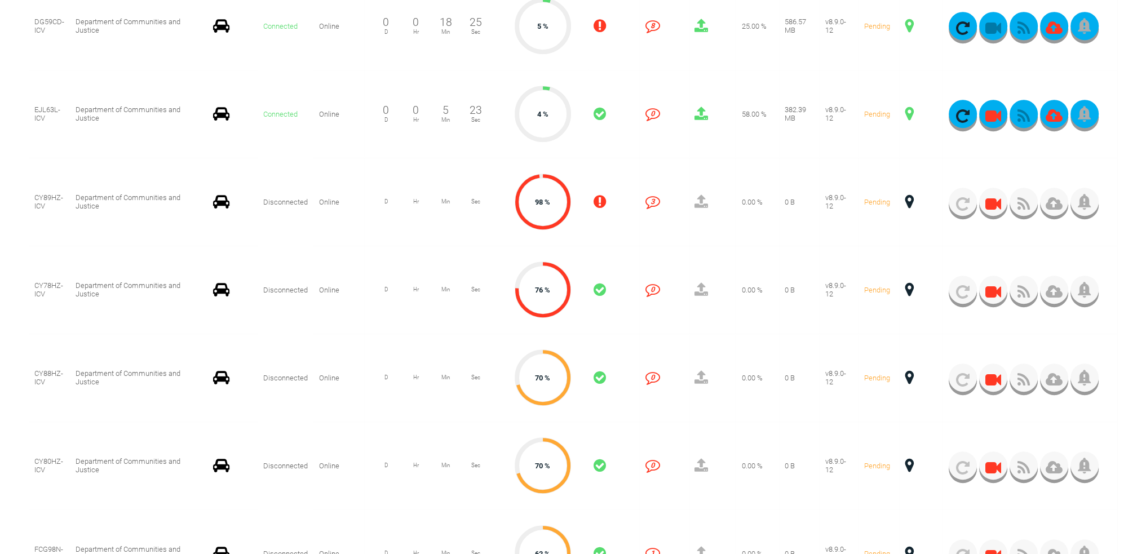
scroll to position [282, 0]
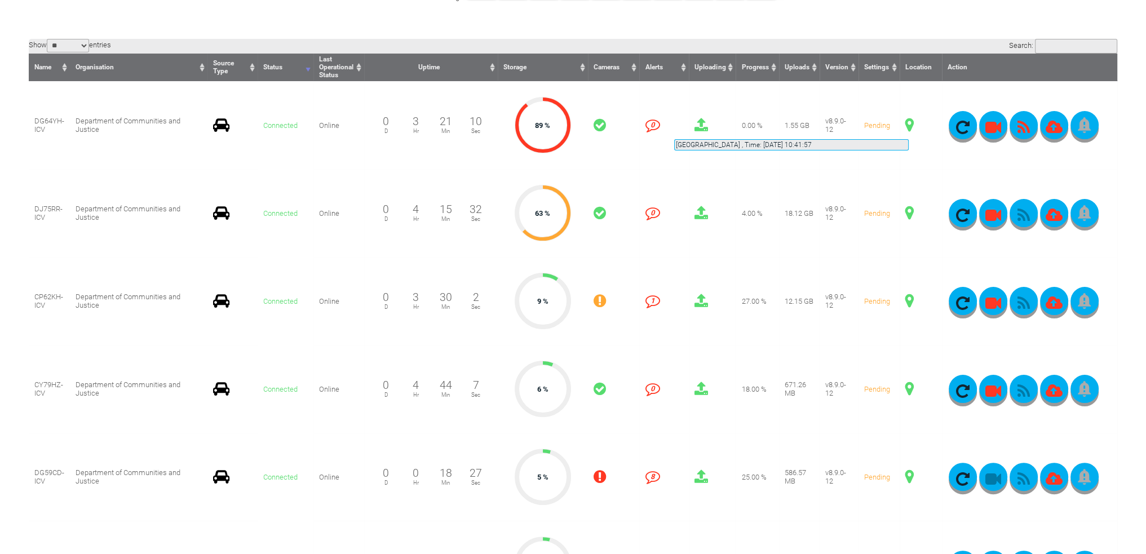
click at [909, 126] on span at bounding box center [909, 125] width 8 height 15
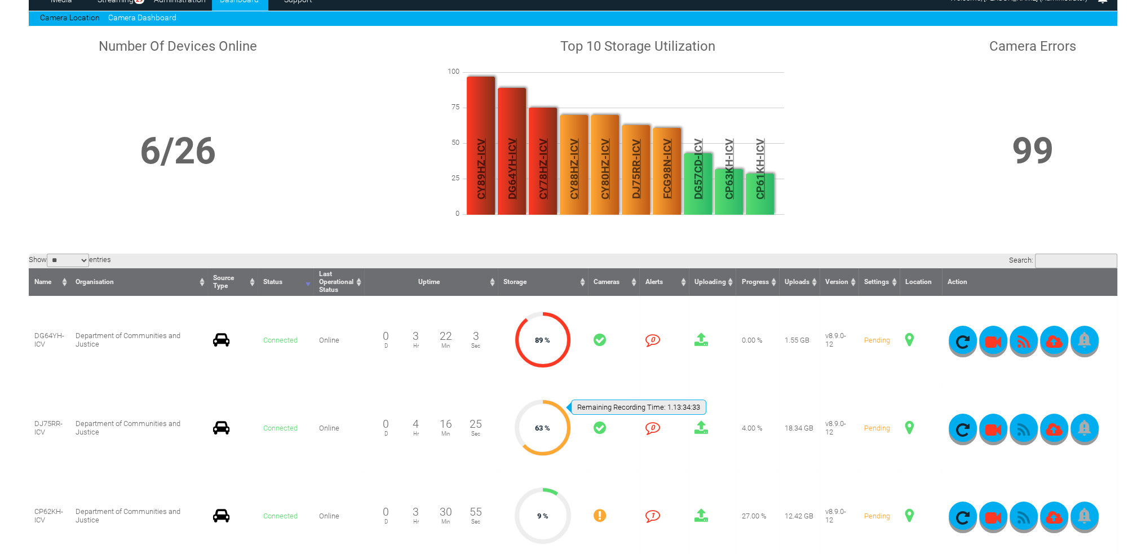
scroll to position [0, 0]
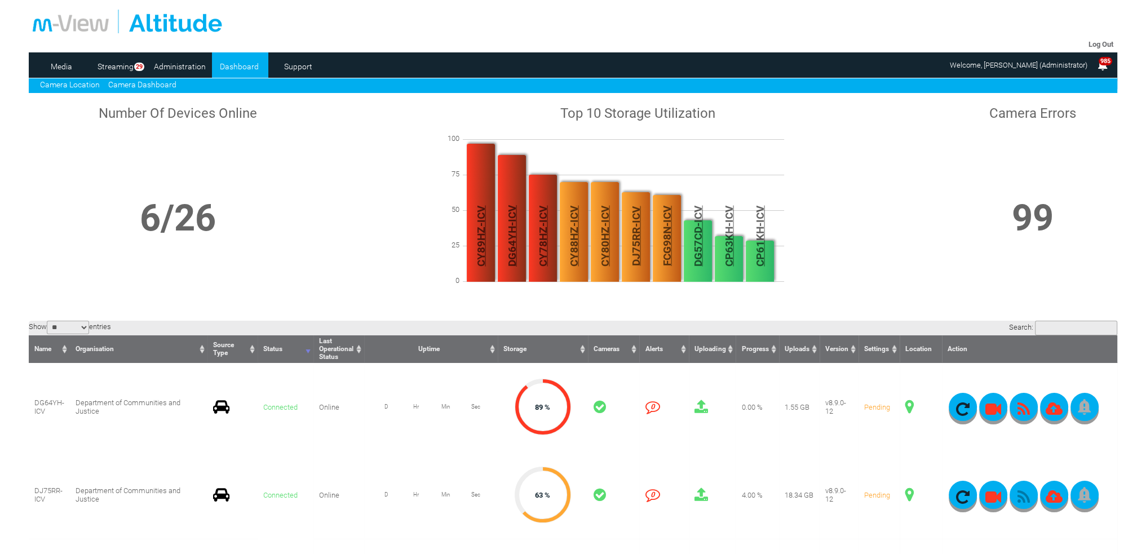
click at [84, 82] on link "Camera Location" at bounding box center [70, 84] width 60 height 9
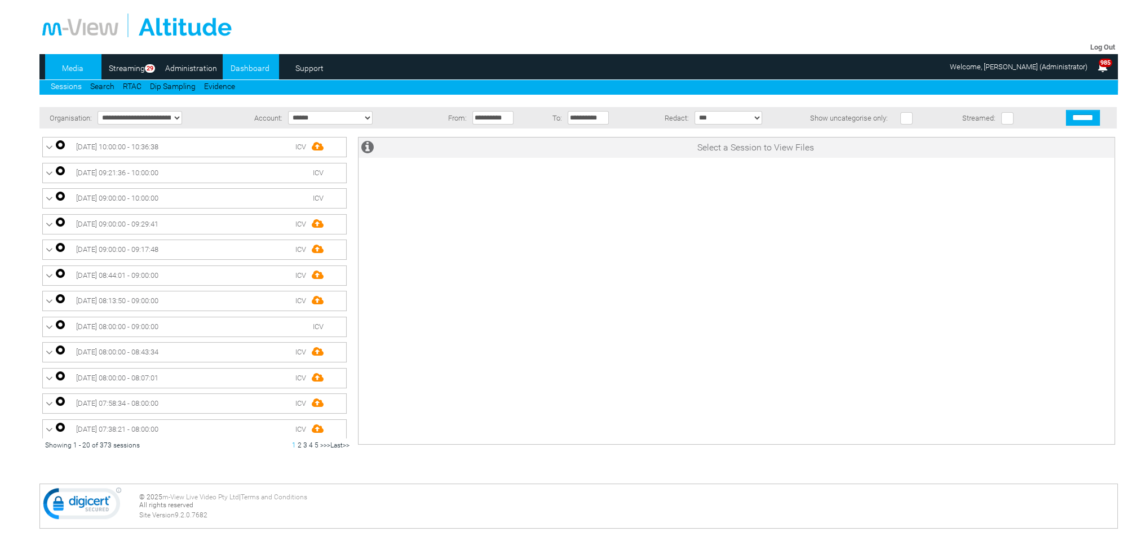
drag, startPoint x: 0, startPoint y: 0, endPoint x: 252, endPoint y: 69, distance: 261.3
click at [252, 69] on link "Dashboard" at bounding box center [250, 68] width 55 height 17
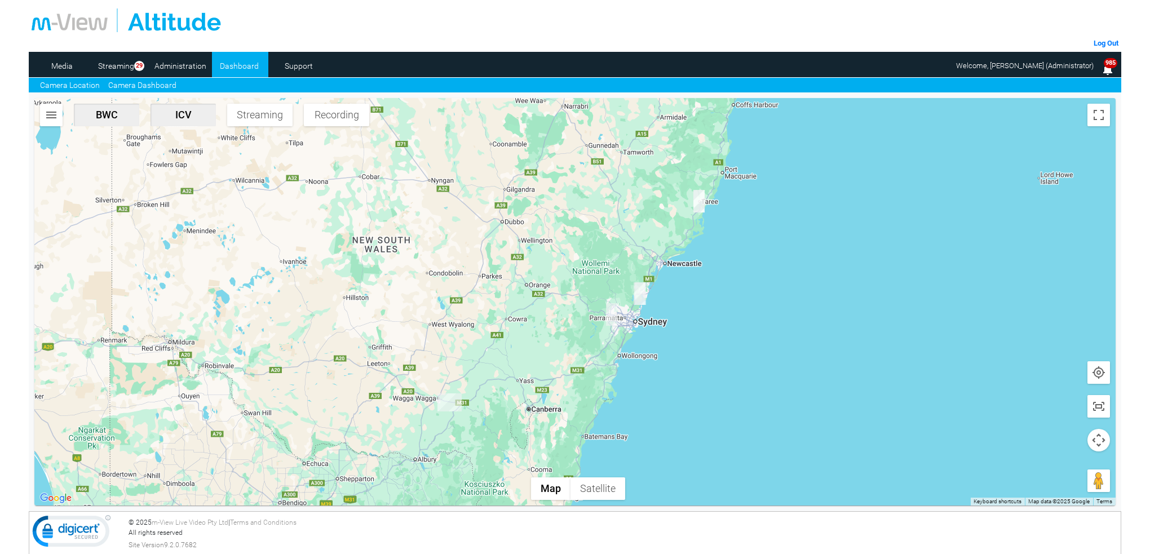
click at [152, 83] on link "Camera Dashboard" at bounding box center [142, 85] width 68 height 12
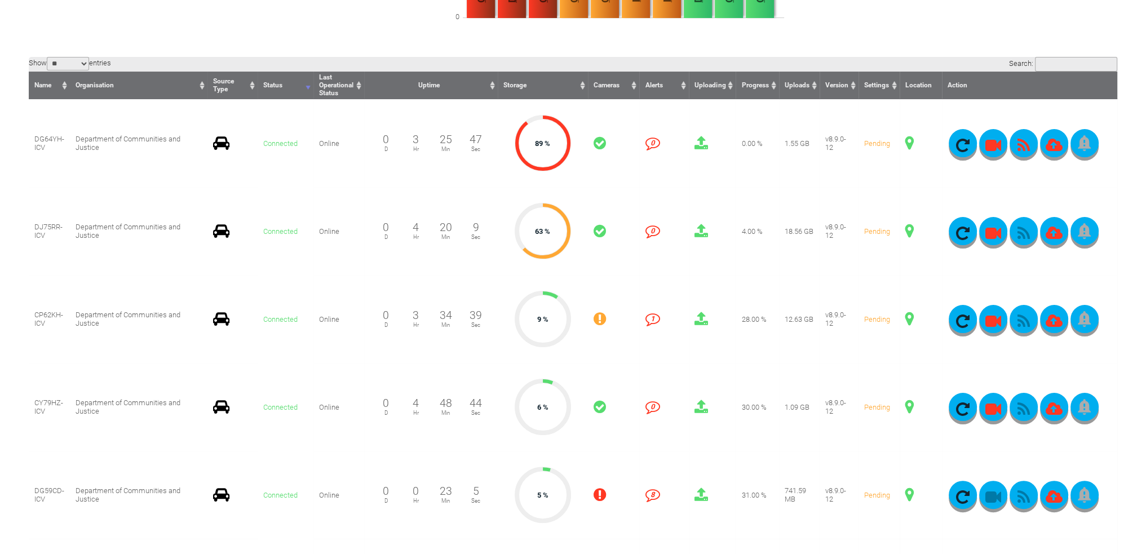
scroll to position [282, 0]
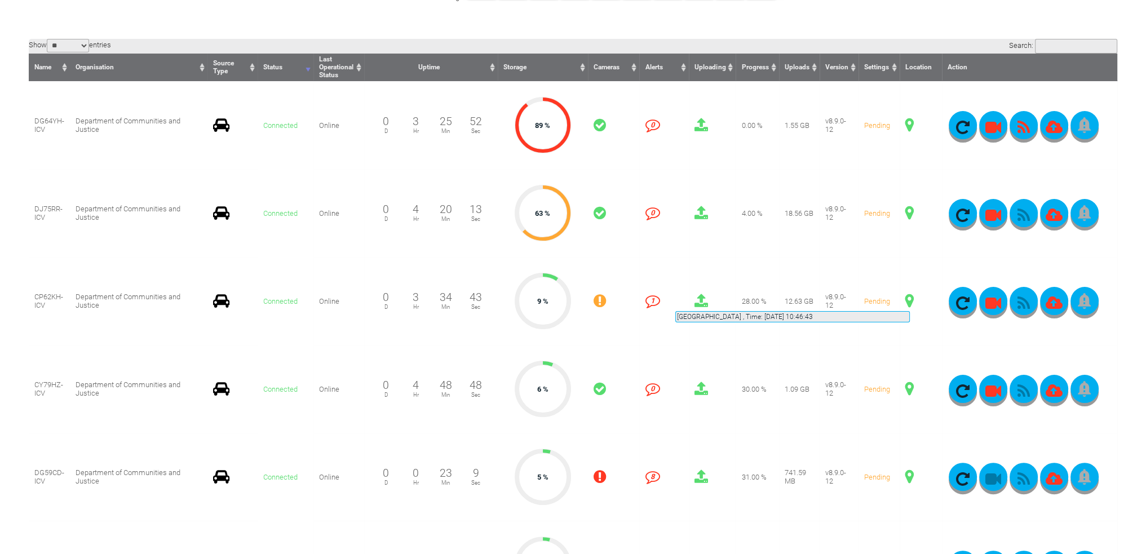
click at [910, 298] on span at bounding box center [909, 301] width 8 height 15
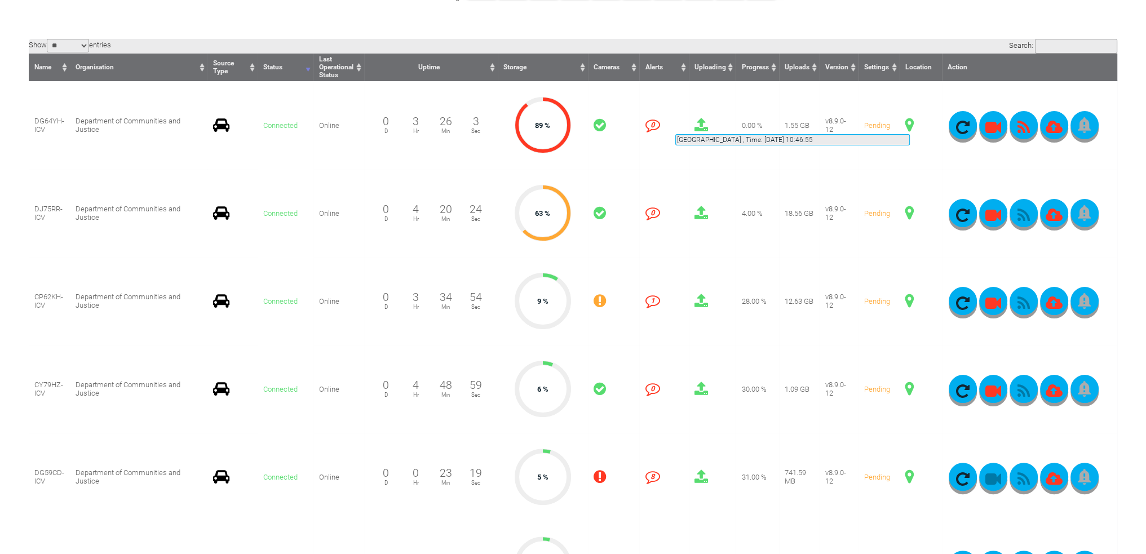
click at [910, 121] on span at bounding box center [909, 125] width 8 height 15
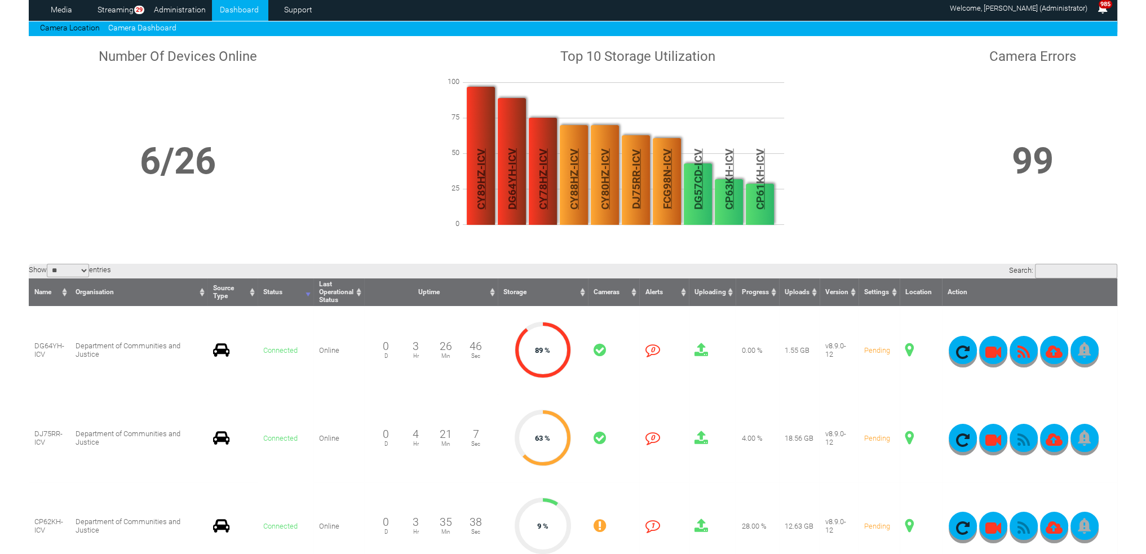
scroll to position [56, 0]
click at [73, 25] on link "Camera Location" at bounding box center [70, 28] width 60 height 9
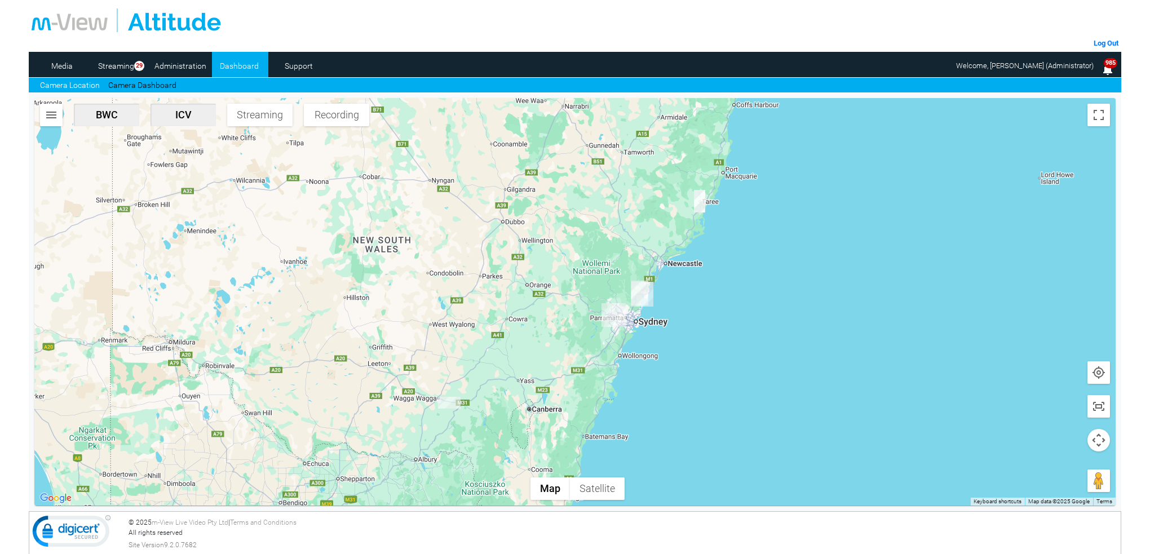
click at [651, 299] on img "DG64YH-ICV" at bounding box center [642, 294] width 22 height 25
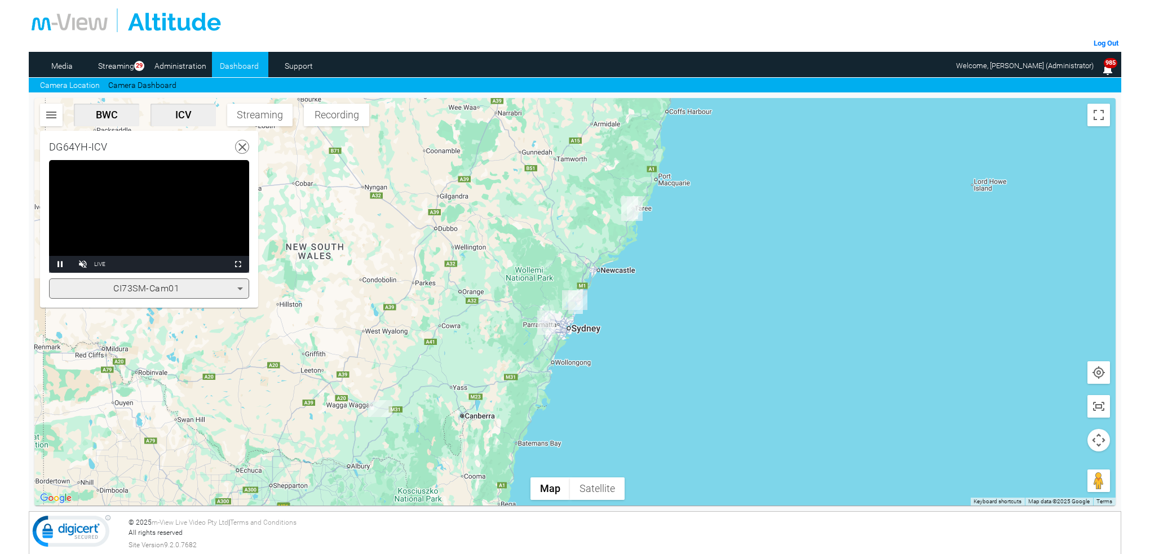
click at [140, 193] on video "Video Player" at bounding box center [149, 216] width 200 height 113
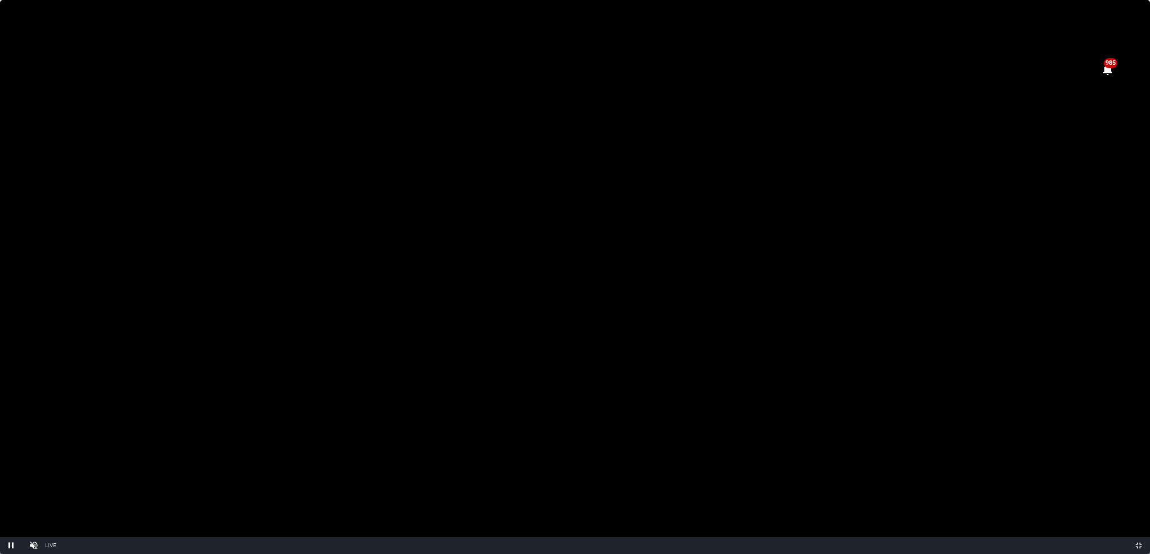
click at [141, 262] on video "Video Player" at bounding box center [575, 277] width 1150 height 554
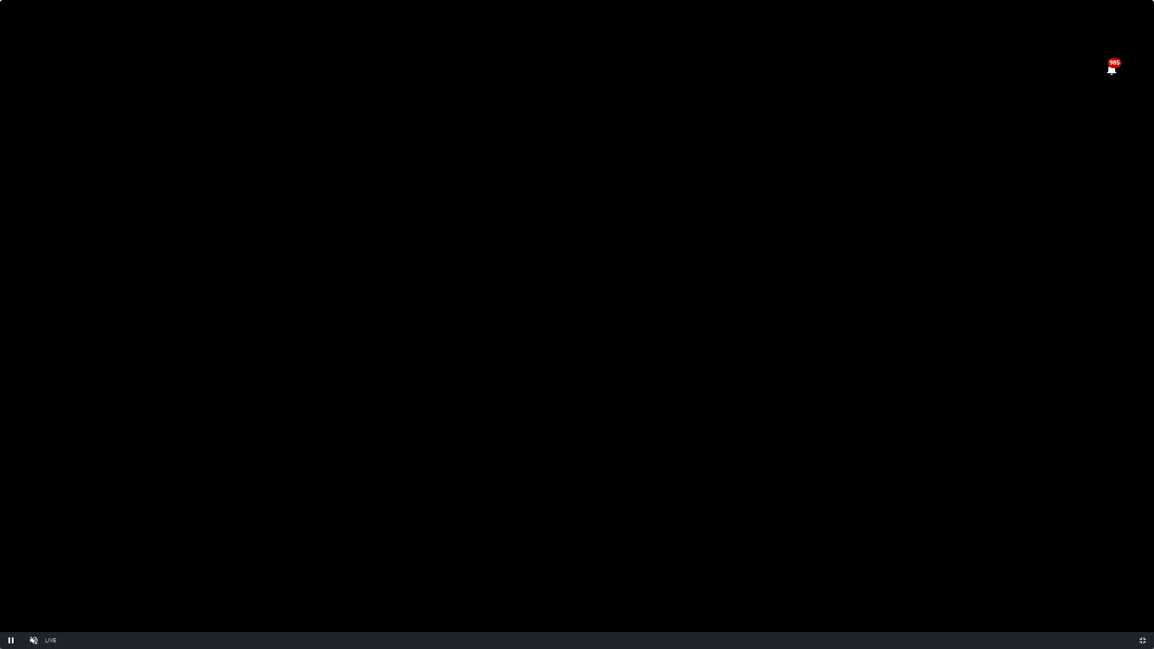
click at [519, 276] on video "Video Player" at bounding box center [577, 324] width 1154 height 649
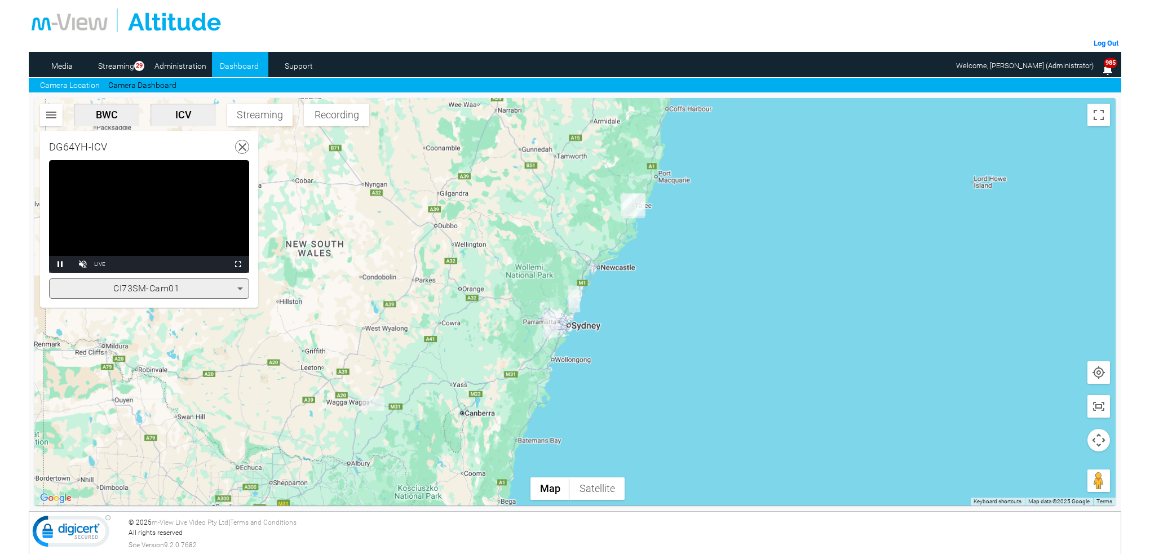
click at [244, 149] on icon at bounding box center [243, 147] width 14 height 14
